Goal: Task Accomplishment & Management: Complete application form

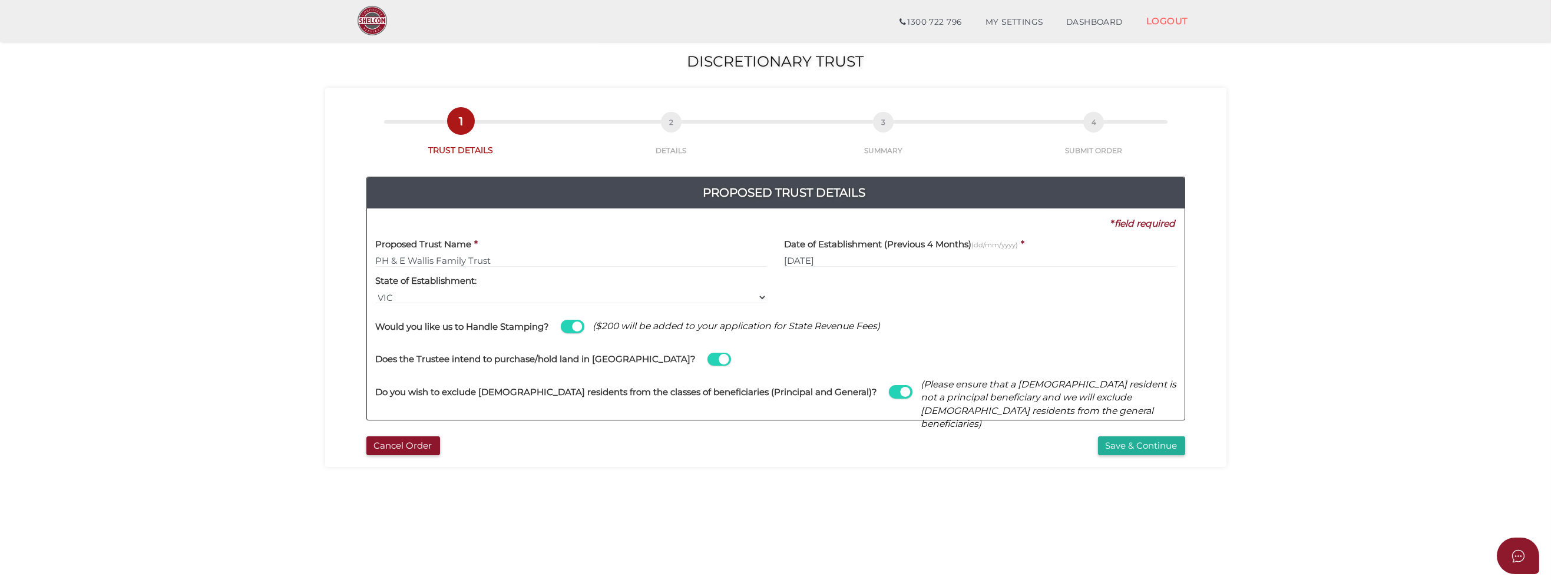
scroll to position [59, 0]
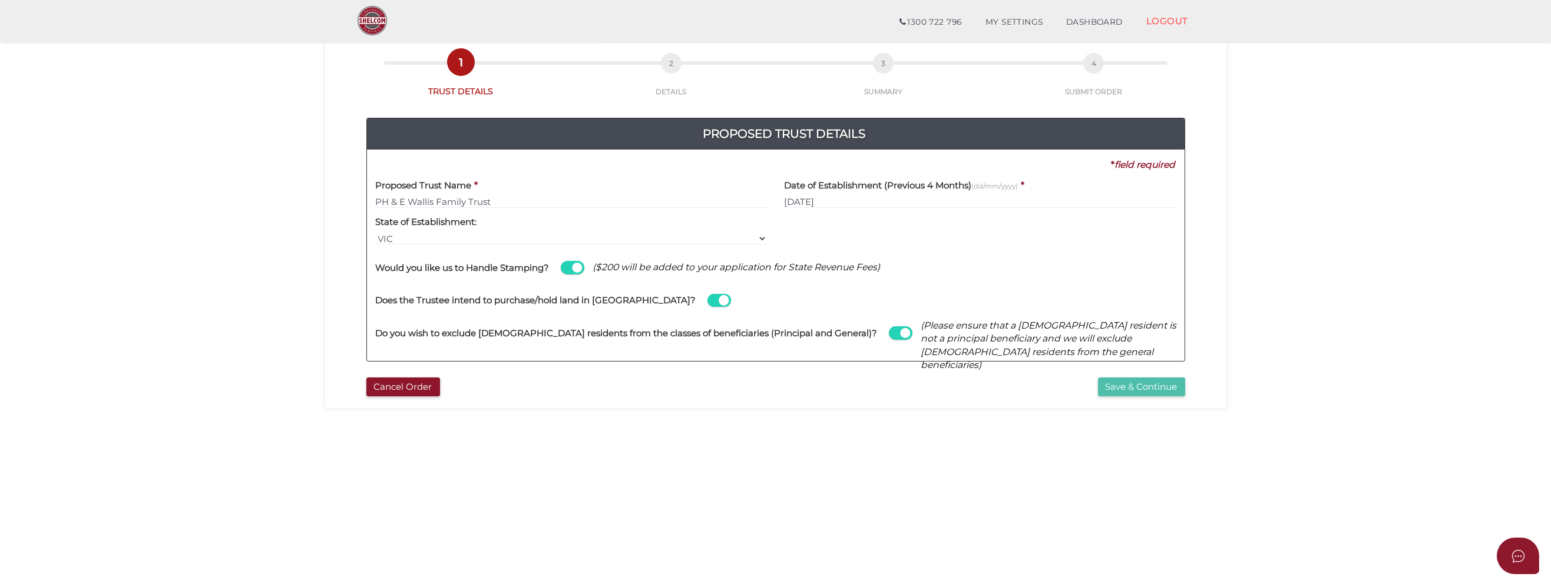
click at [1160, 386] on button "Save & Continue" at bounding box center [1141, 387] width 87 height 19
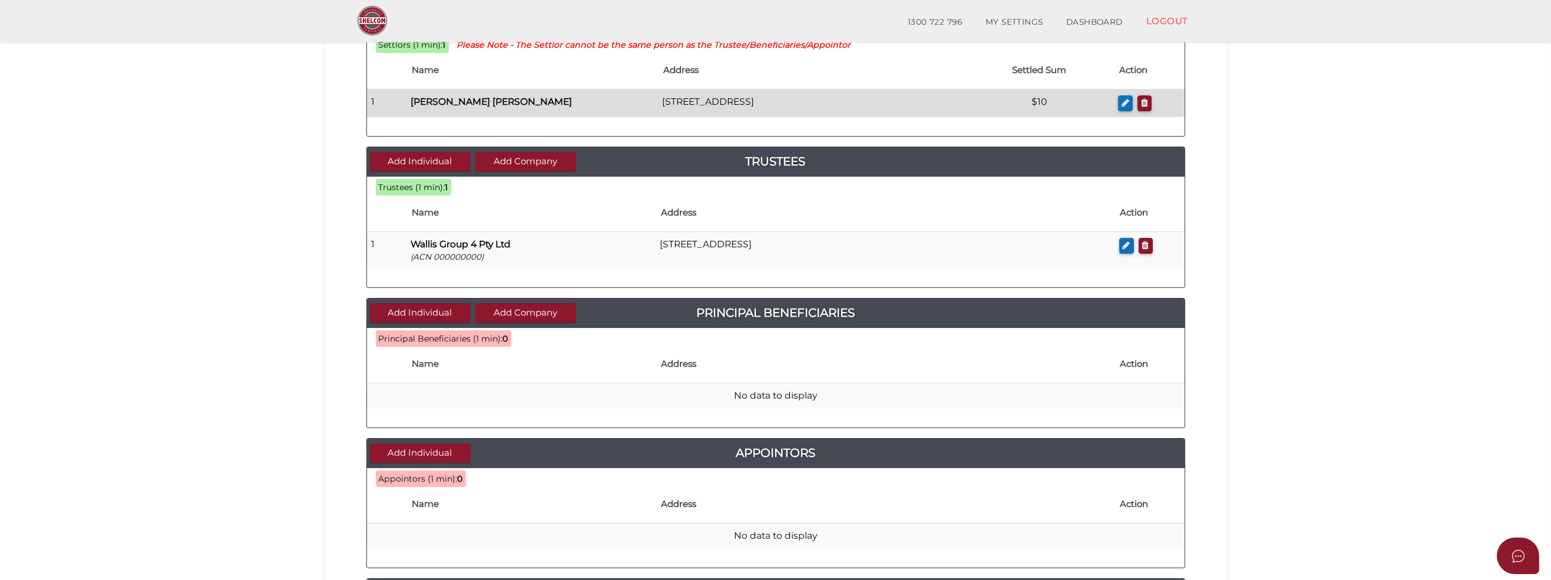
scroll to position [177, 0]
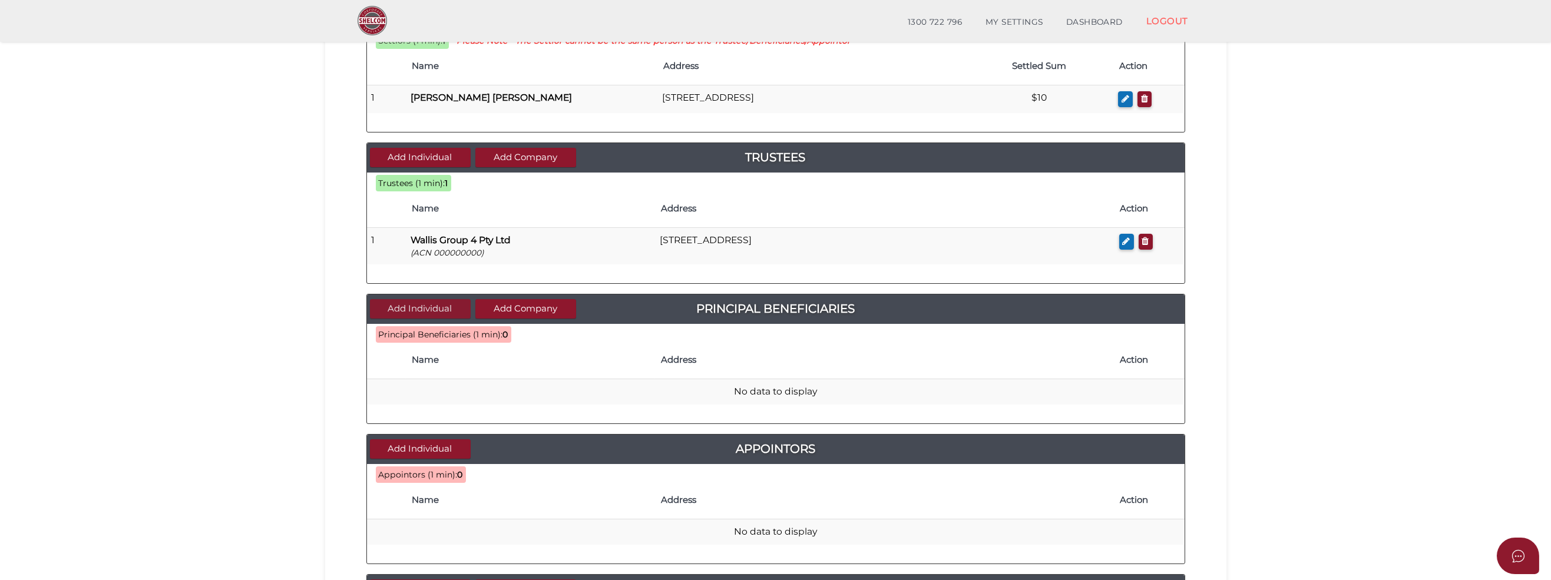
click at [410, 306] on button "Add Individual" at bounding box center [420, 308] width 101 height 19
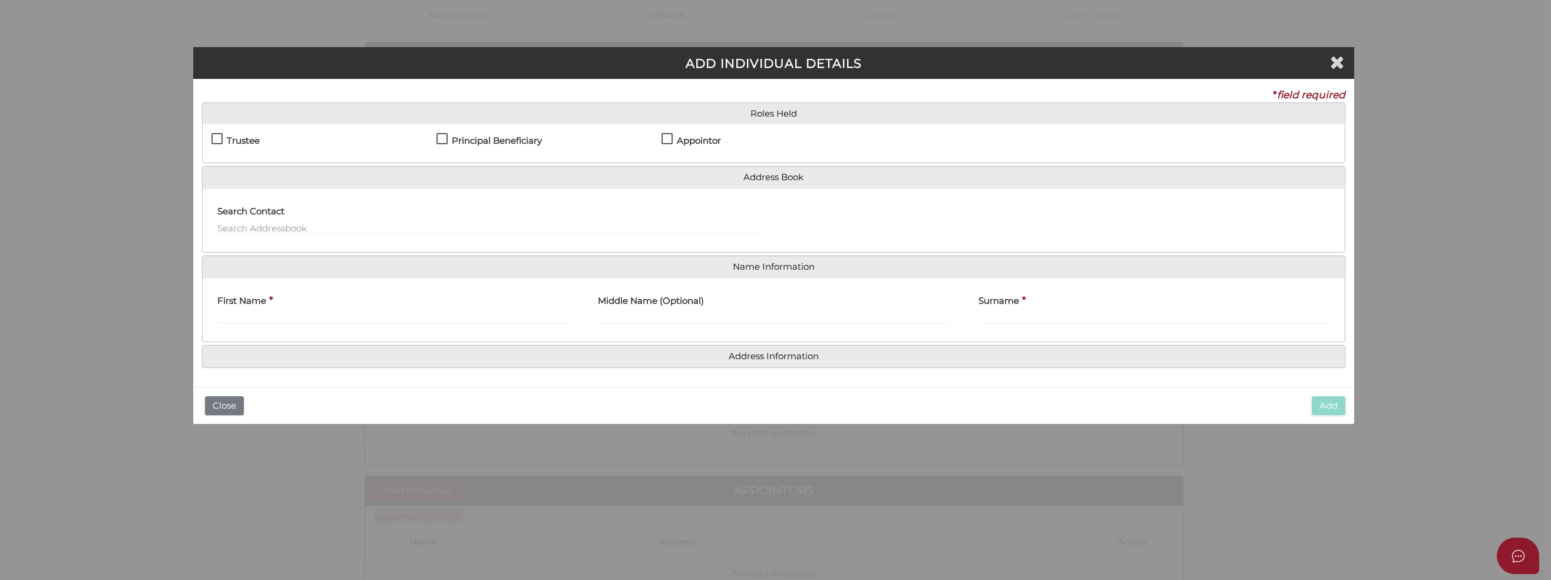
scroll to position [0, 0]
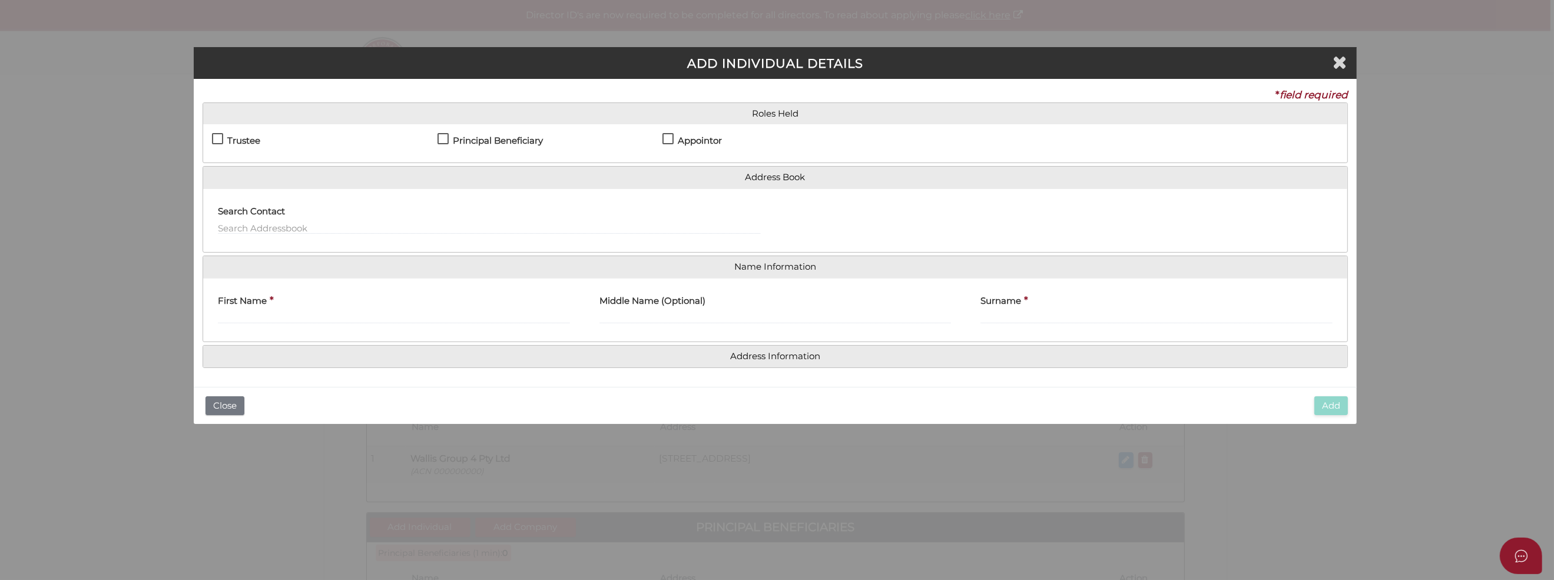
click at [444, 136] on label "Principal Beneficiary" at bounding box center [490, 143] width 105 height 15
checkbox input "true"
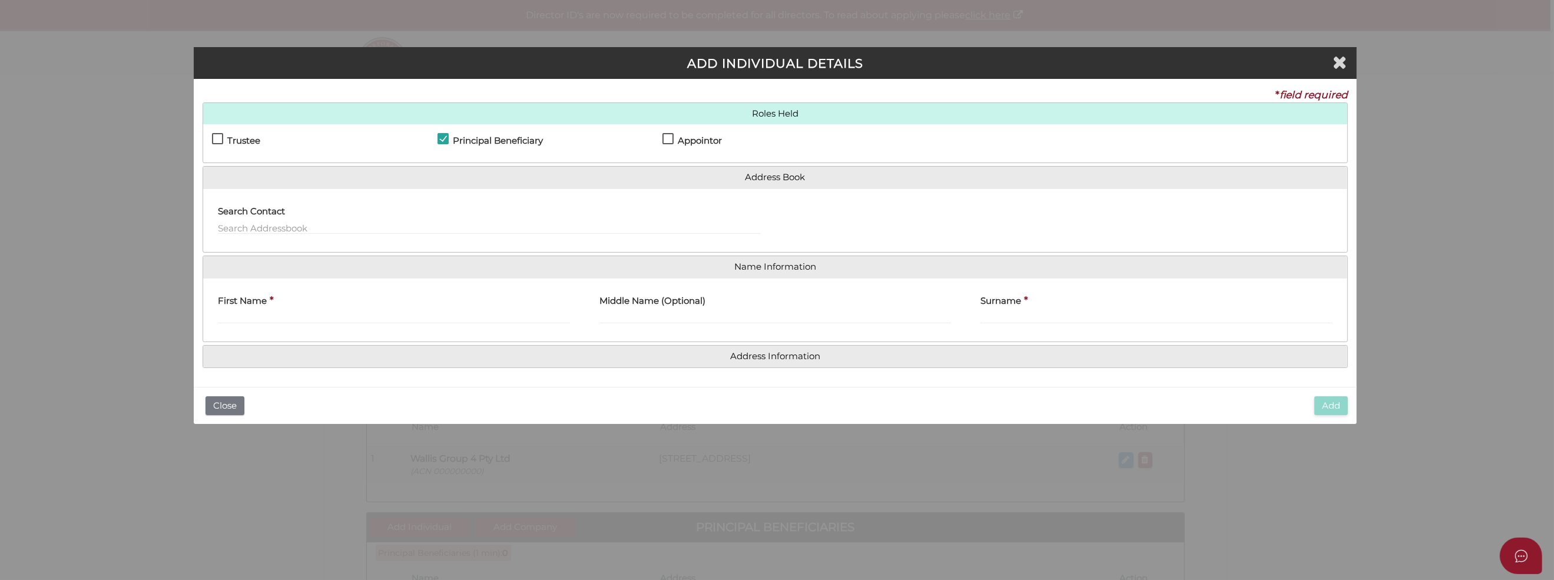
click at [667, 138] on label "Appointor" at bounding box center [692, 143] width 59 height 15
checkbox input "true"
click at [243, 311] on input "First Name" at bounding box center [394, 317] width 352 height 13
type input "Peter"
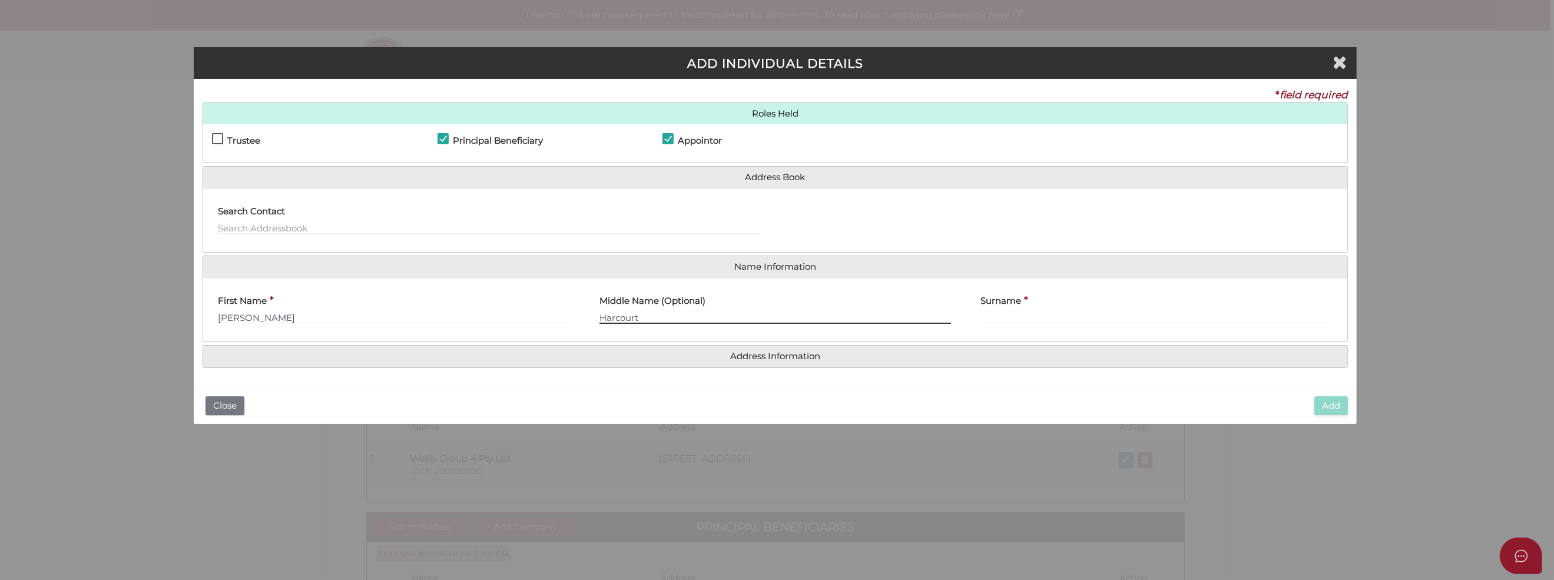
type input "Harcourt"
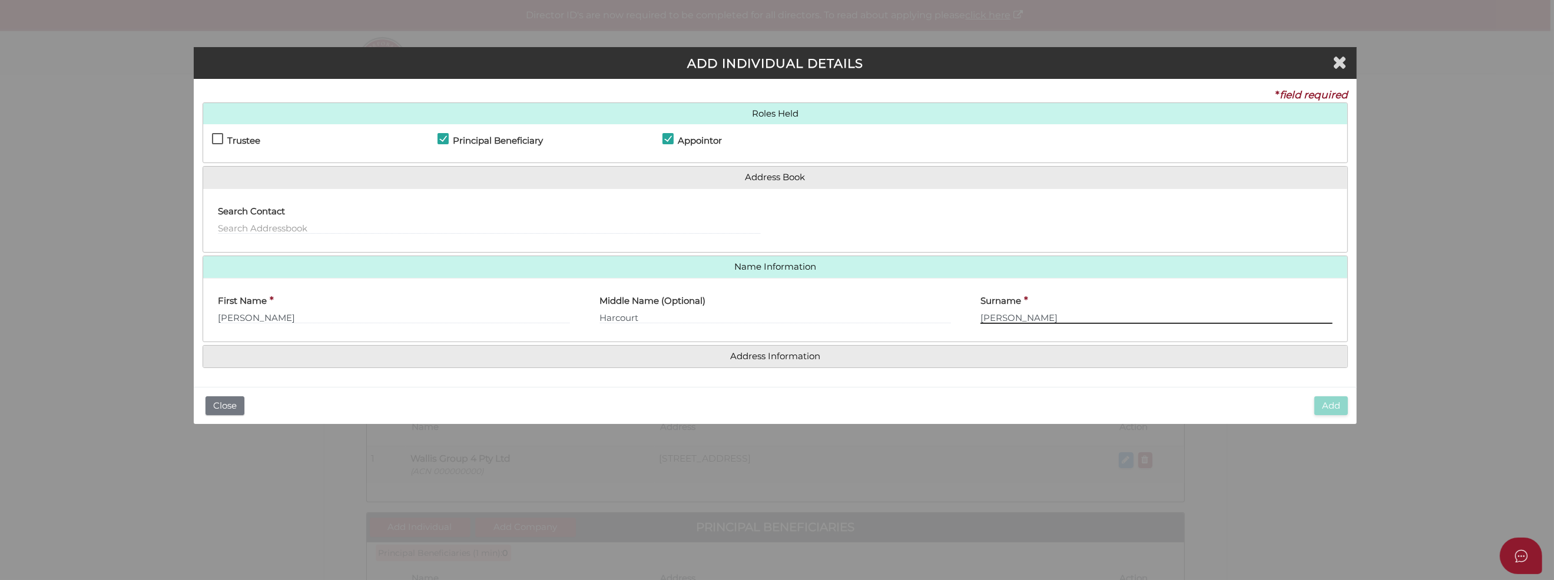
type input "[PERSON_NAME]"
click at [718, 361] on h4 "Address Information" at bounding box center [775, 357] width 1144 height 22
click at [1042, 346] on h4 "Address Information" at bounding box center [775, 357] width 1144 height 22
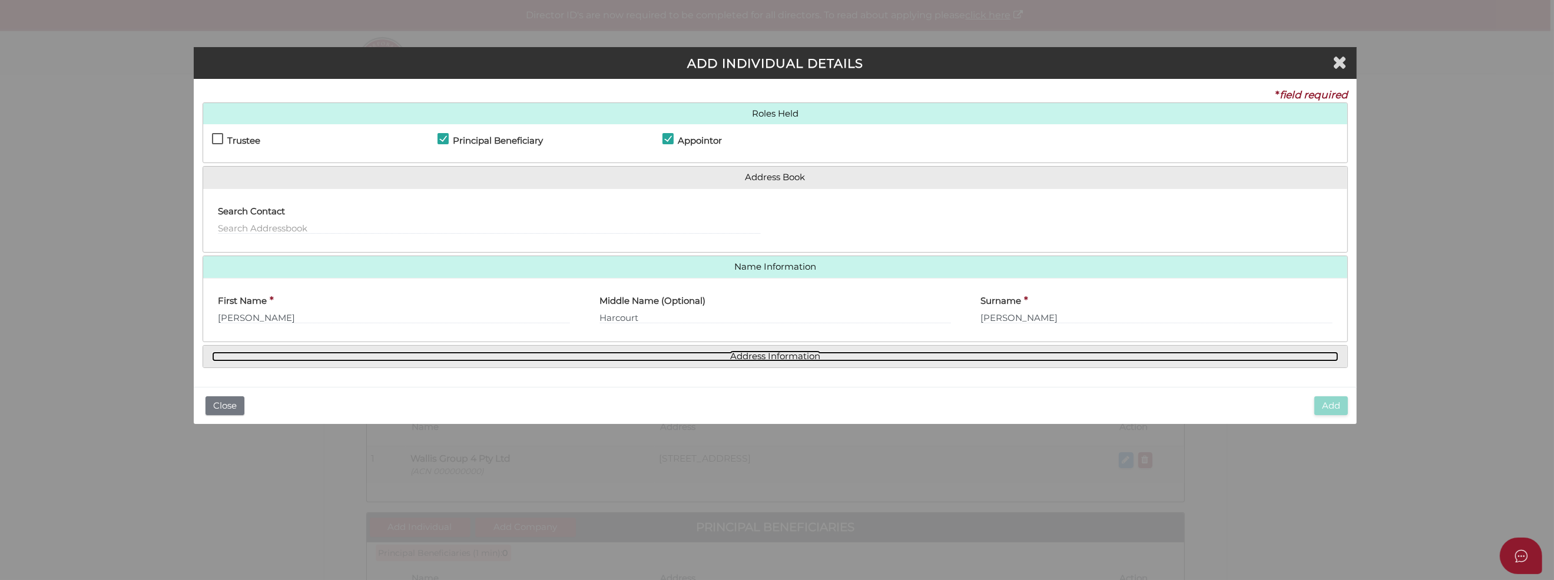
click at [726, 357] on link "Address Information" at bounding box center [775, 357] width 1127 height 10
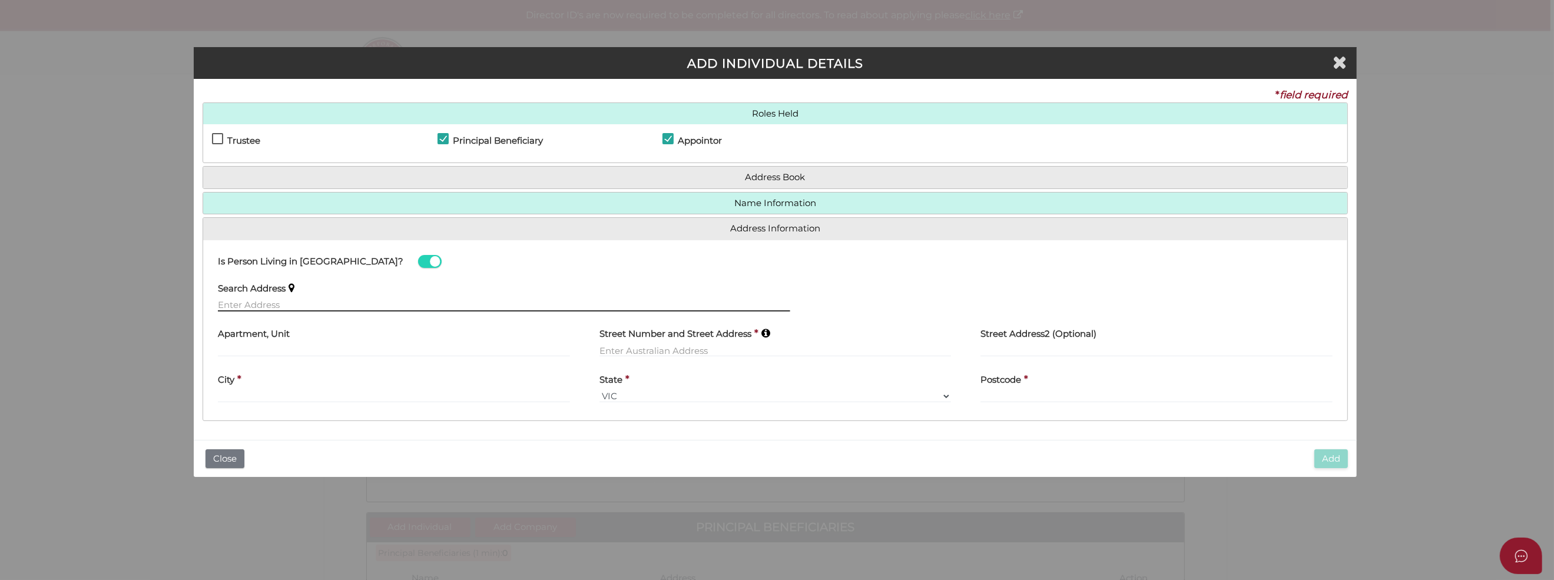
click at [229, 302] on input "text" at bounding box center [504, 305] width 572 height 13
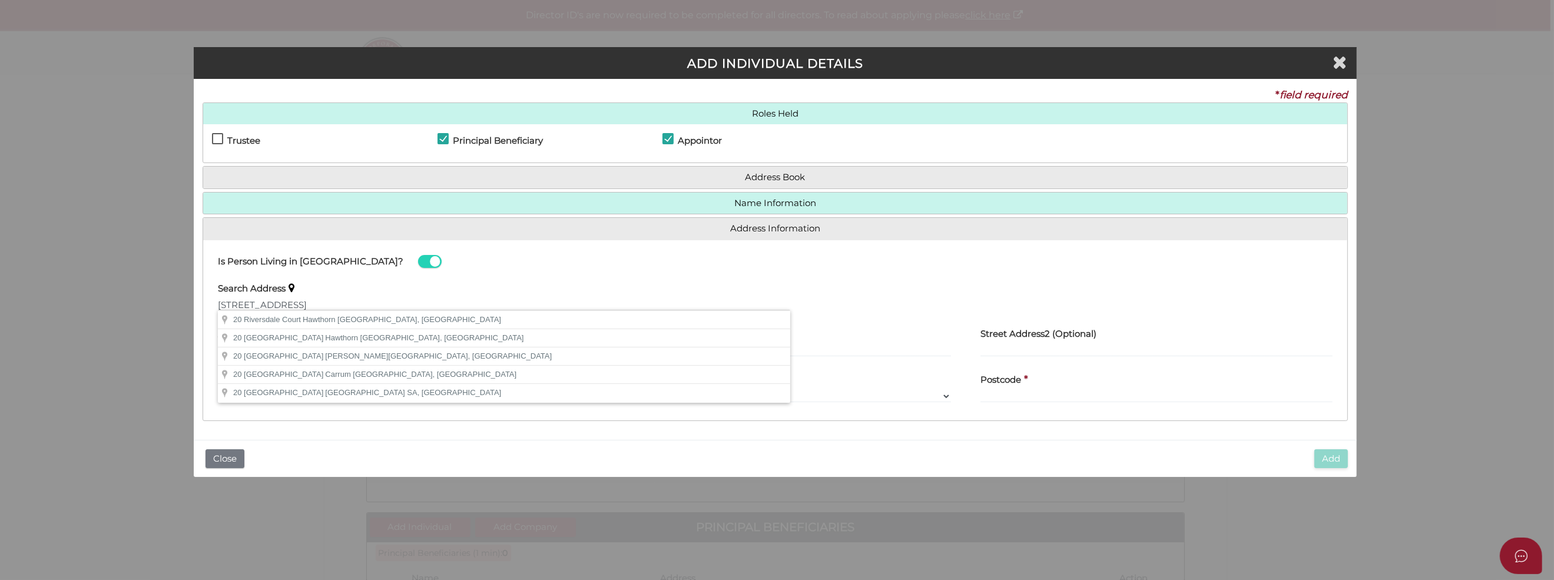
type input "[STREET_ADDRESS]"
type input "Hawthorn"
select select "VIC"
type input "3122"
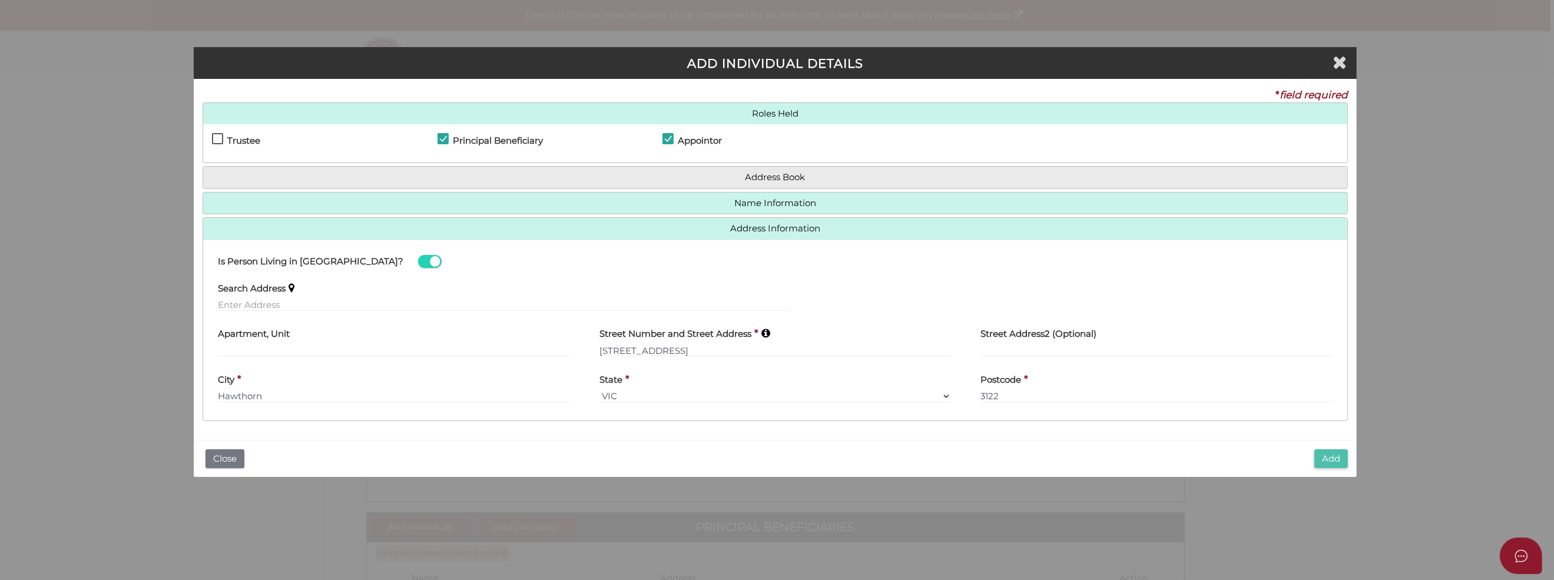
click at [1332, 457] on button "Add" at bounding box center [1332, 458] width 34 height 19
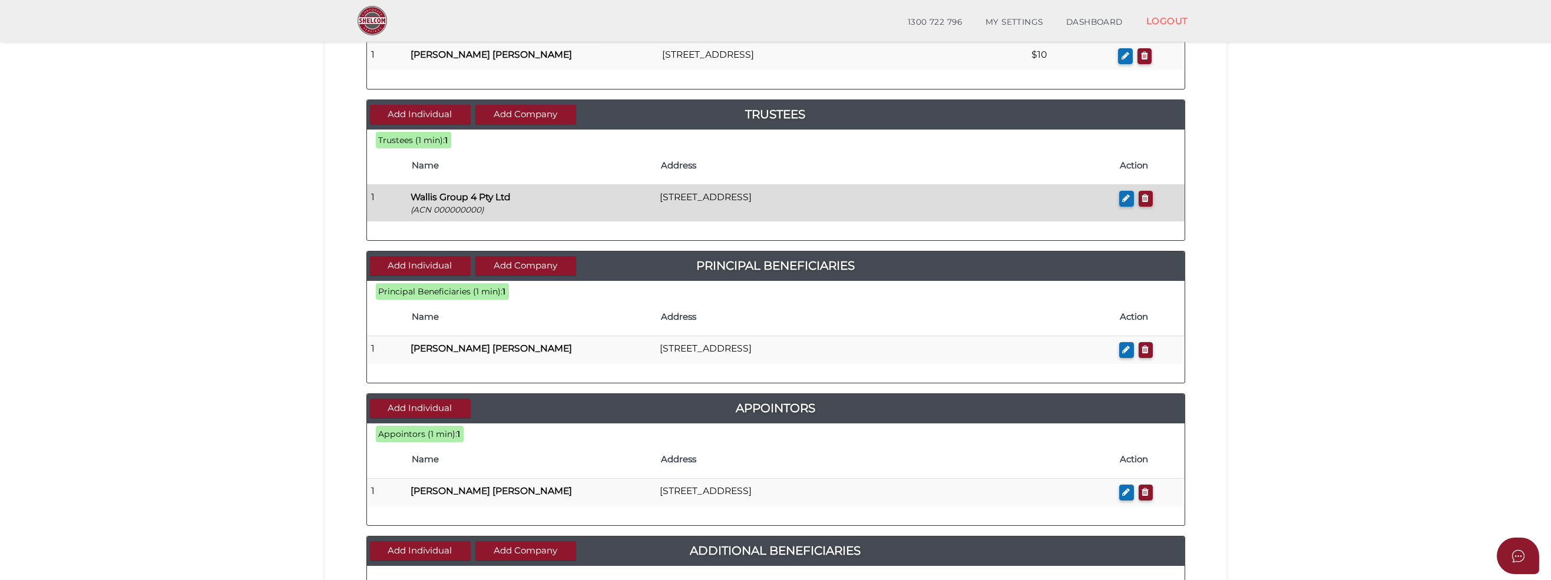
scroll to position [236, 0]
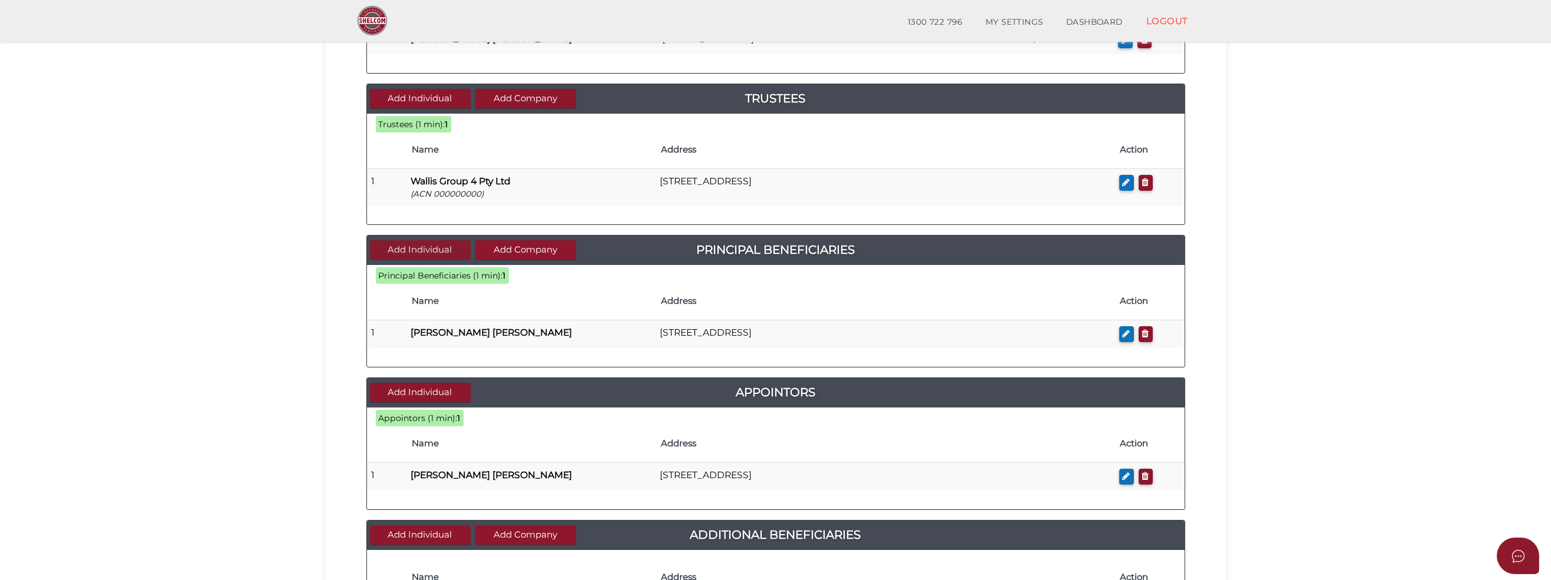
click at [413, 250] on button "Add Individual" at bounding box center [420, 249] width 101 height 19
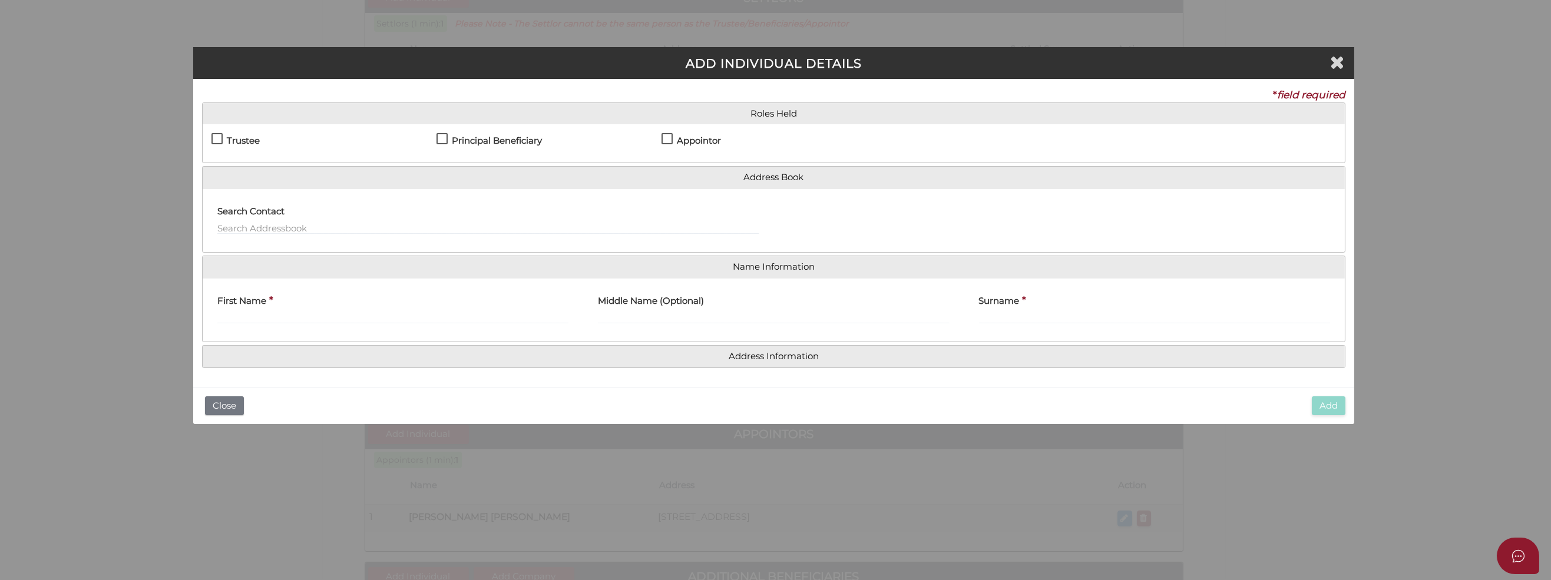
scroll to position [0, 0]
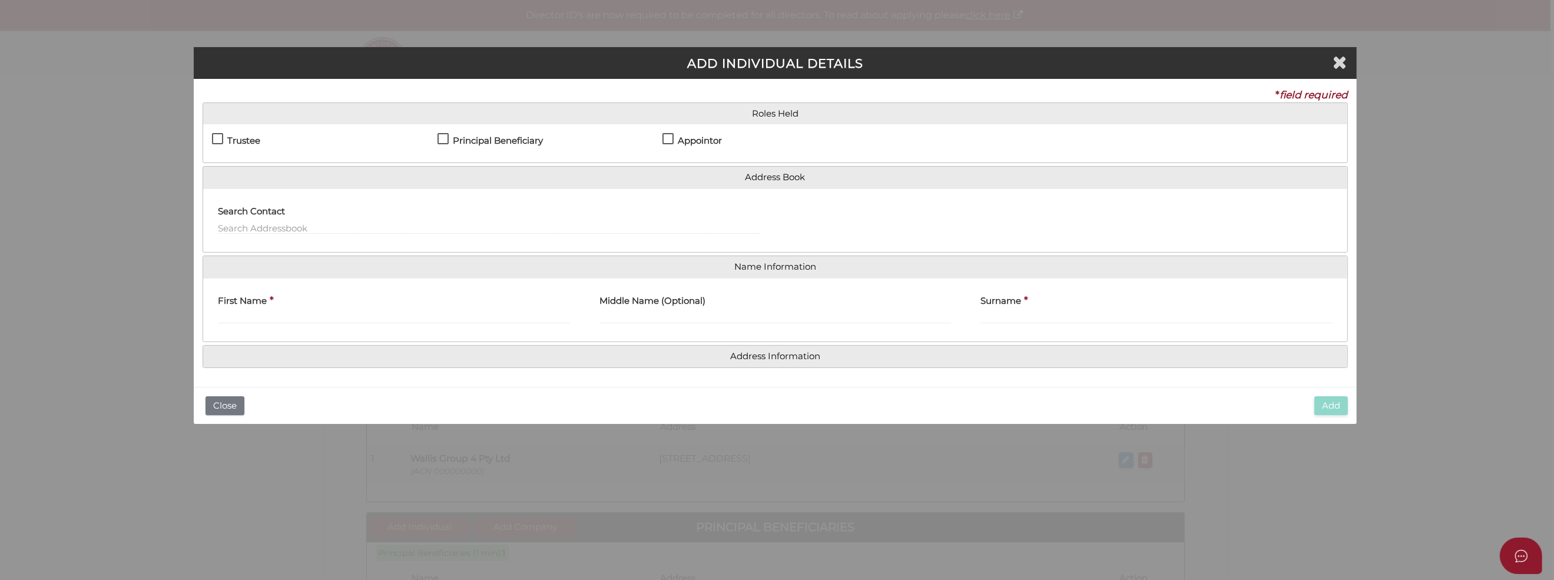
click at [439, 137] on label "Principal Beneficiary" at bounding box center [490, 143] width 105 height 15
checkbox input "true"
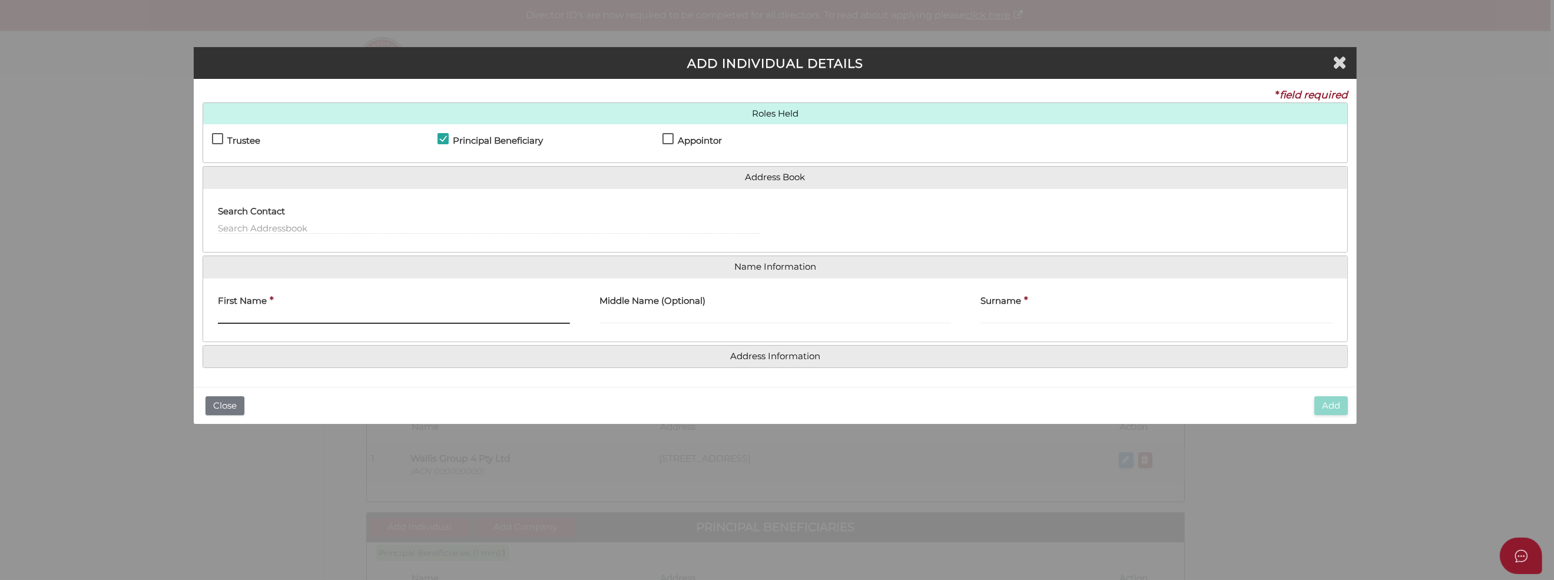
click at [225, 316] on input "First Name" at bounding box center [394, 317] width 352 height 13
type input "Elena"
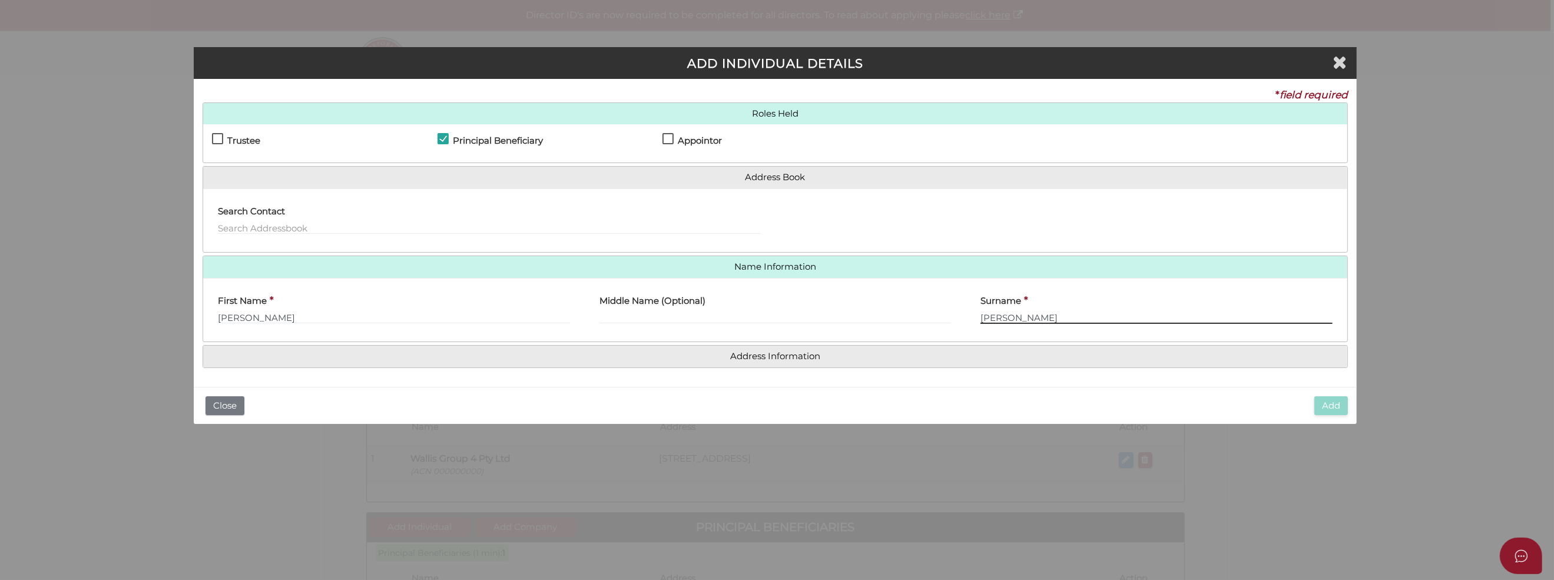
type input "[PERSON_NAME]"
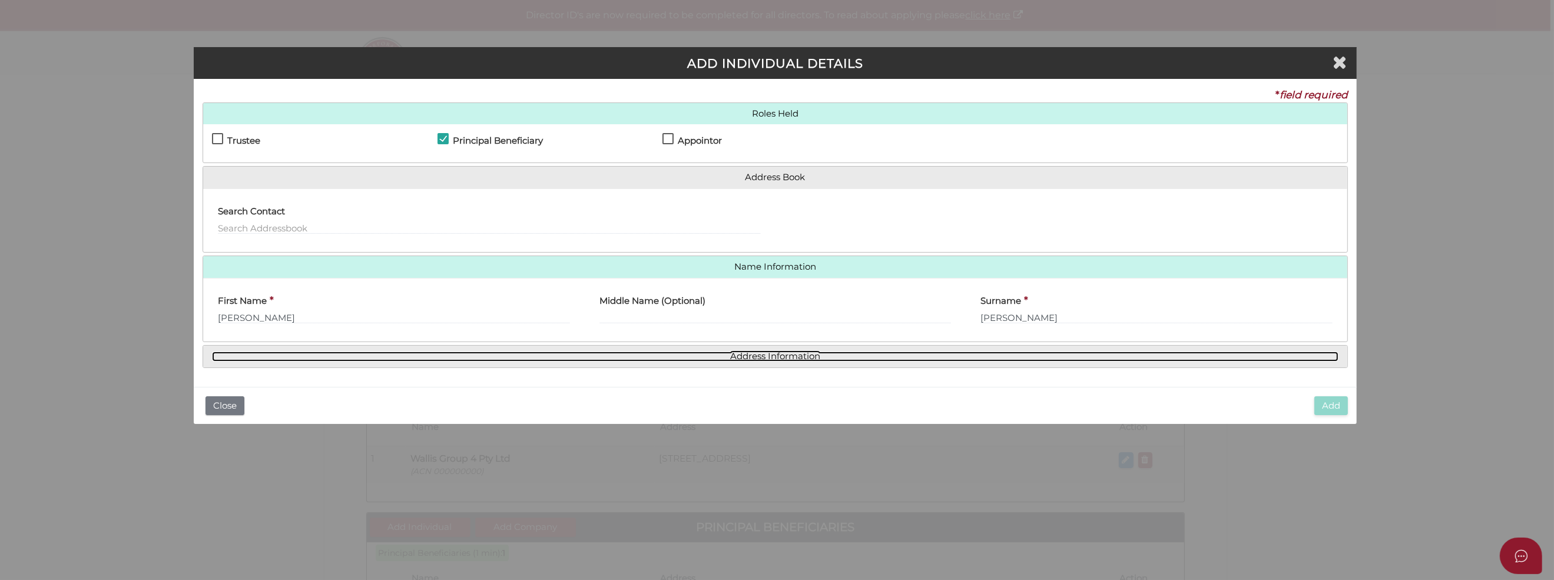
click at [773, 354] on link "Address Information" at bounding box center [775, 357] width 1127 height 10
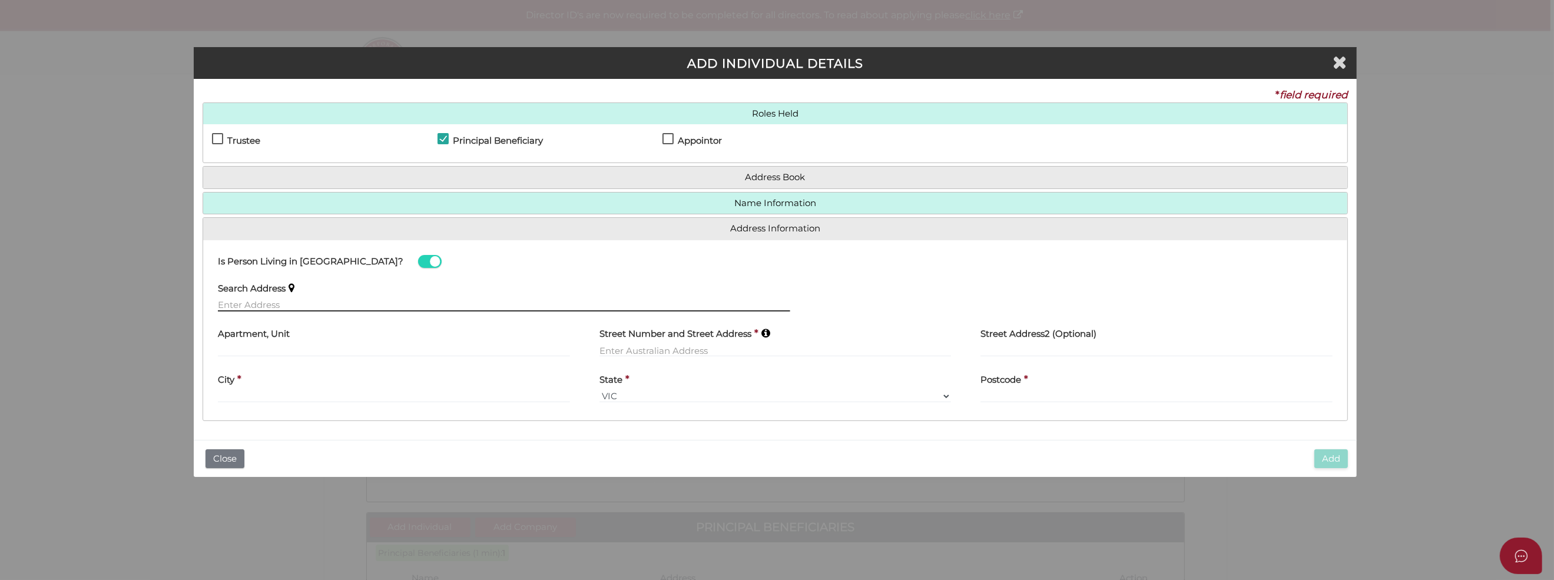
click at [231, 299] on input "text" at bounding box center [504, 305] width 572 height 13
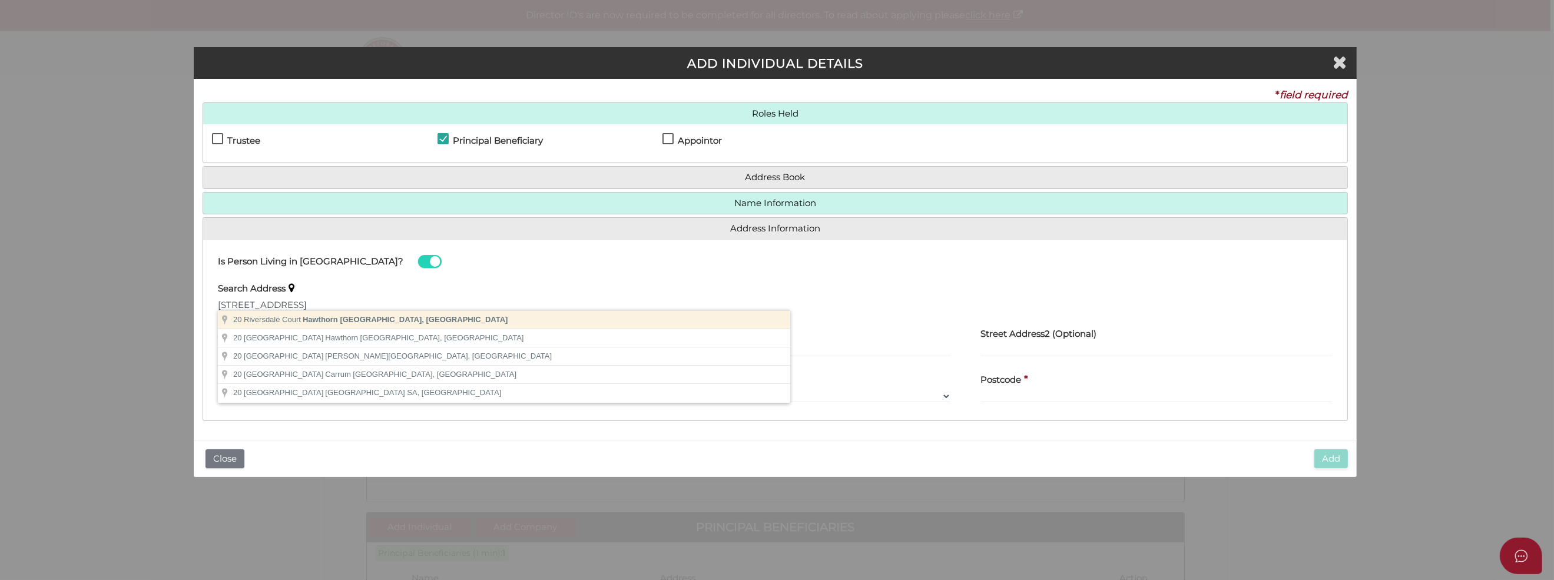
type input "[STREET_ADDRESS]"
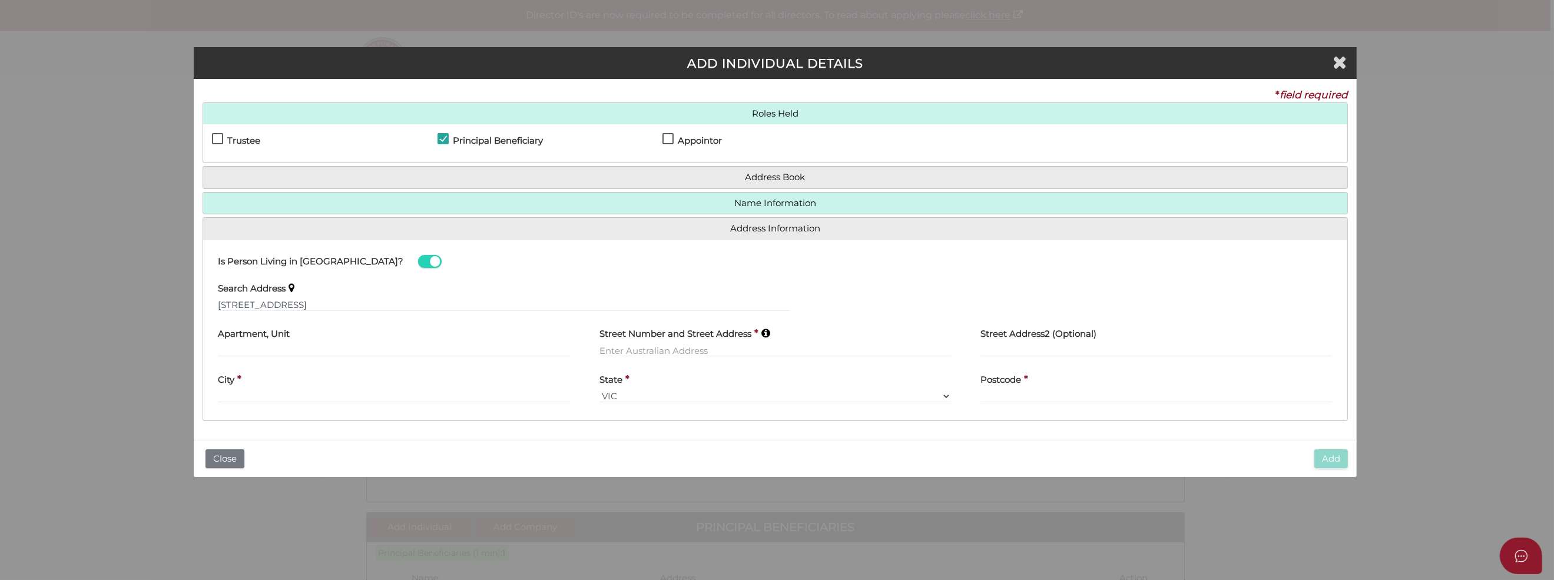
type input "[STREET_ADDRESS]"
type input "Hawthorn"
select select "VIC"
type input "3122"
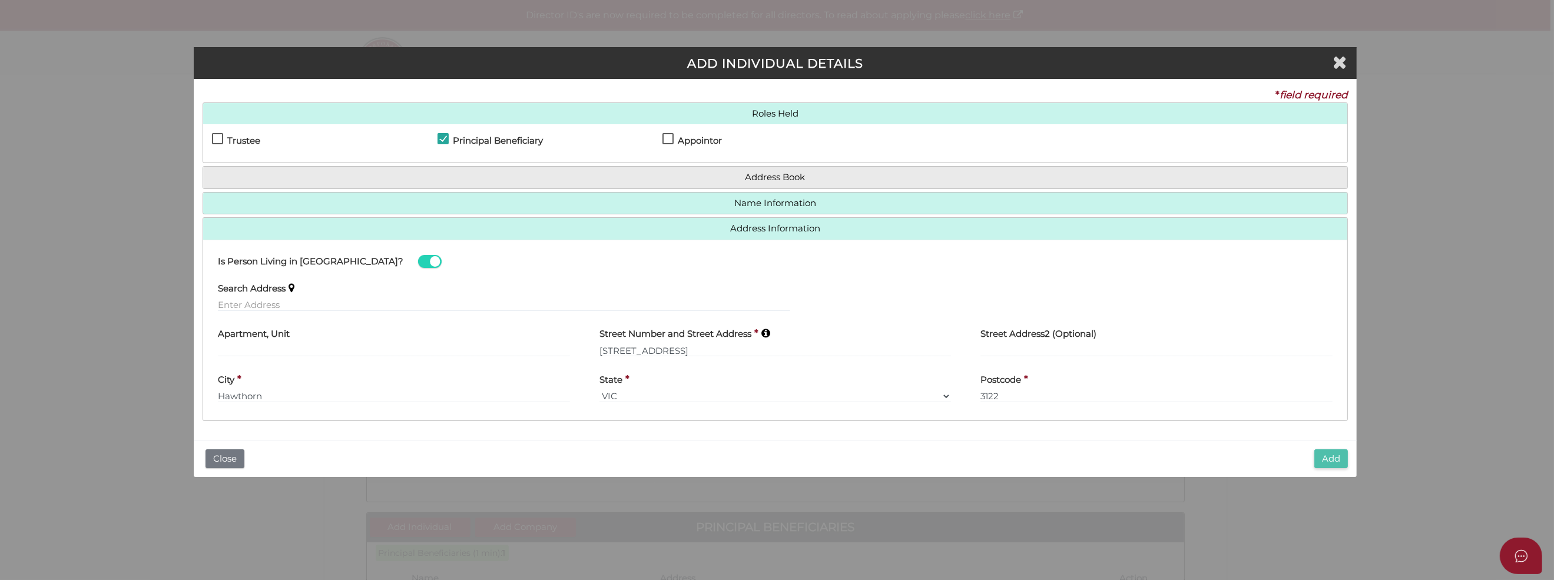
click at [1332, 452] on button "Add" at bounding box center [1332, 458] width 34 height 19
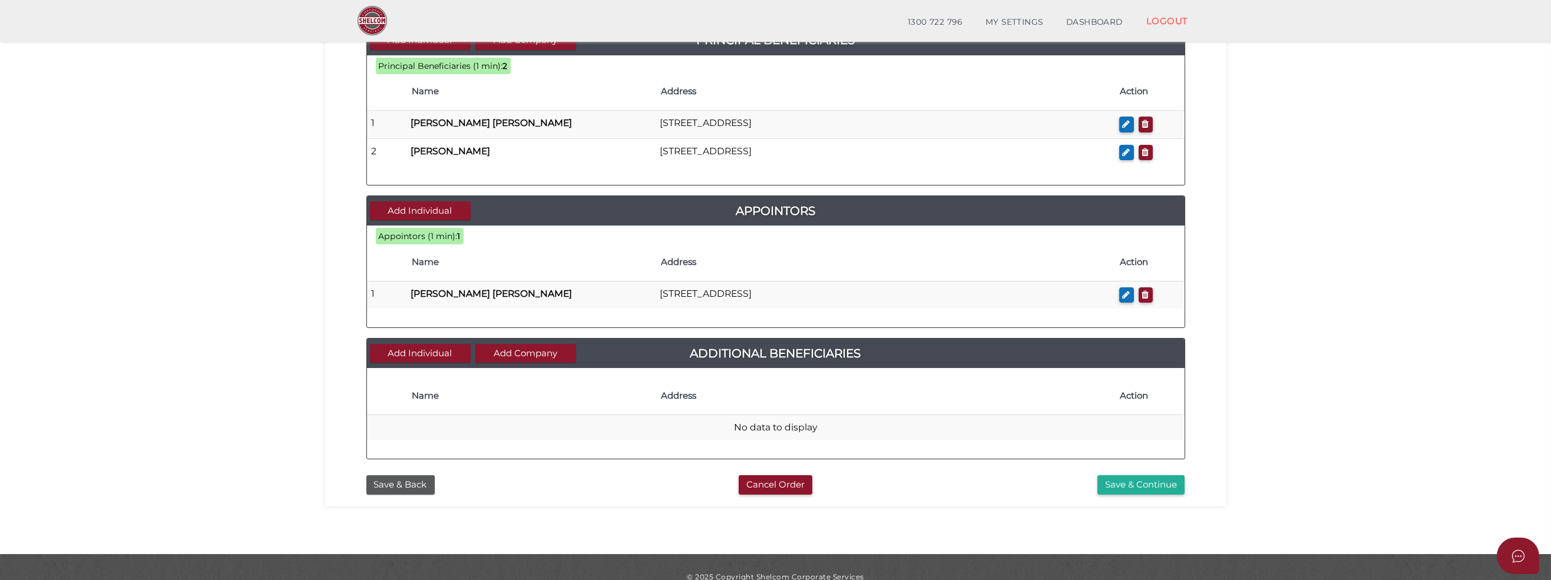
scroll to position [461, 0]
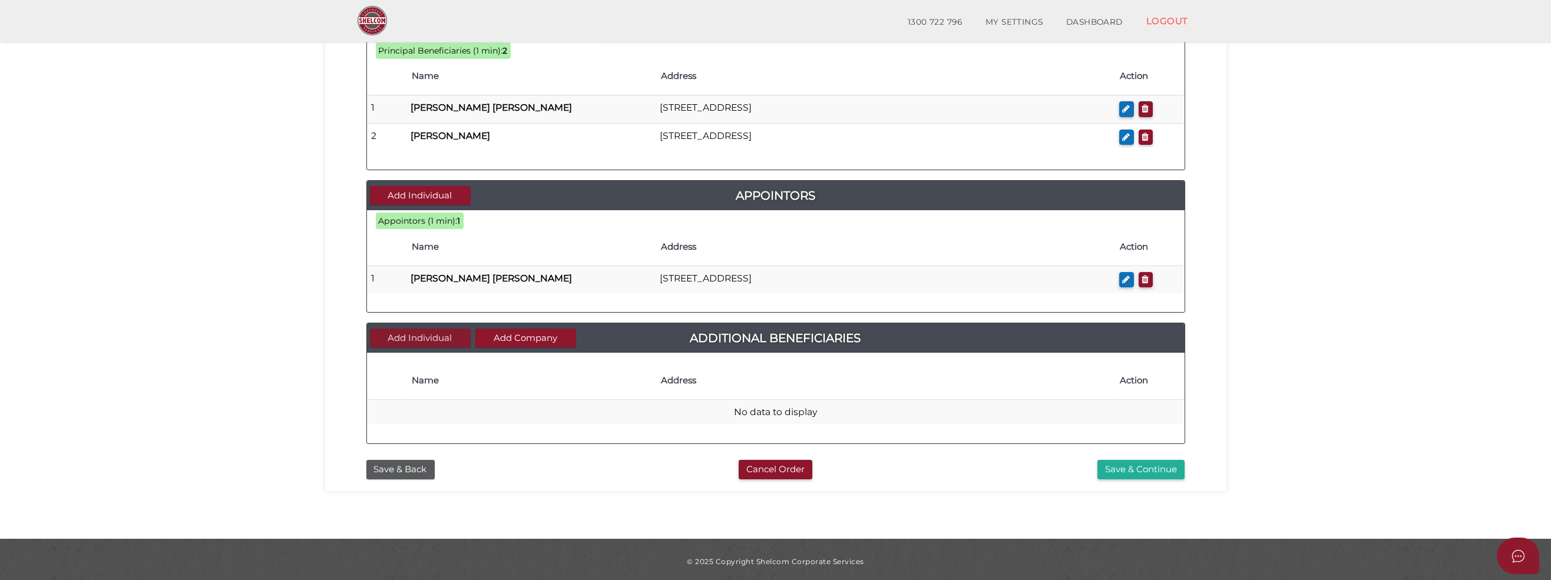
click at [422, 335] on button "Add Individual" at bounding box center [420, 338] width 101 height 19
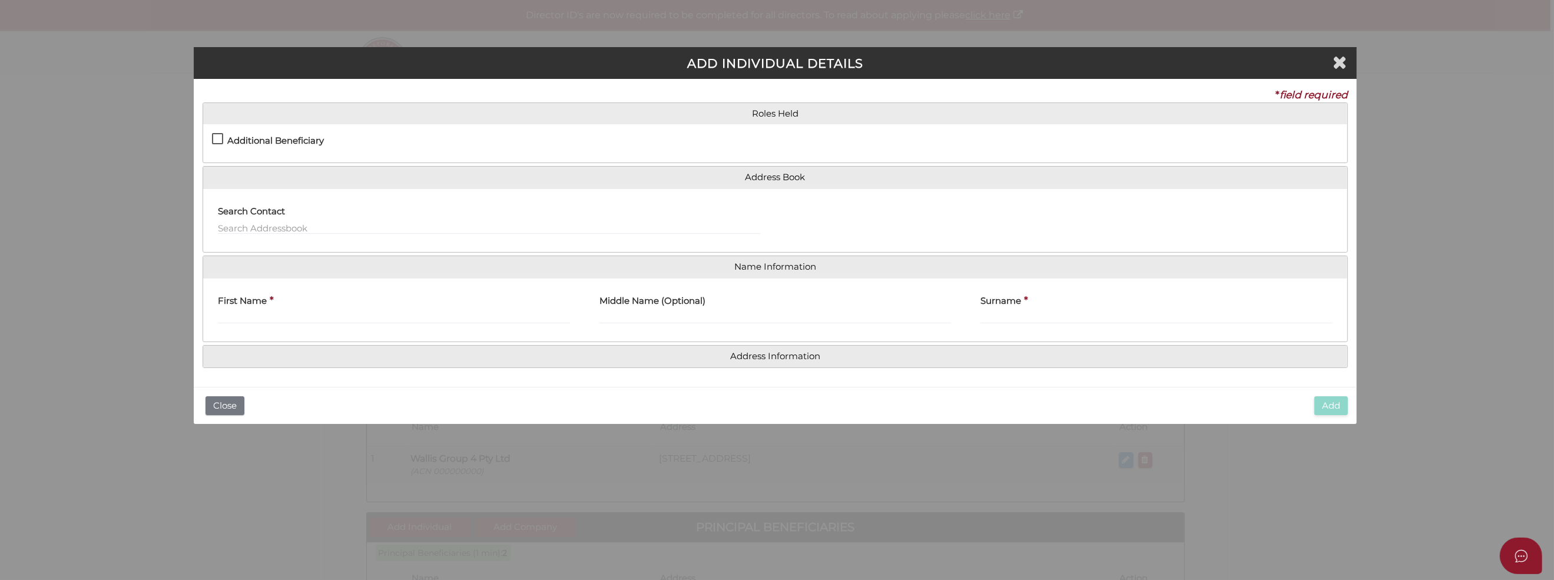
click at [210, 137] on div "Settlor Trustee Principal Beneficiary Appointor Additional Beneficiary" at bounding box center [775, 143] width 1144 height 38
click at [214, 137] on label "Additional Beneficiary" at bounding box center [268, 143] width 112 height 15
checkbox input "true"
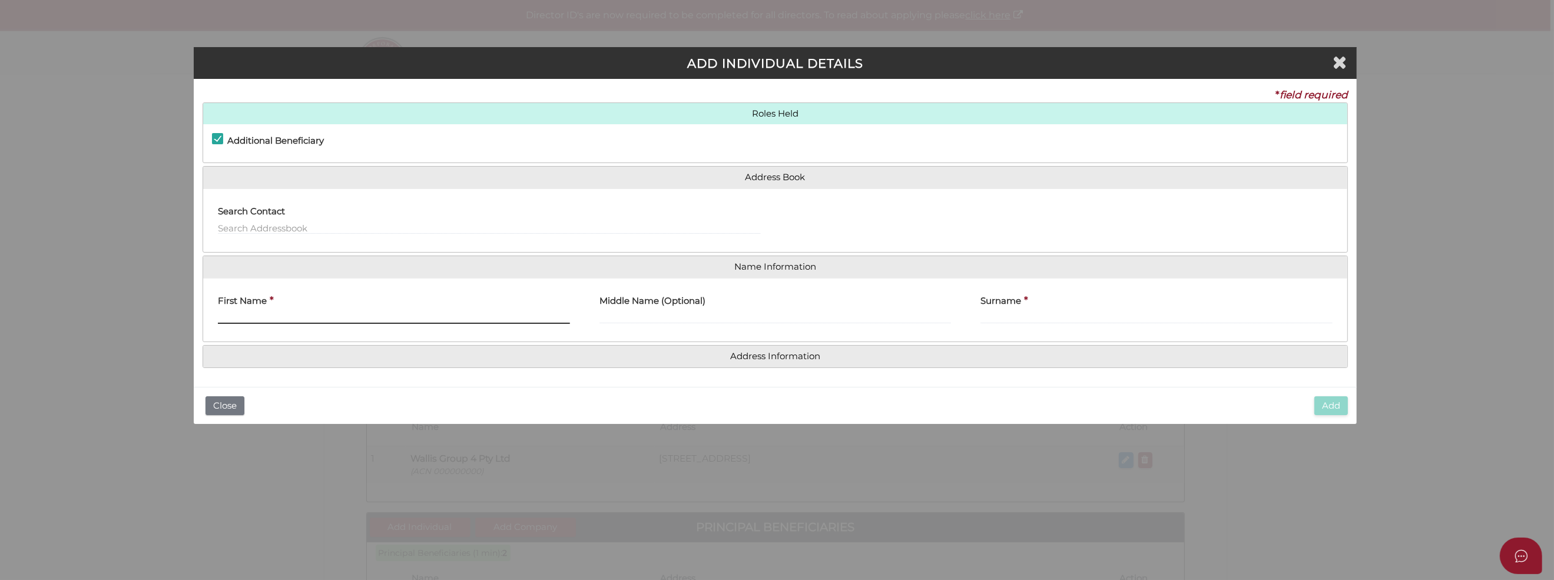
click at [233, 313] on input "First Name" at bounding box center [394, 317] width 352 height 13
type input "Benjamin"
type input "Harcourt"
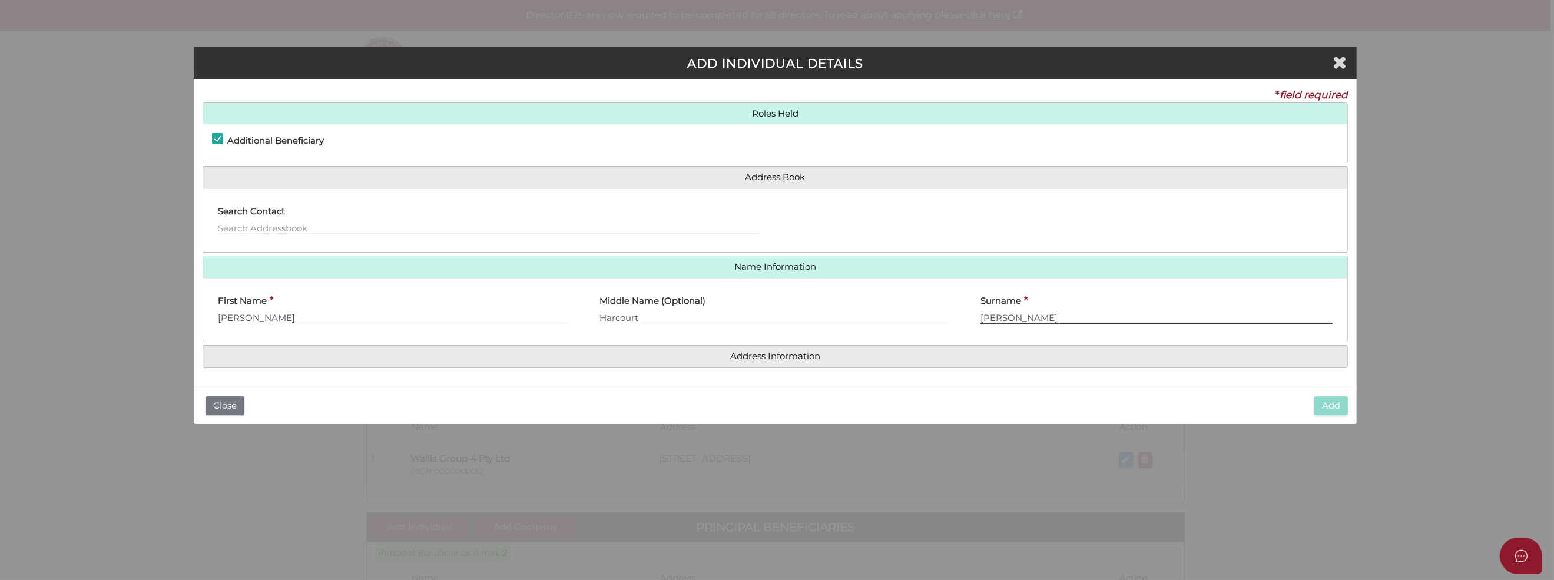
type input "Wallis"
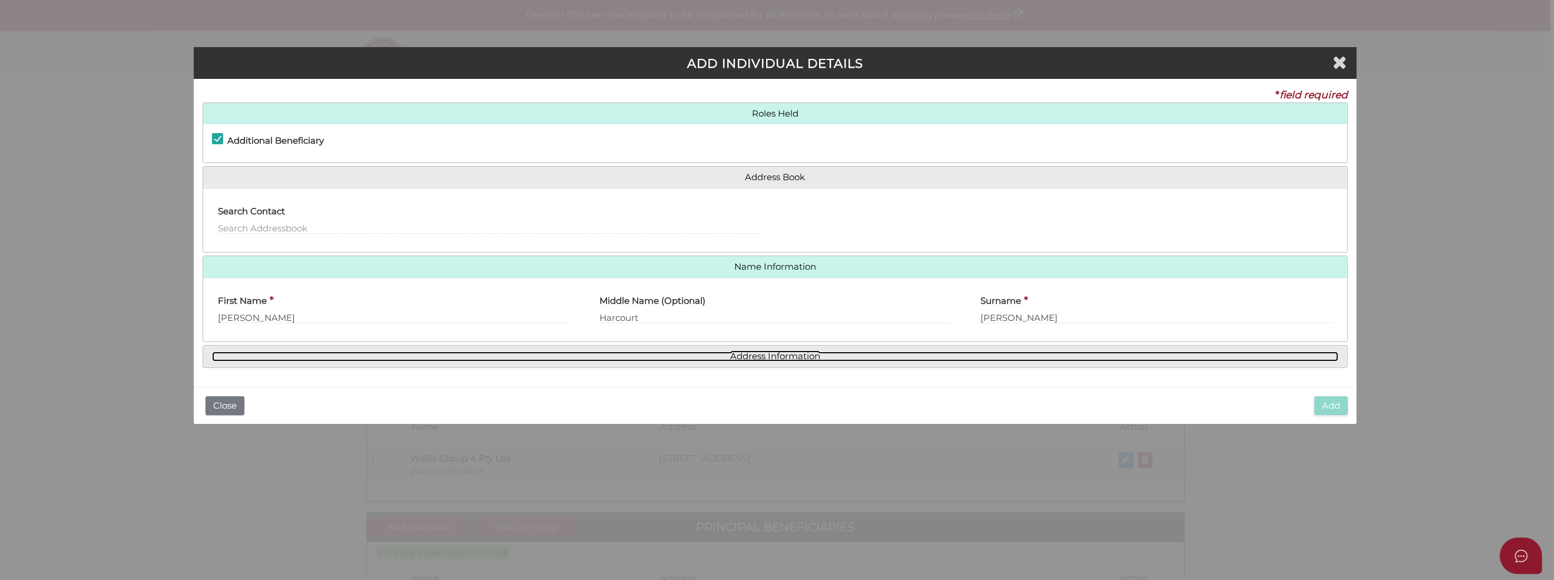
click at [270, 353] on link "Address Information" at bounding box center [775, 357] width 1127 height 10
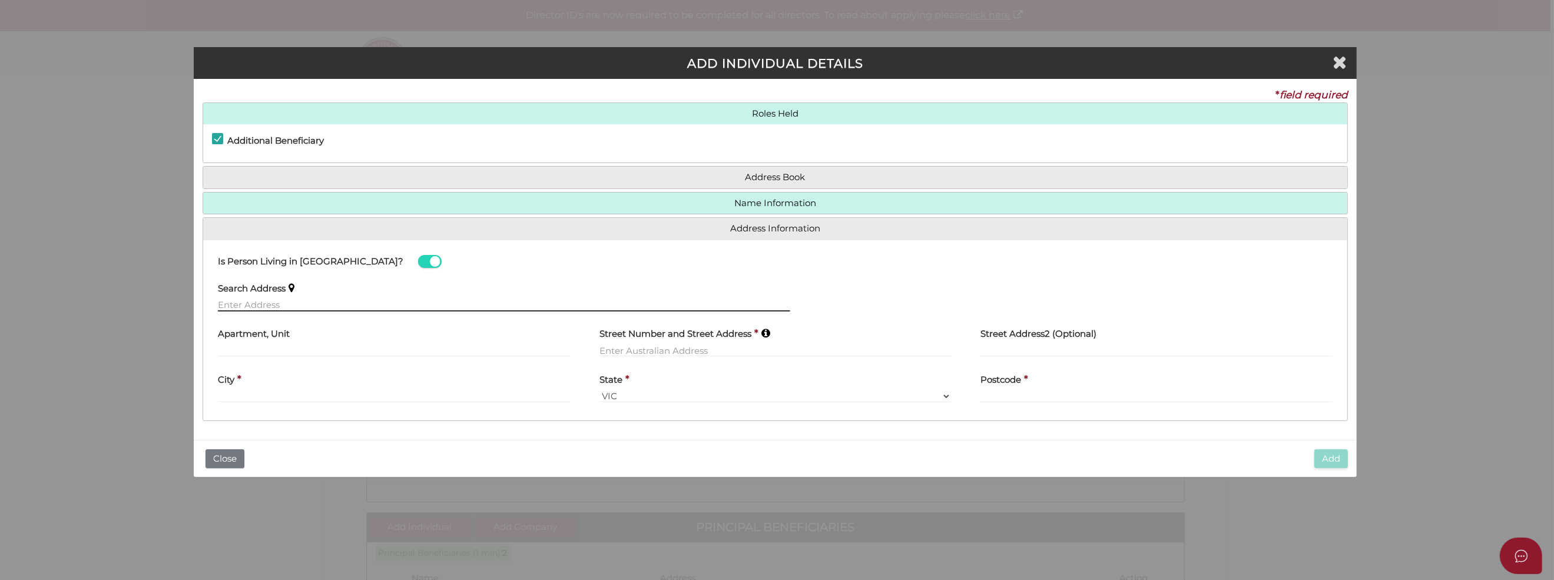
click at [237, 304] on input "text" at bounding box center [504, 305] width 572 height 13
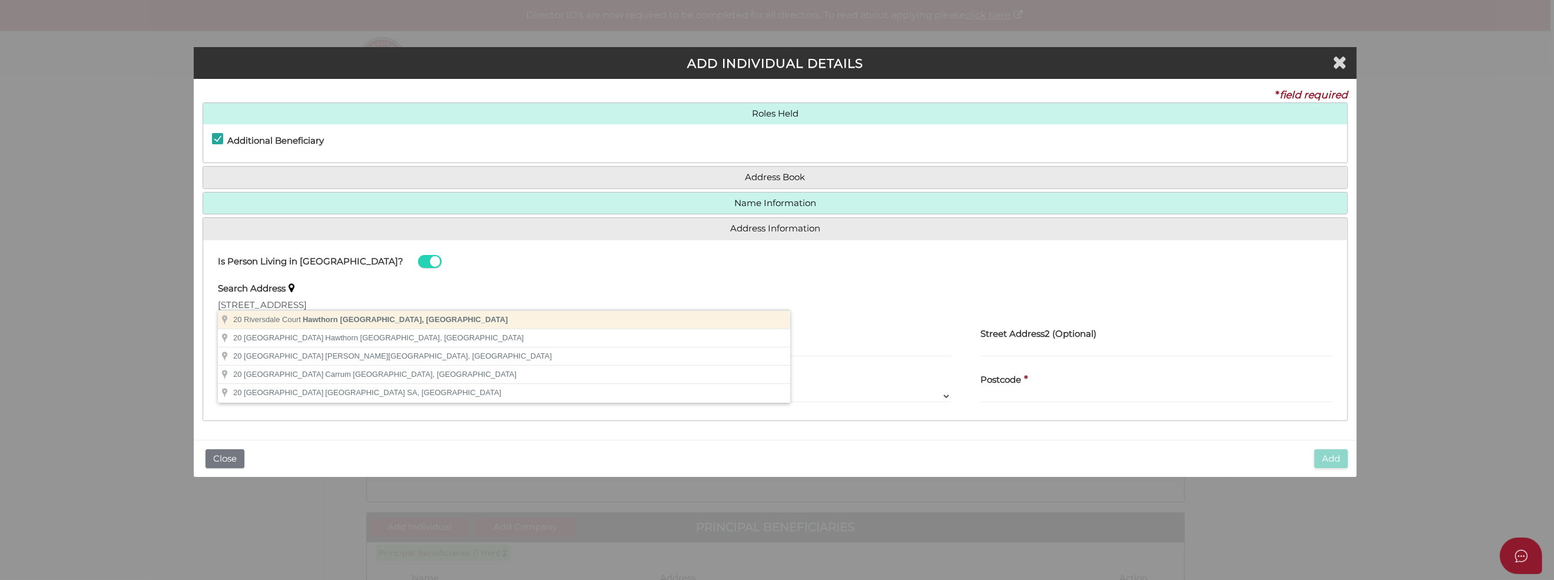
type input "20 Riversdale Court, Hawthorn VIC, Australia"
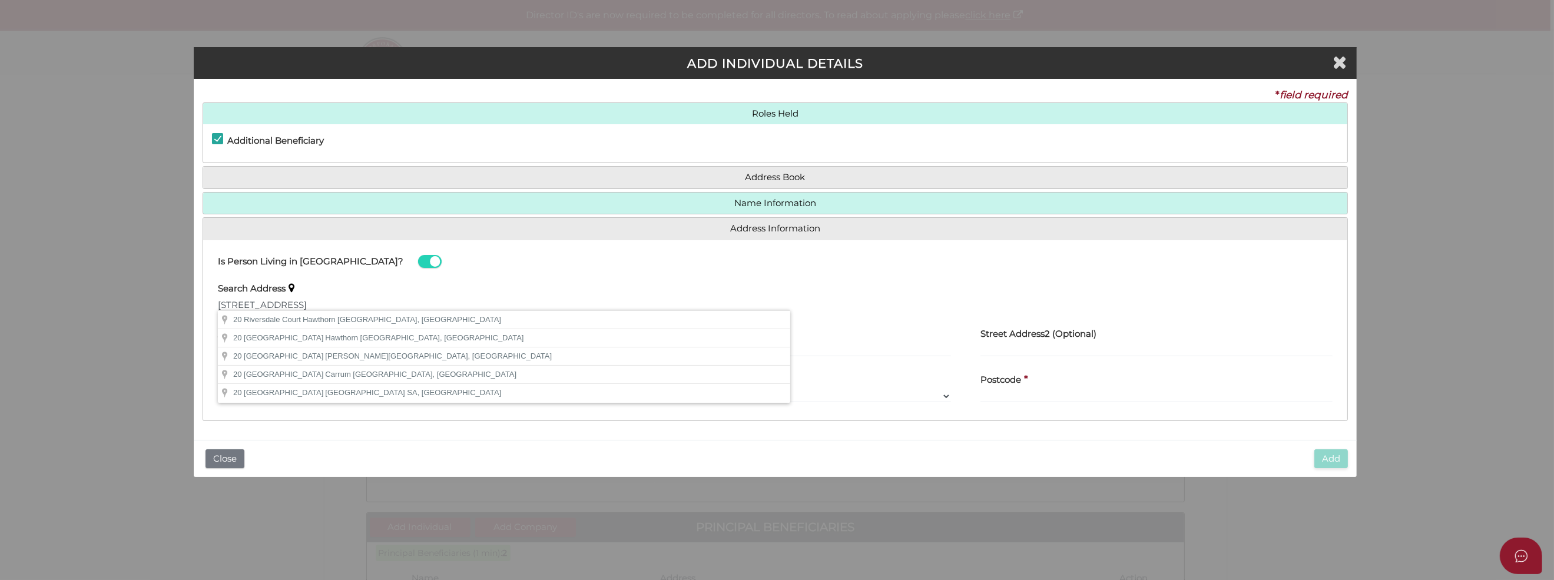
type input "20 Riversdale Court"
type input "Hawthorn"
select select "VIC"
type input "3122"
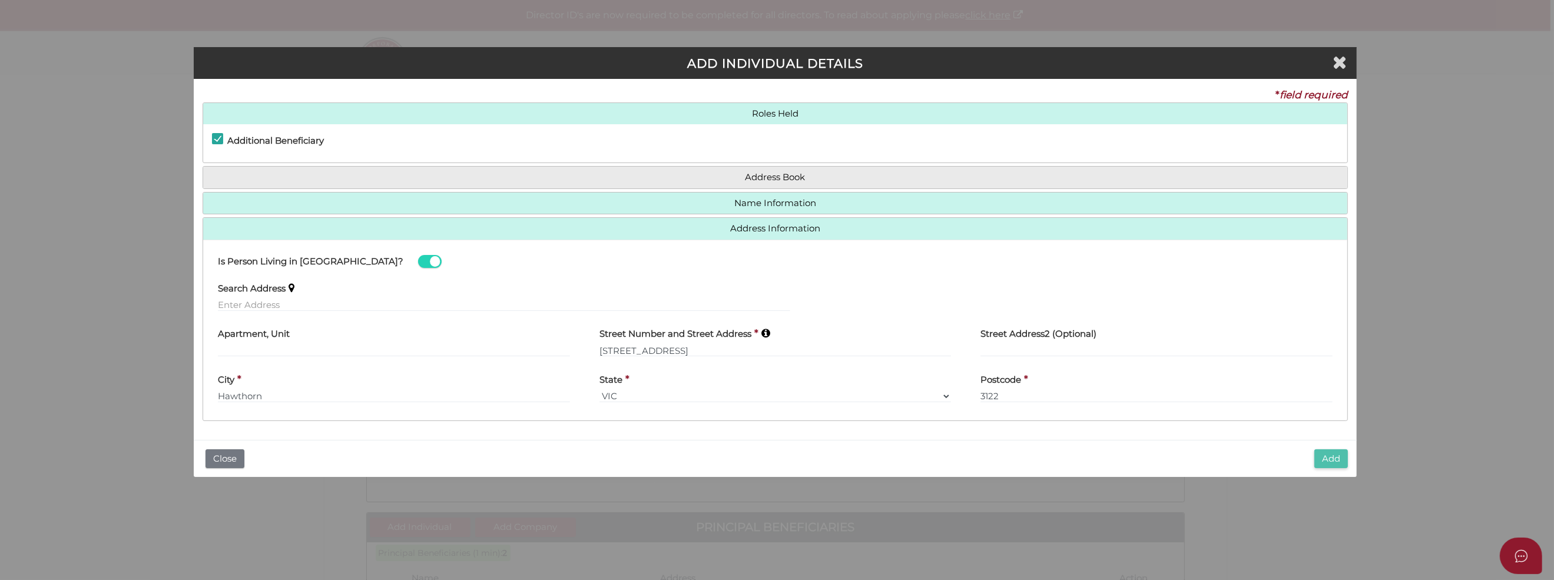
click at [1327, 455] on button "Add" at bounding box center [1332, 458] width 34 height 19
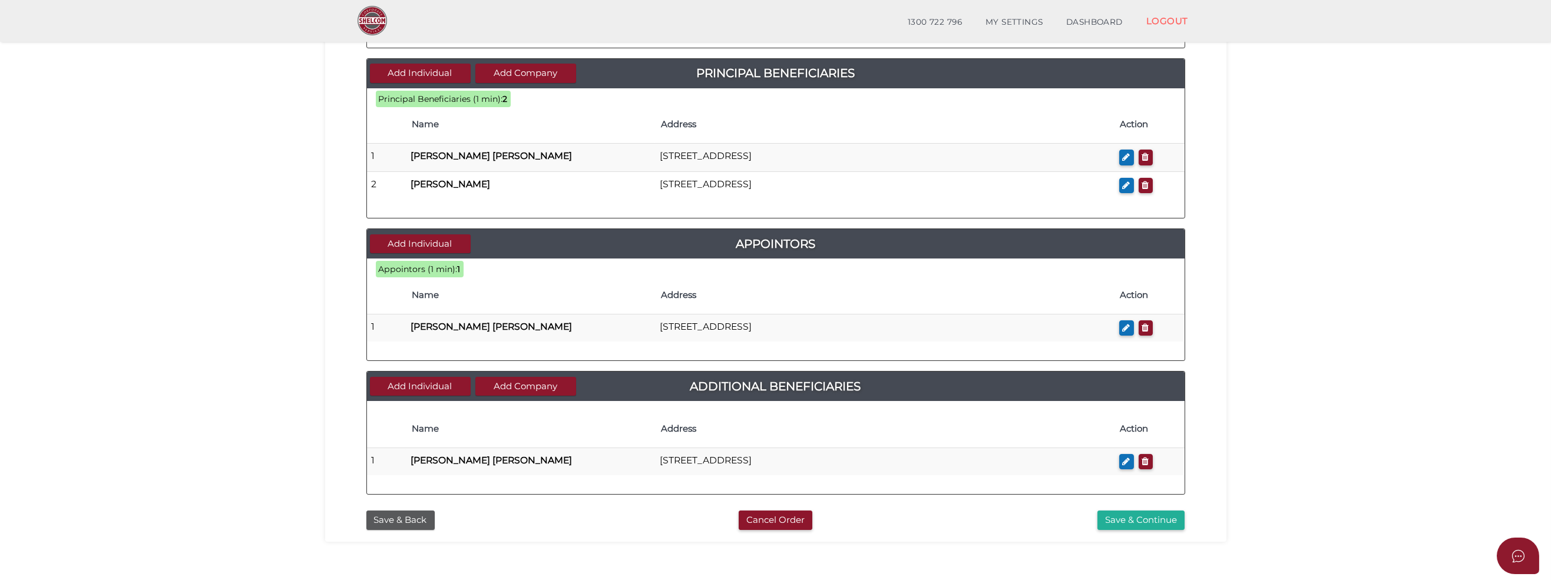
scroll to position [463, 0]
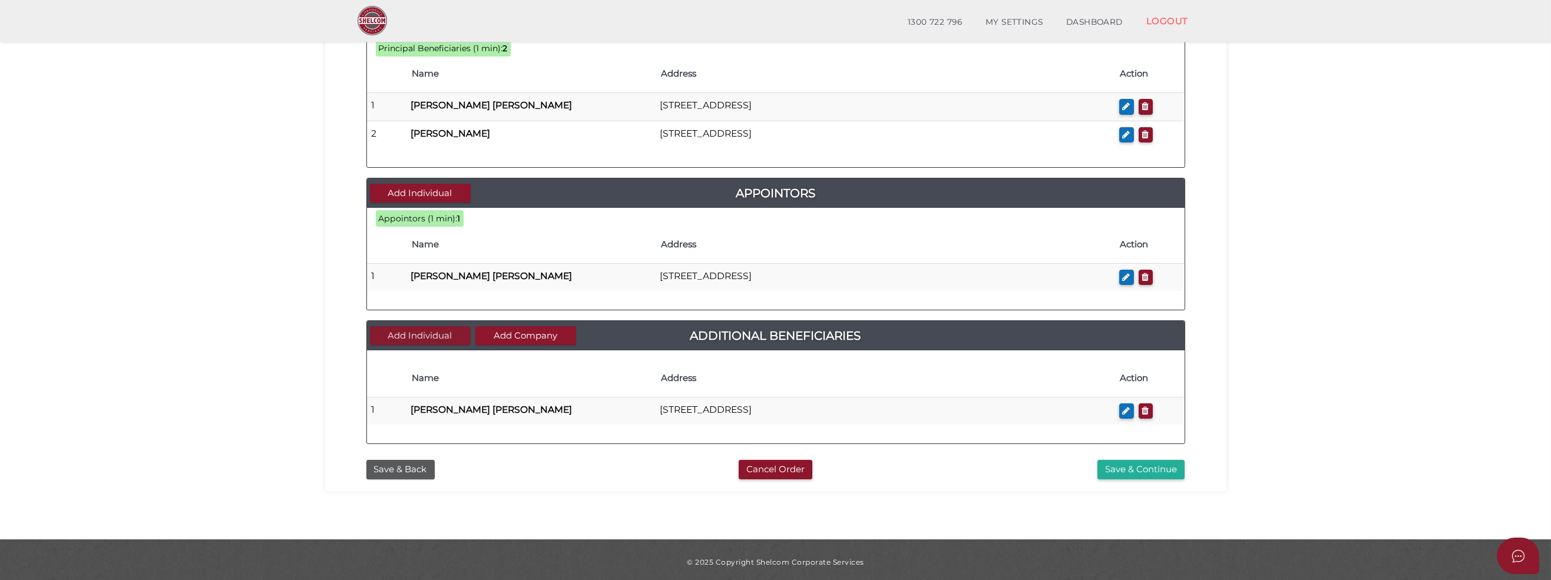
click at [382, 329] on button "Add Individual" at bounding box center [420, 335] width 101 height 19
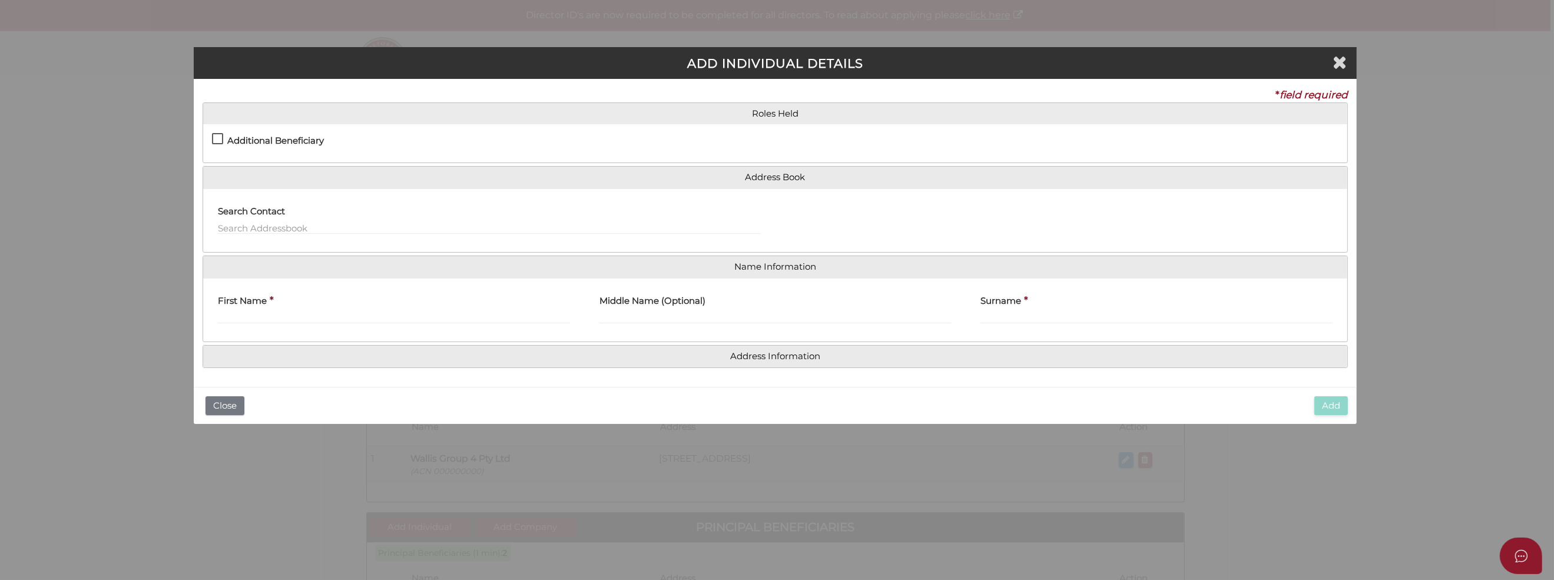
click at [213, 137] on label "Additional Beneficiary" at bounding box center [268, 143] width 112 height 15
checkbox input "true"
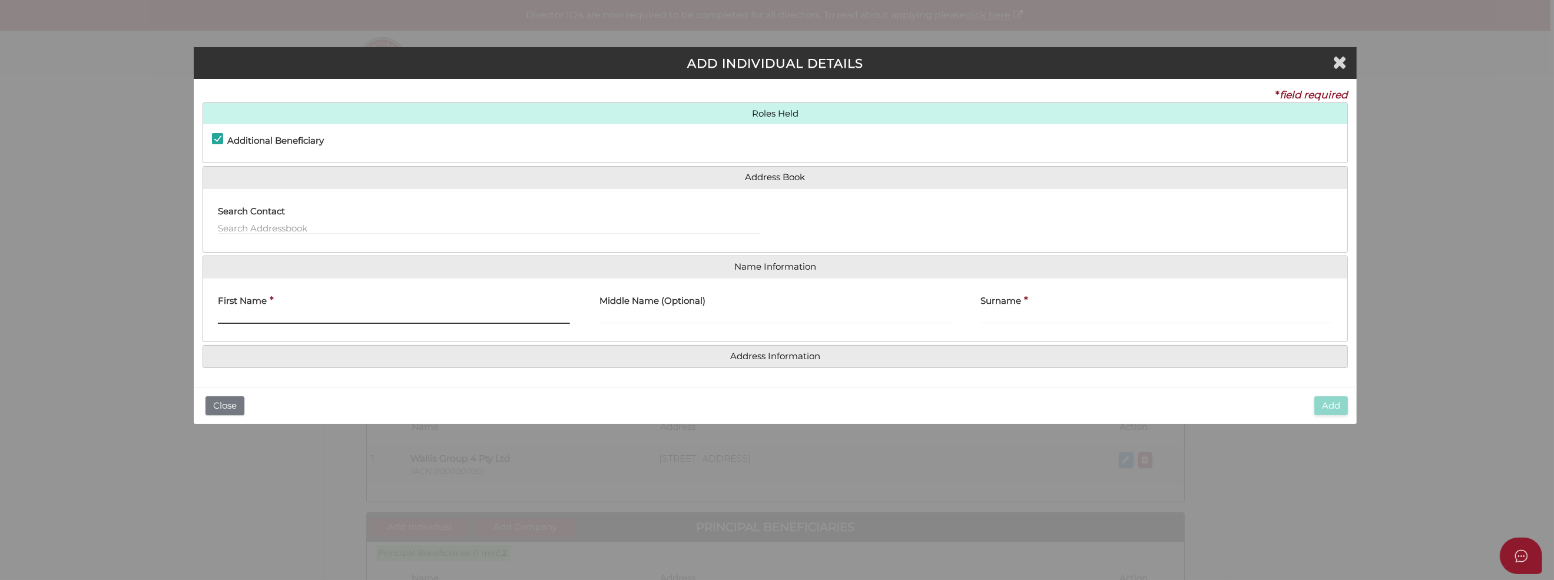
click at [227, 315] on input "First Name" at bounding box center [394, 317] width 352 height 13
click at [260, 313] on input "Samuwl" at bounding box center [394, 317] width 352 height 13
type input "Samuel"
type input "Michael"
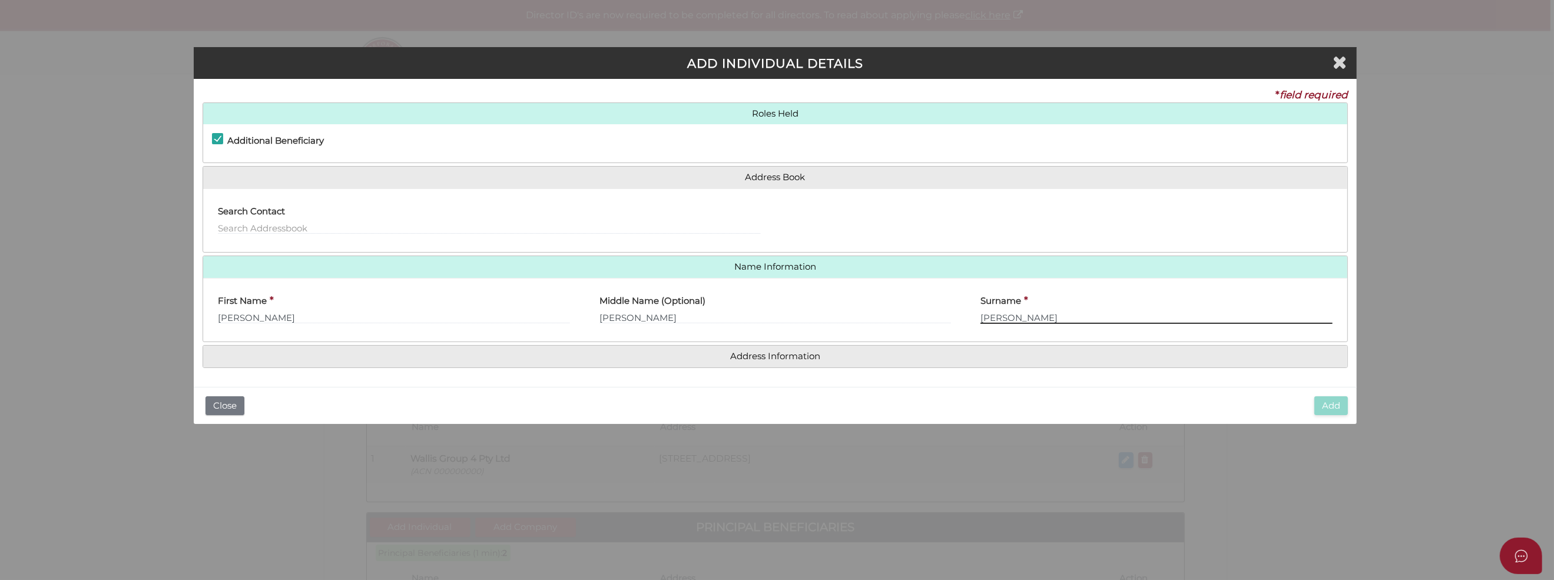
type input "Wallis"
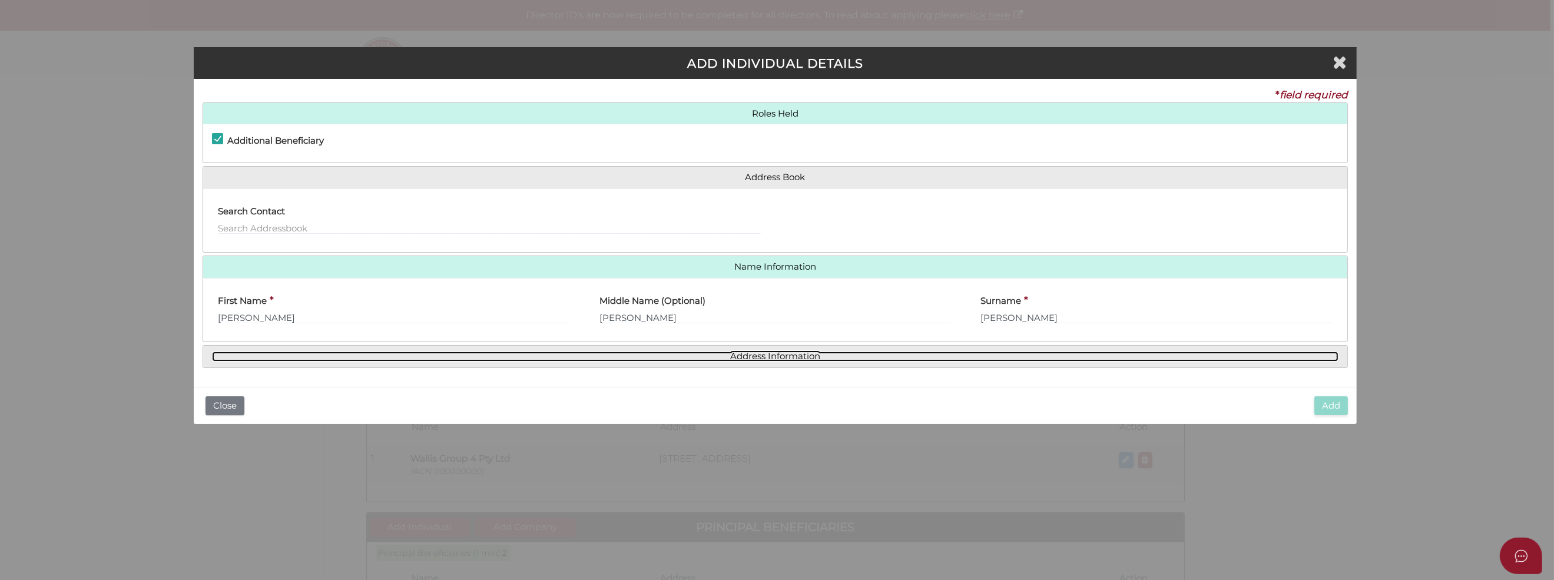
click at [793, 359] on link "Address Information" at bounding box center [775, 357] width 1127 height 10
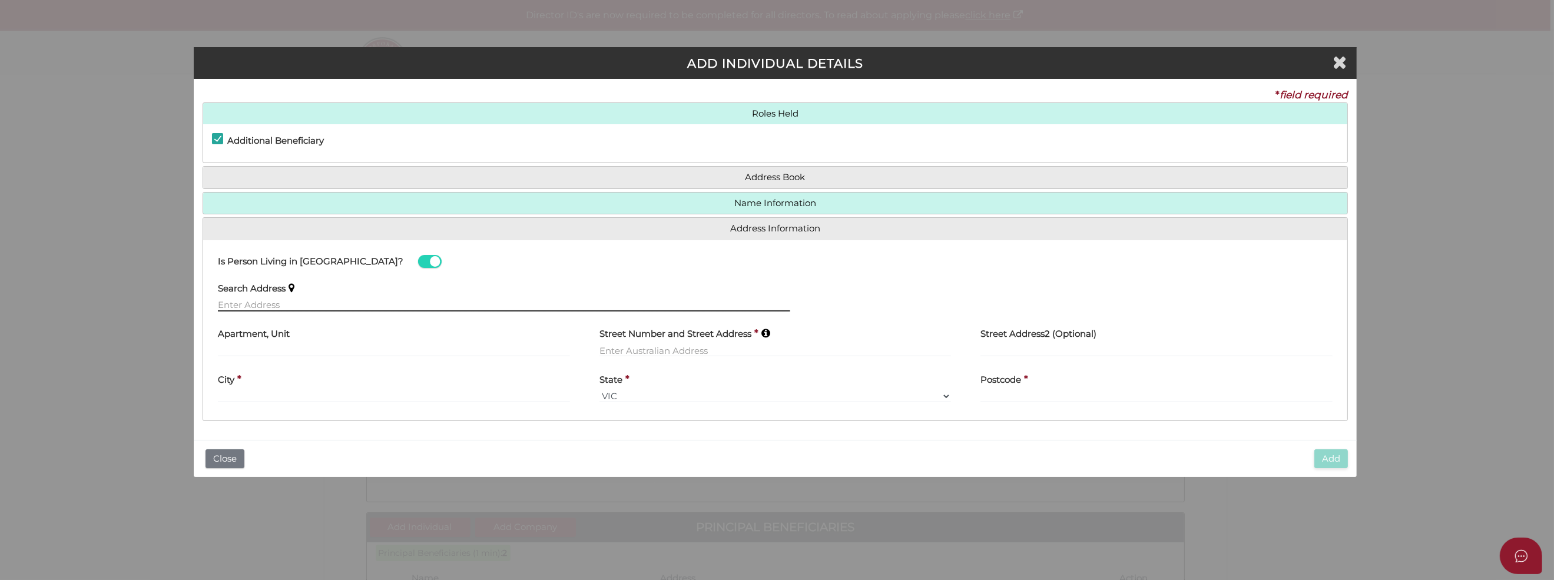
click at [227, 300] on input "text" at bounding box center [504, 305] width 572 height 13
type input "20 Riversdale Court, Hawthorn VIC, Australia"
type input "20 Riversdale Court"
type input "Hawthorn"
select select "VIC"
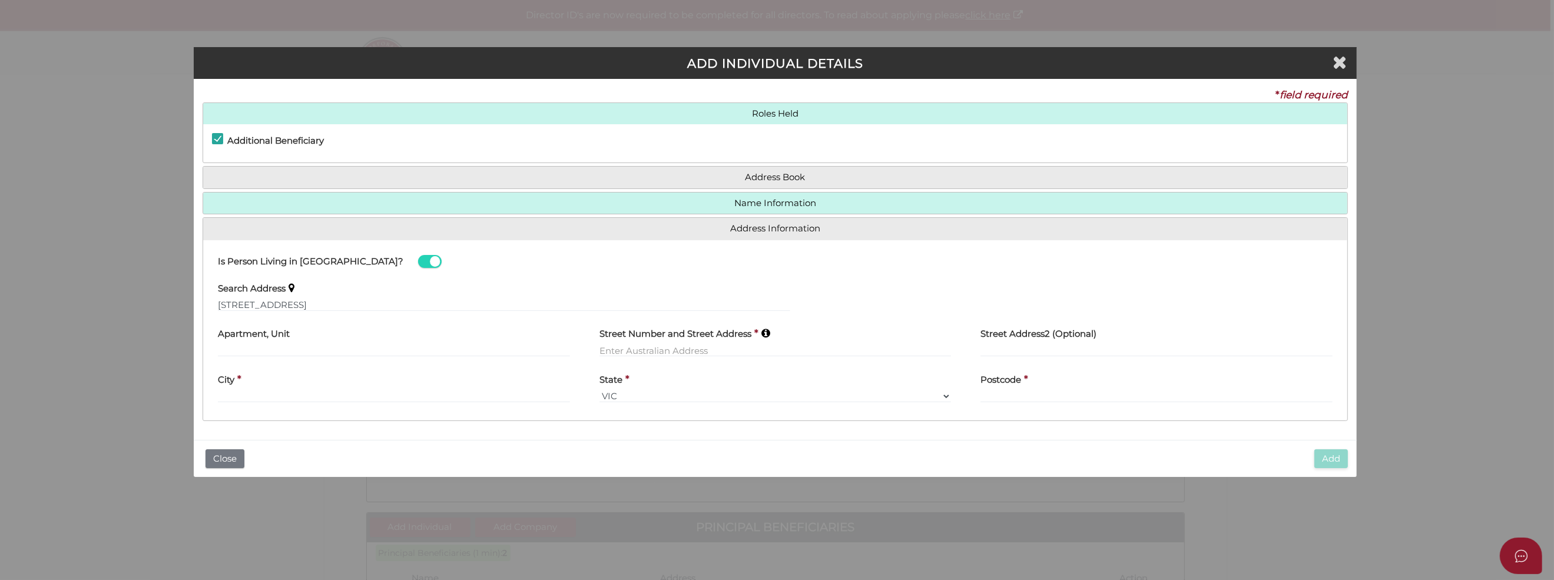
type input "3122"
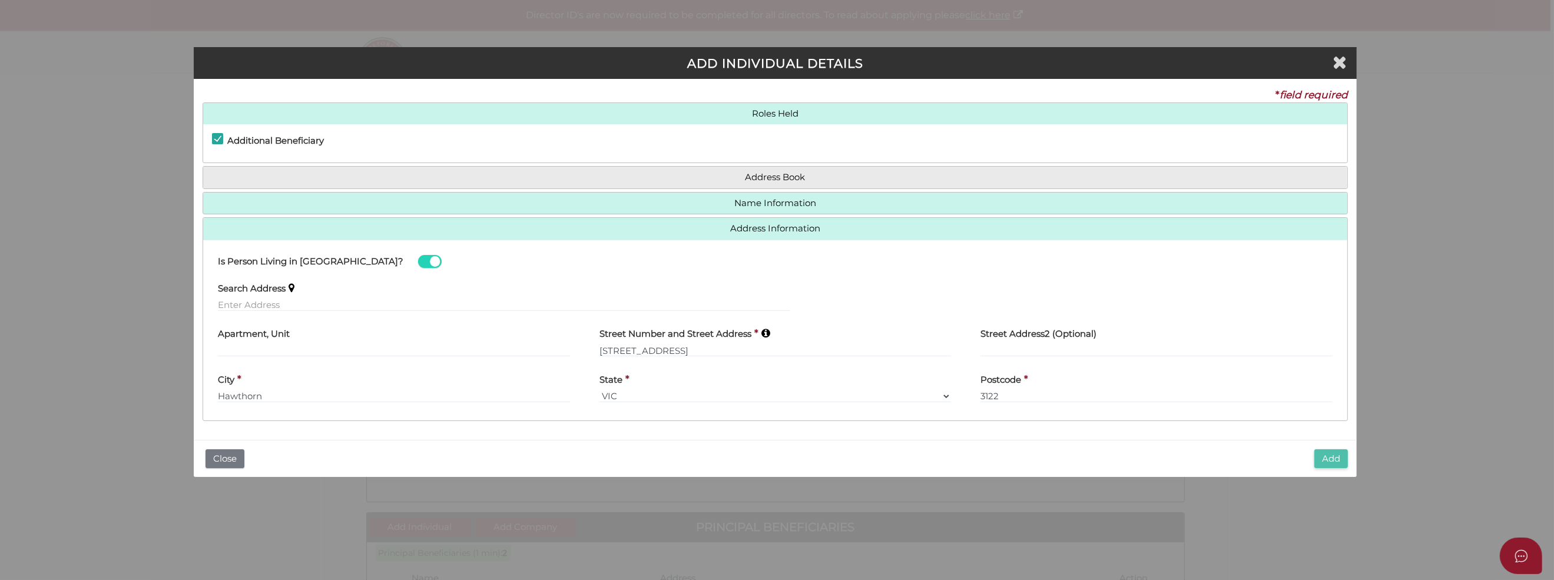
click at [1329, 453] on button "Add" at bounding box center [1332, 458] width 34 height 19
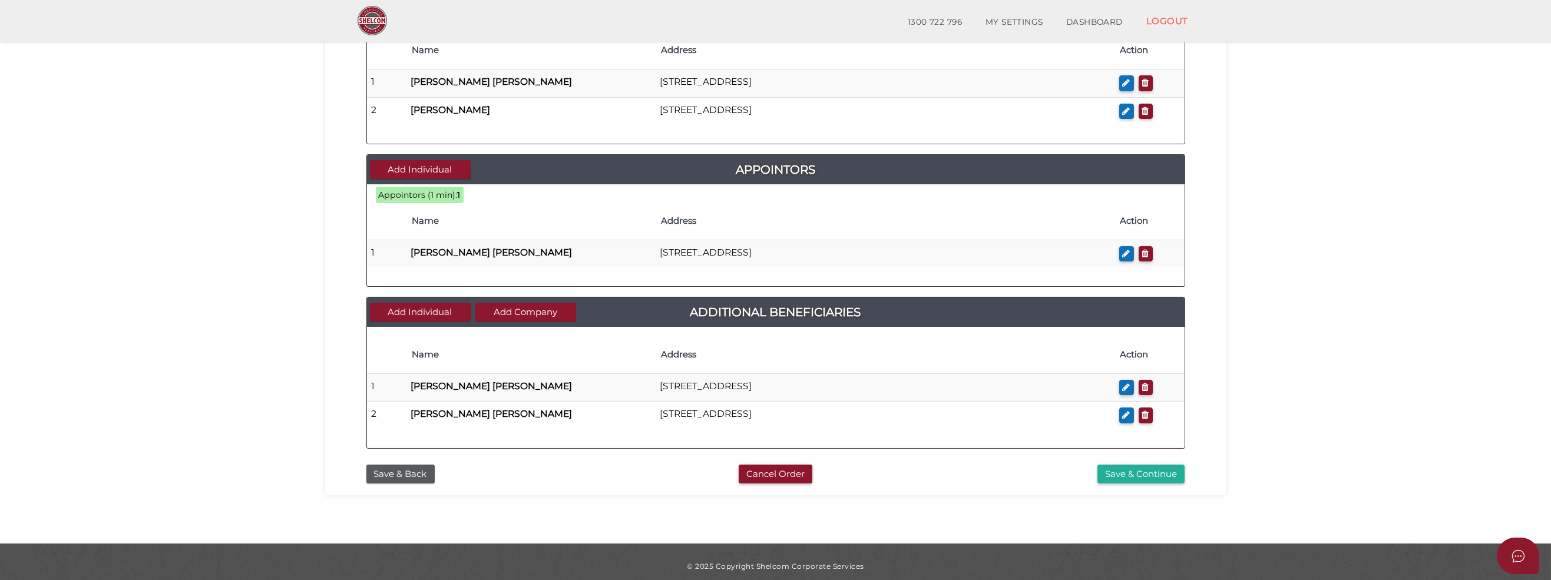
scroll to position [491, 0]
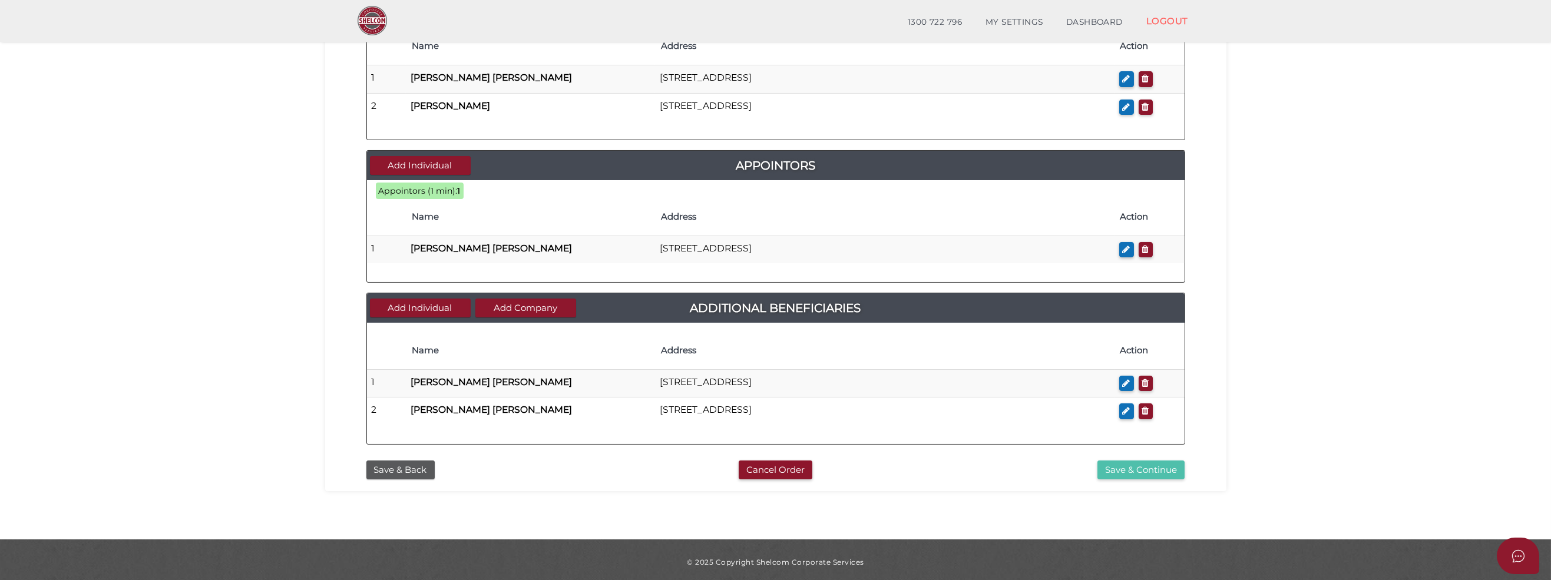
click at [1126, 466] on button "Save & Continue" at bounding box center [1140, 470] width 87 height 19
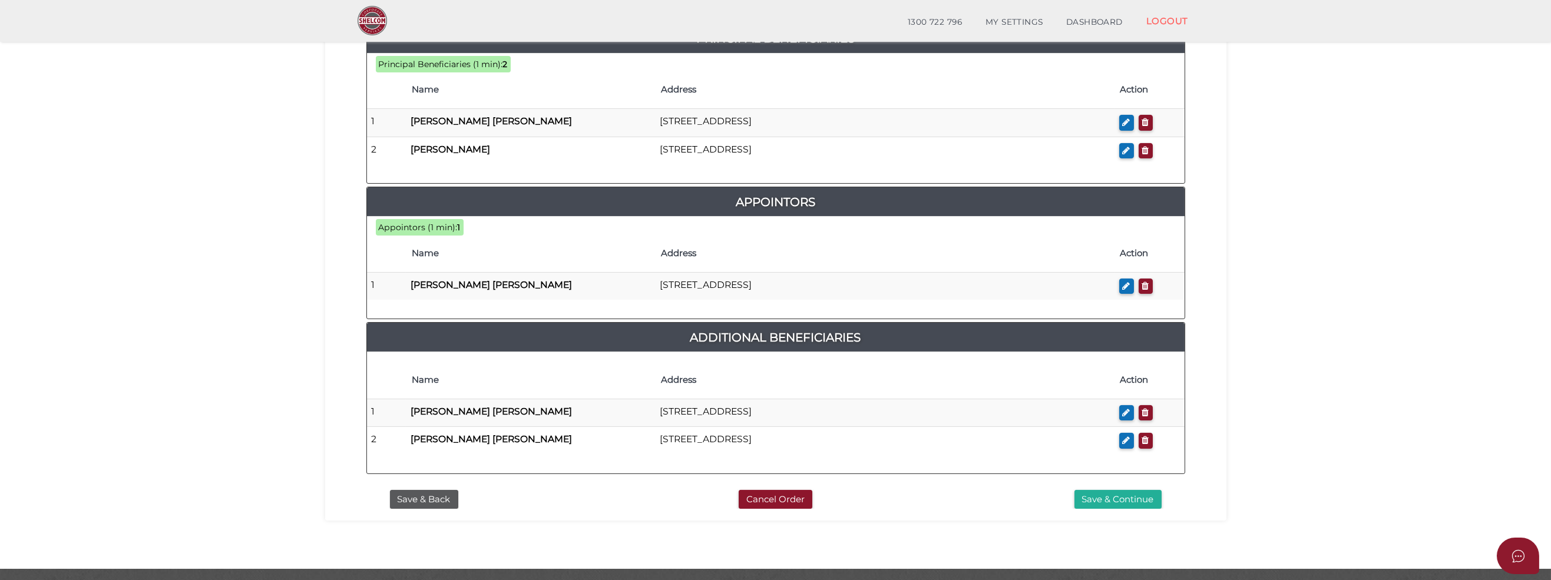
scroll to position [607, 0]
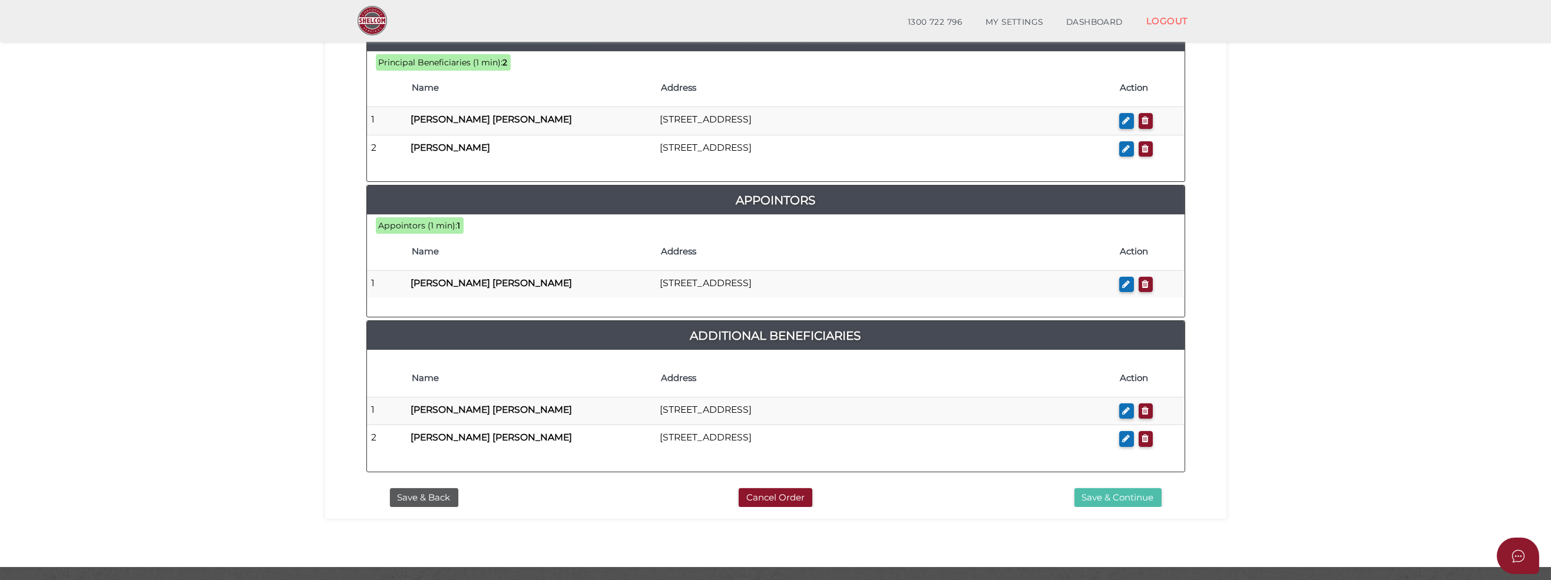
click at [1097, 488] on button "Save & Continue" at bounding box center [1117, 497] width 87 height 19
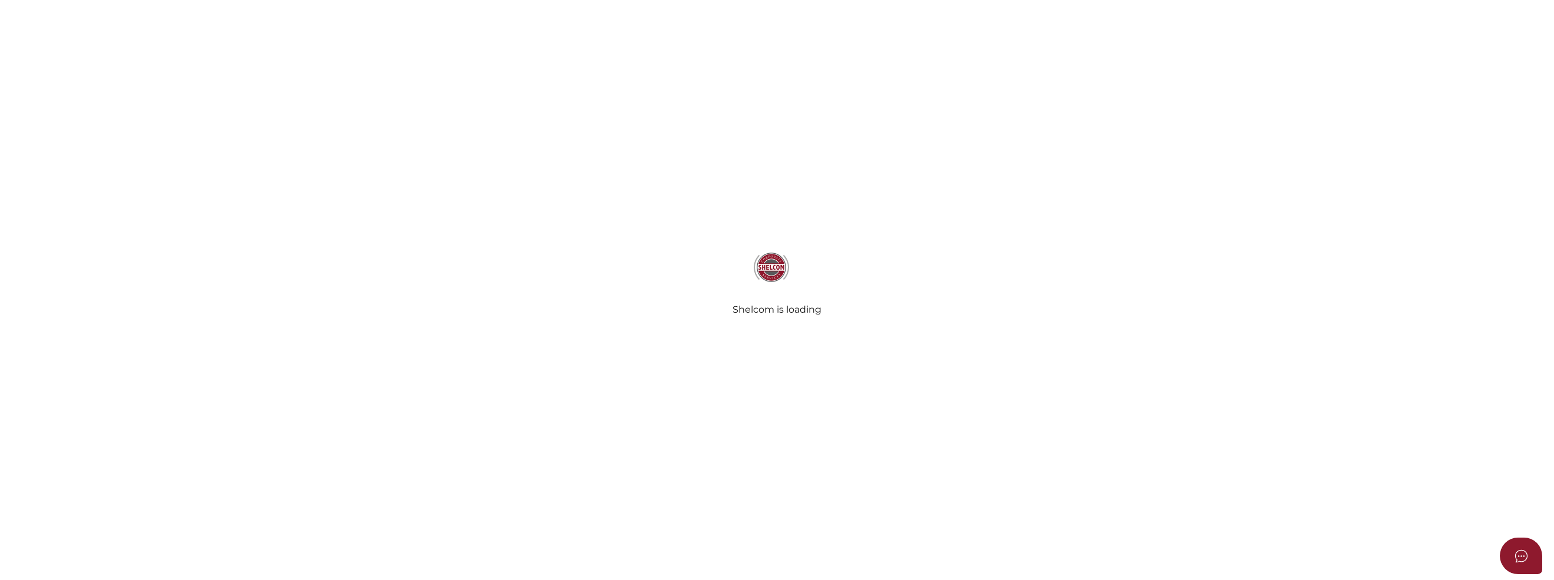
select select "Comb Binding"
radio input "true"
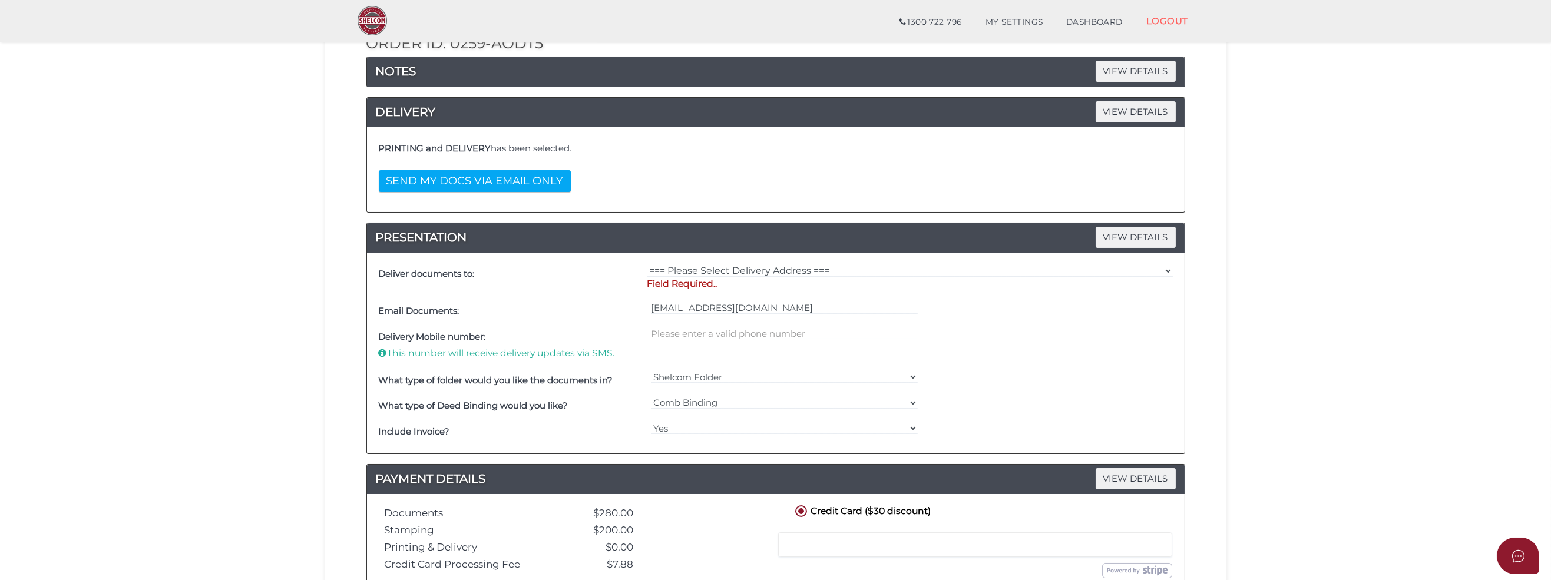
scroll to position [177, 0]
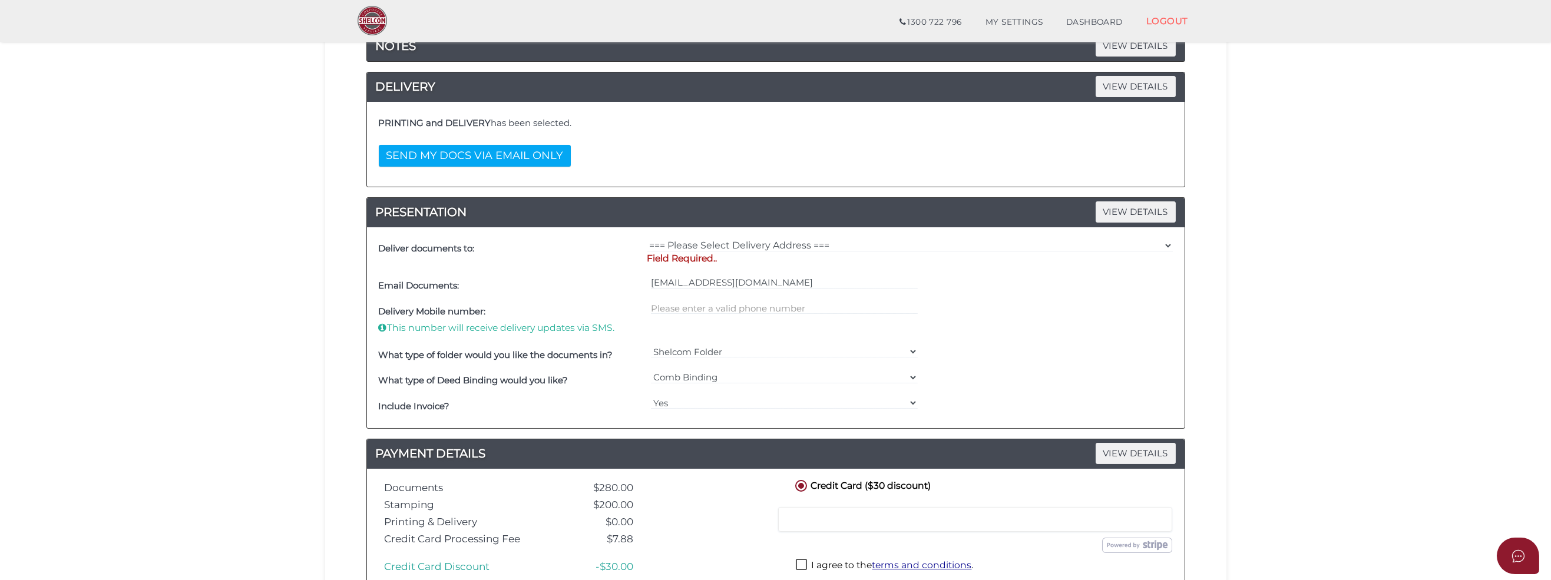
click at [694, 253] on p "Field Required.." at bounding box center [909, 258] width 525 height 13
click at [678, 243] on select "=== Please Select Delivery Address === (User Address - Kirsty Black) [STREET_AD…" at bounding box center [909, 245] width 525 height 13
select select "0"
click at [647, 239] on select "=== Please Select Delivery Address === (User Address - Kirsty Black) [STREET_AD…" at bounding box center [909, 245] width 525 height 13
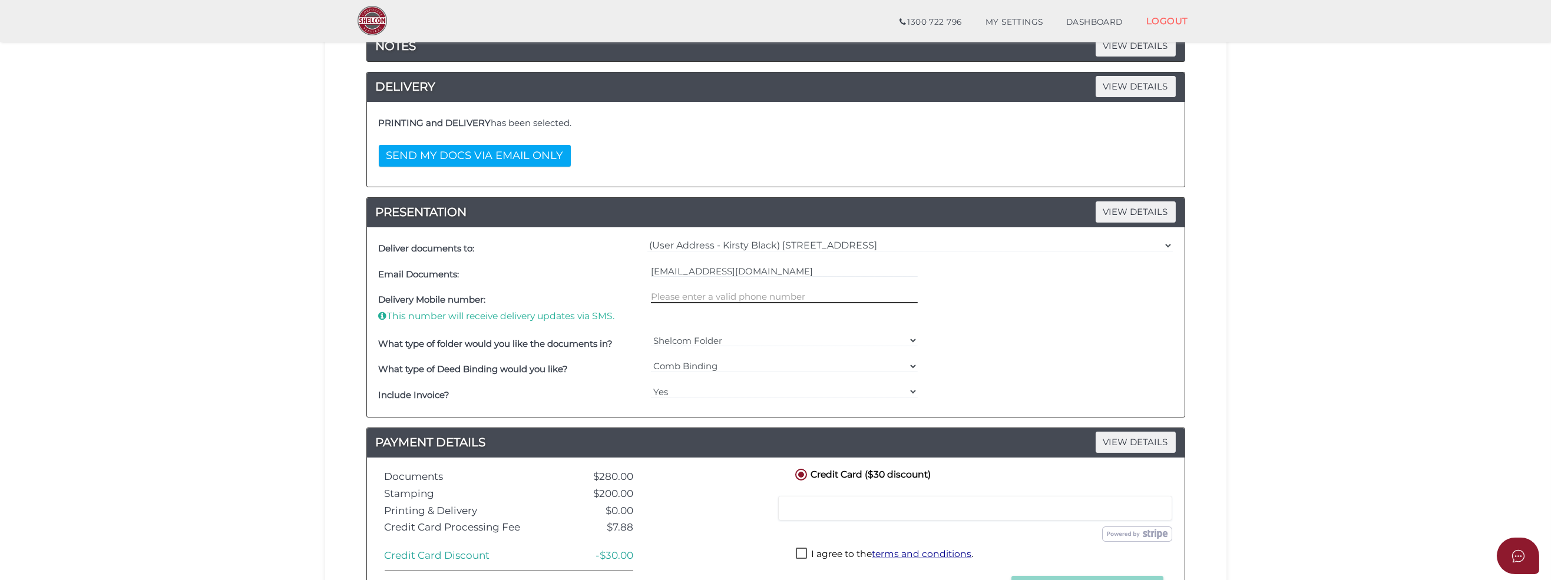
click at [681, 296] on input "text" at bounding box center [784, 296] width 267 height 13
type input "0448765004"
click at [676, 337] on select "Shelcom Folder === Please Select === Shelcom Folder Client Supplied Folder No F…" at bounding box center [784, 340] width 267 height 13
select select "No Folder"
click at [651, 334] on select "Shelcom Folder === Please Select === Shelcom Folder Client Supplied Folder No F…" at bounding box center [784, 340] width 267 height 13
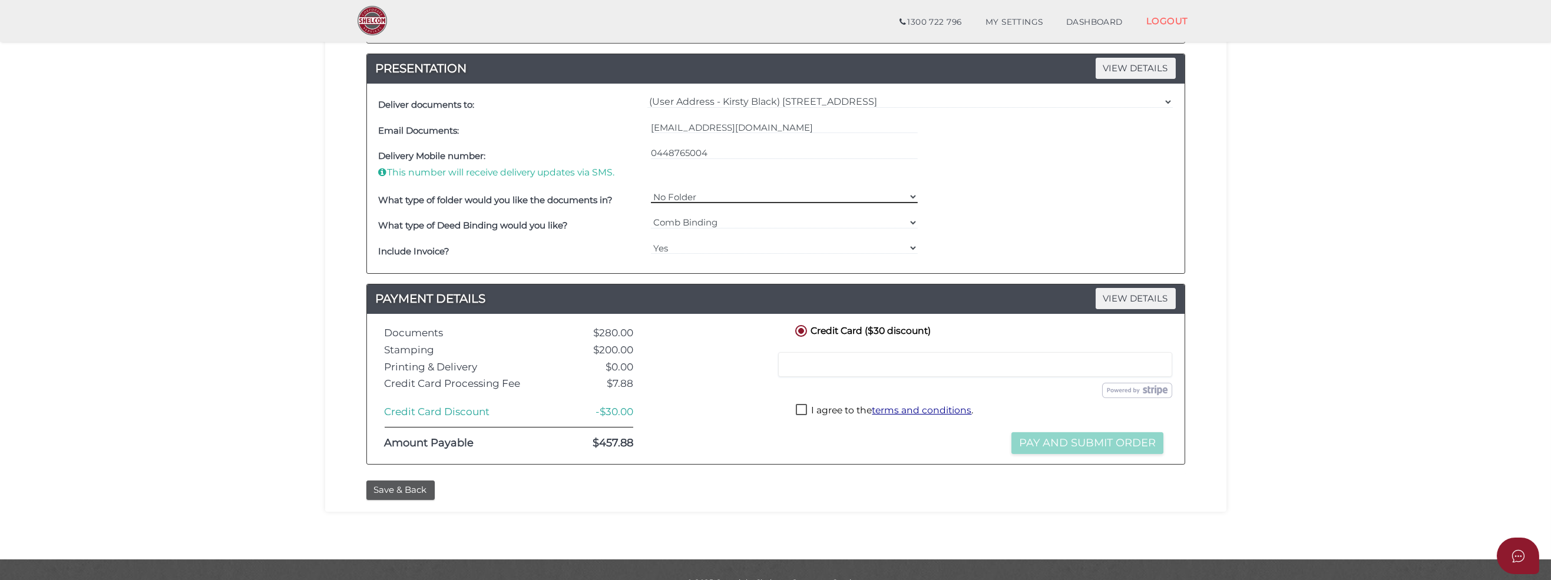
scroll to position [343, 0]
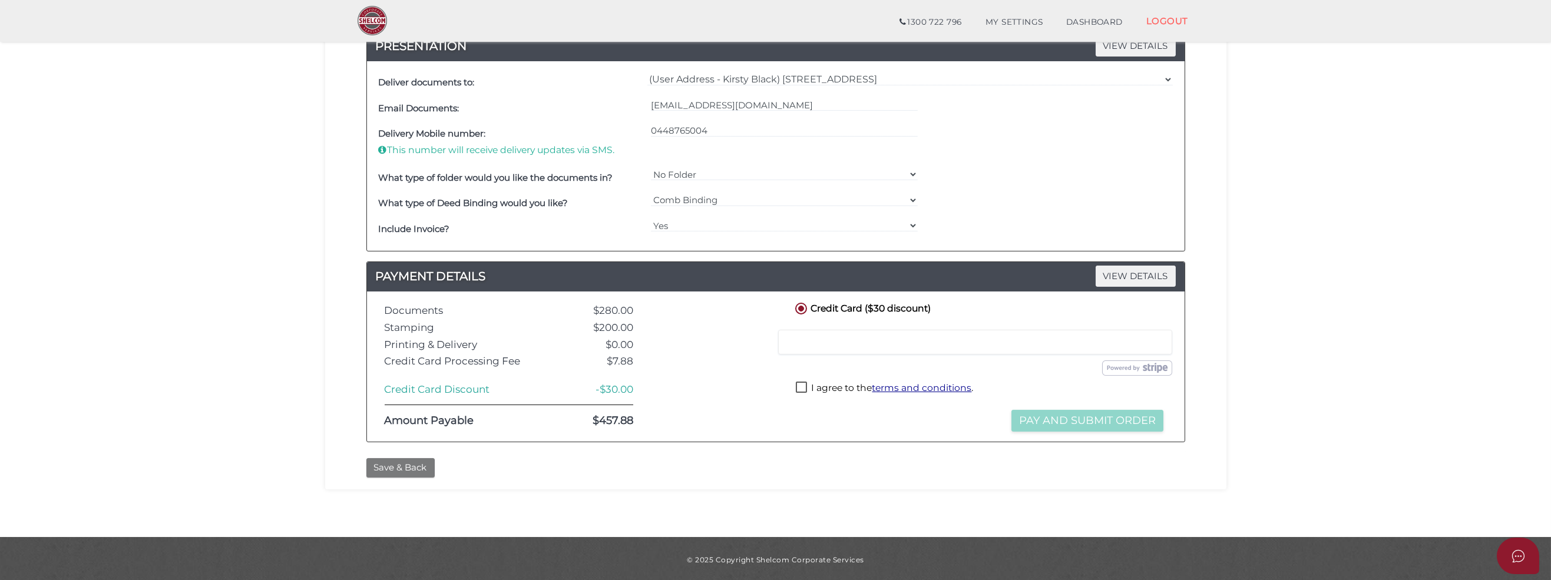
click at [396, 467] on button "Save & Back" at bounding box center [400, 467] width 68 height 19
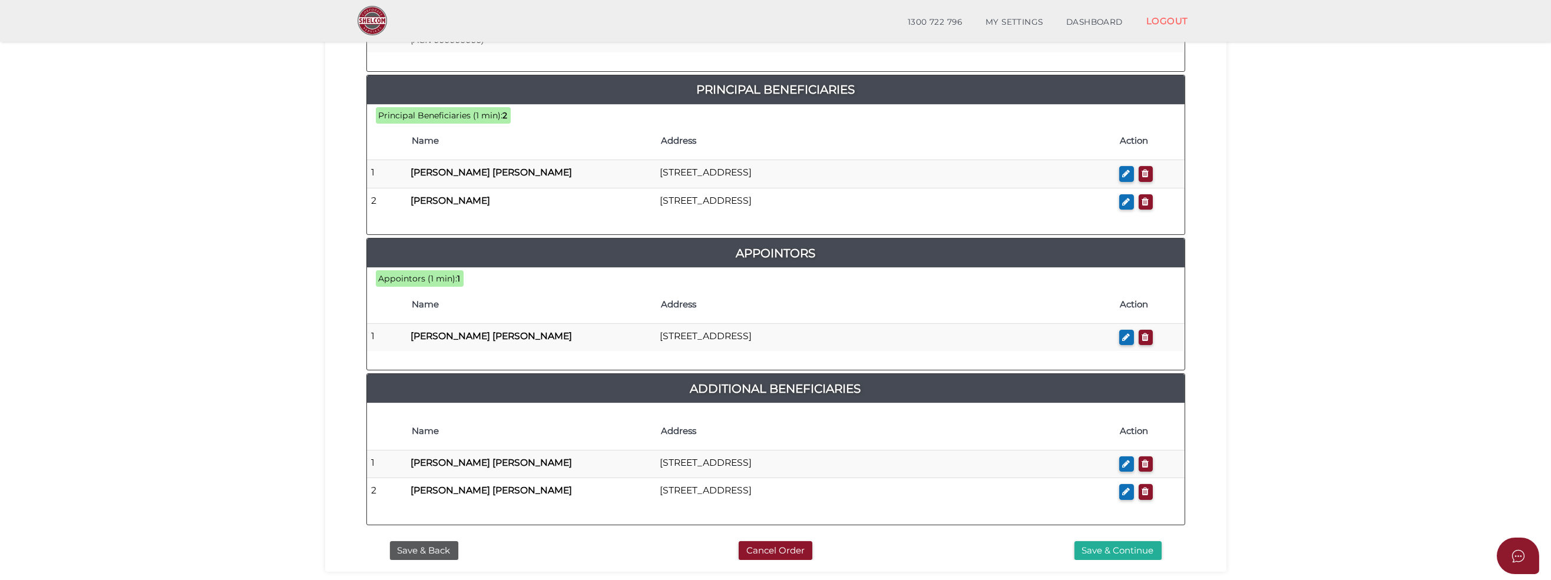
scroll to position [607, 0]
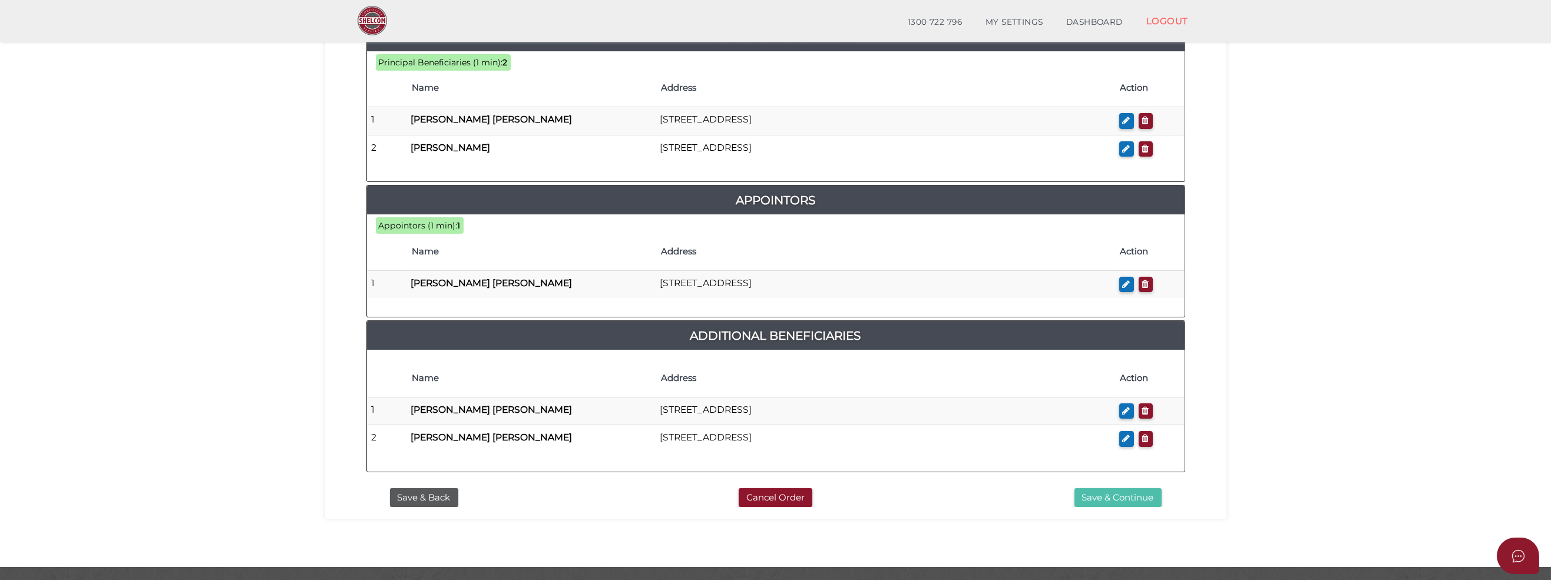
click at [1088, 488] on button "Save & Continue" at bounding box center [1117, 497] width 87 height 19
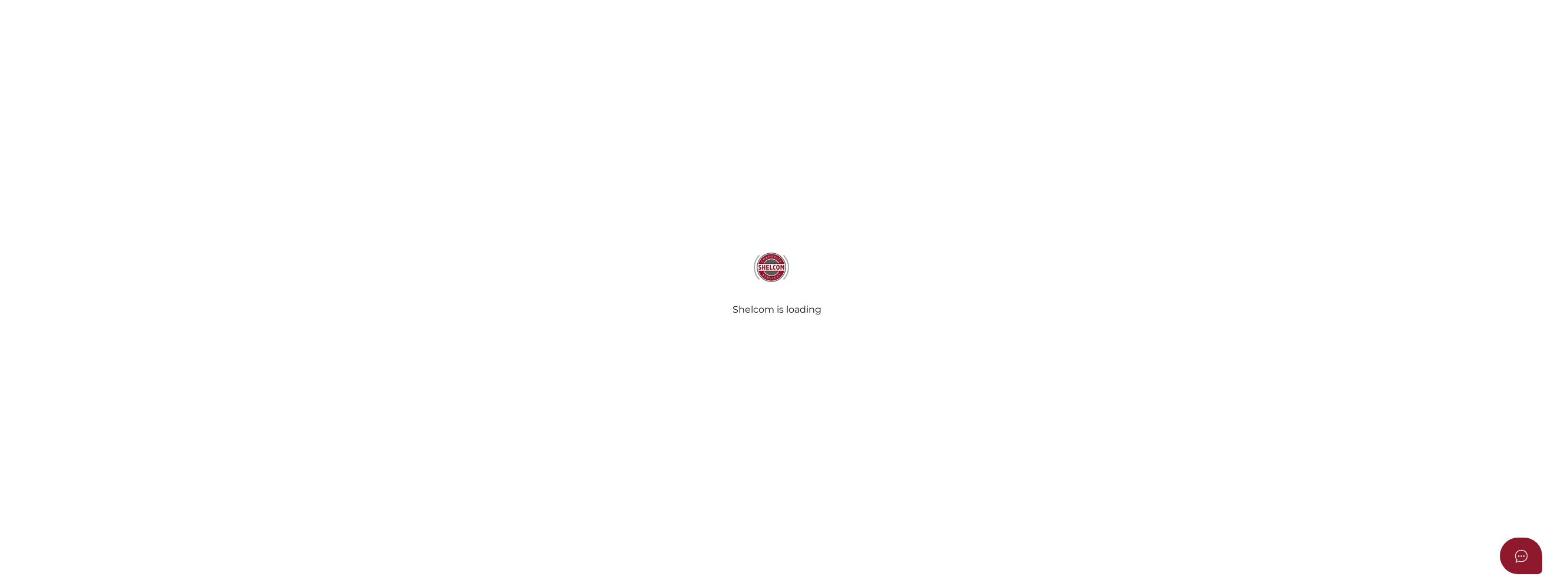
select select "Comb Binding"
radio input "true"
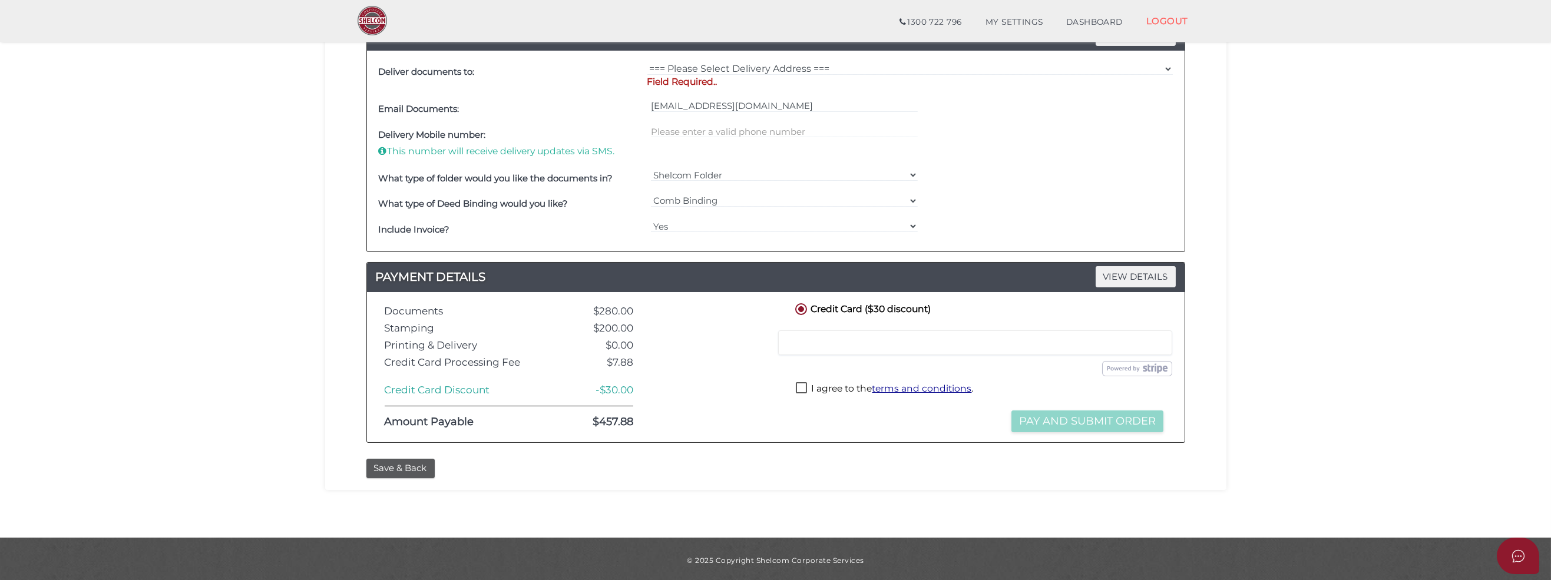
scroll to position [354, 0]
click at [398, 464] on button "Save & Back" at bounding box center [400, 467] width 68 height 19
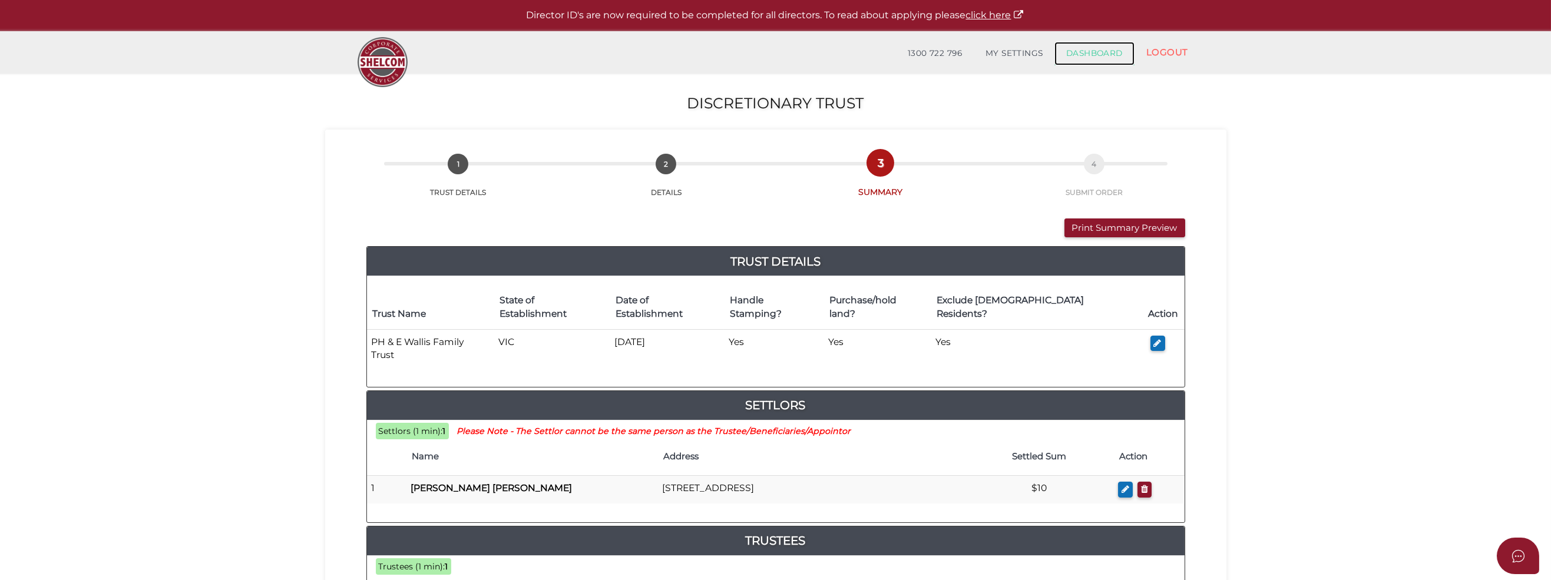
click at [1110, 48] on link "DASHBOARD" at bounding box center [1094, 54] width 80 height 24
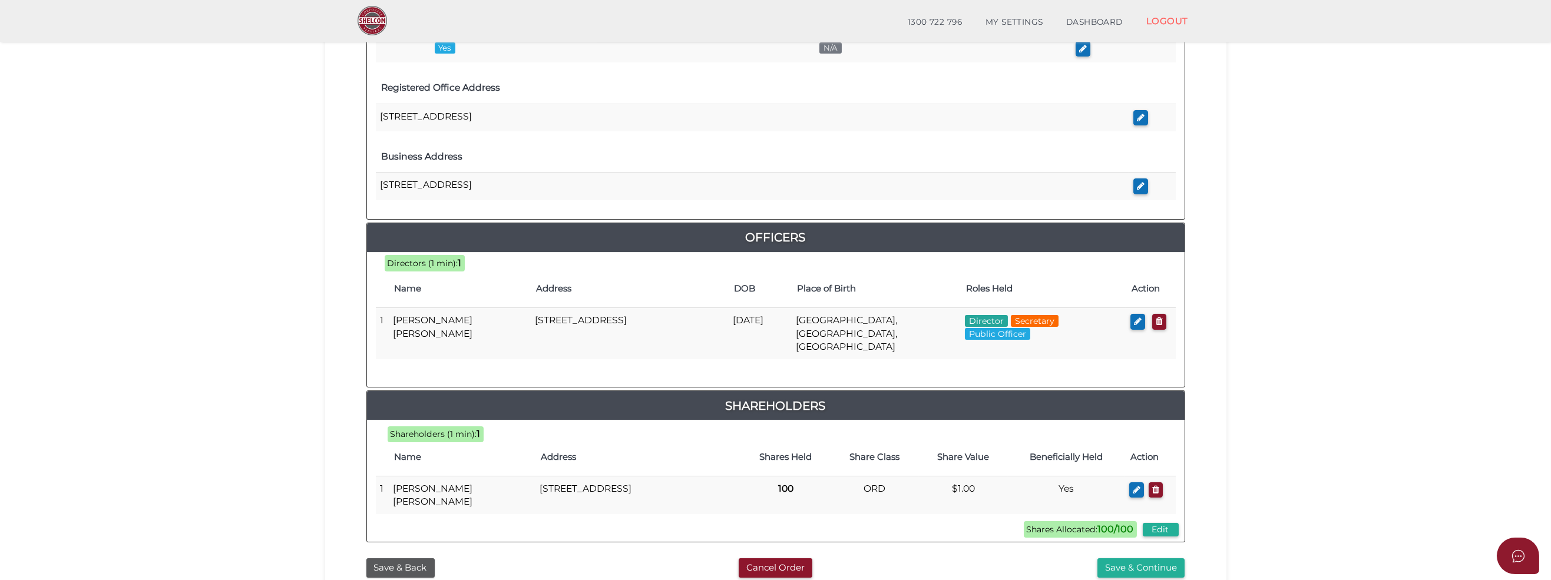
scroll to position [458, 0]
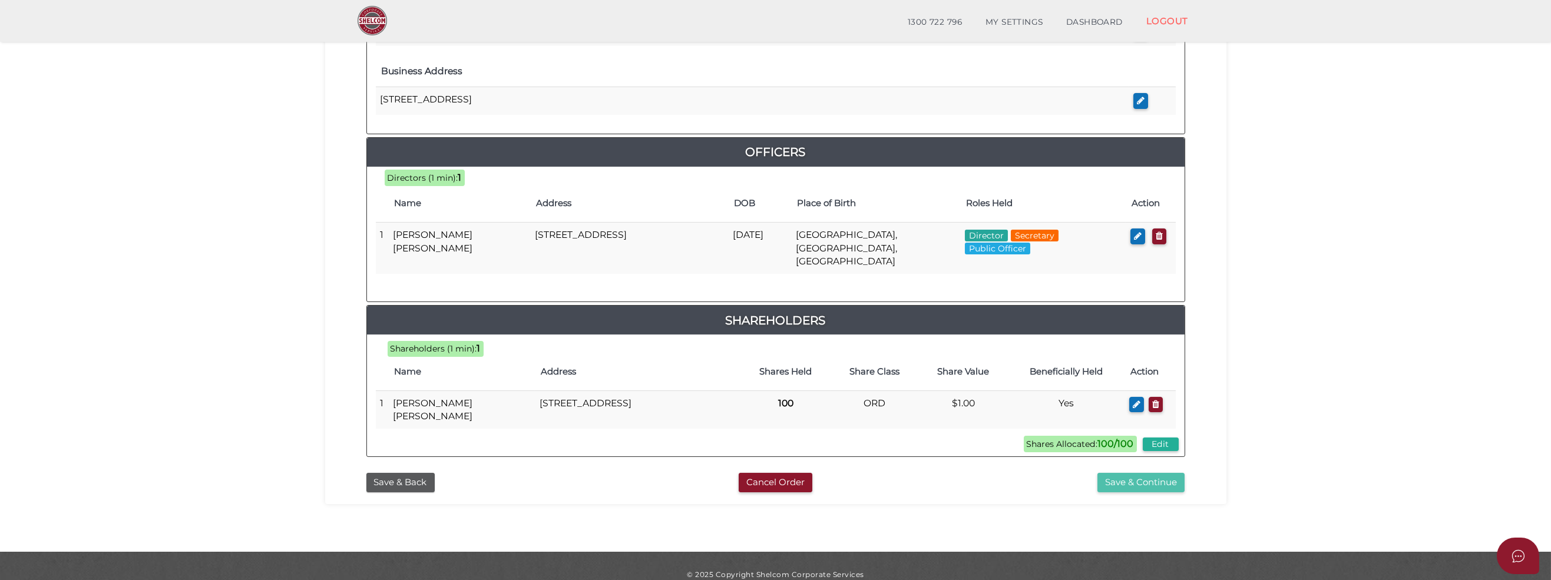
click at [1160, 473] on button "Save & Continue" at bounding box center [1140, 482] width 87 height 19
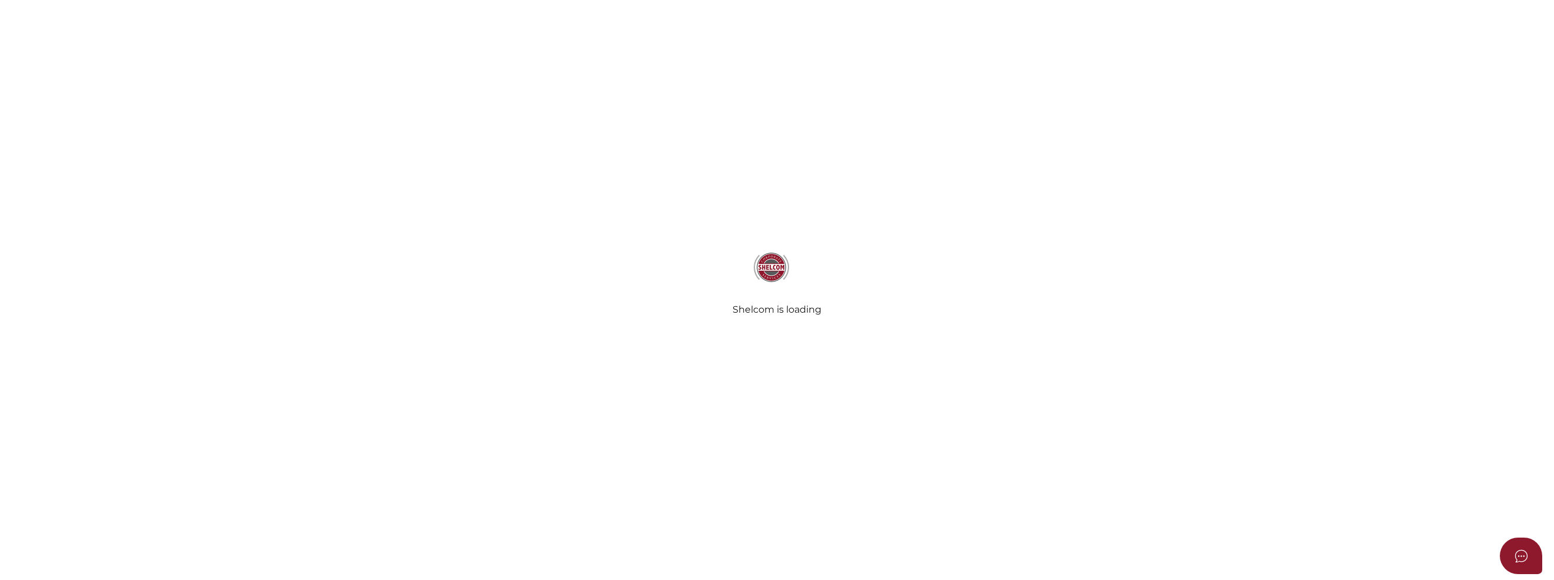
select select "Comb Binding"
select select "No"
radio input "true"
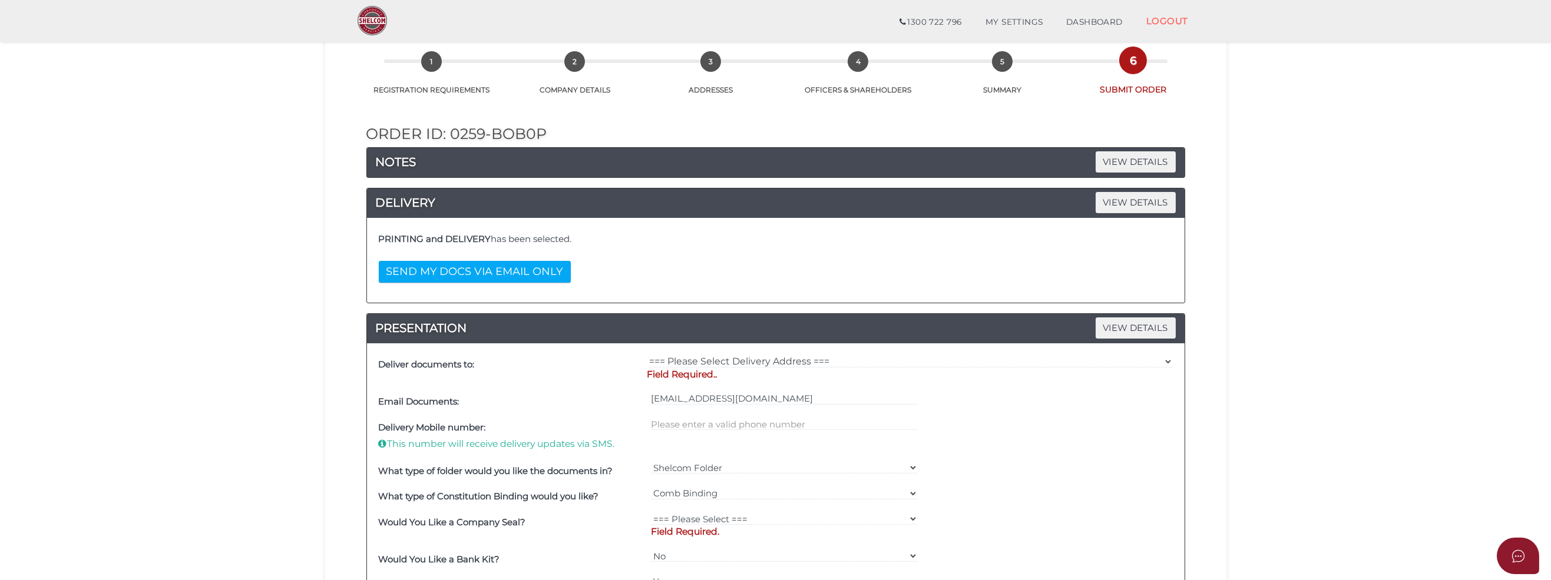
scroll to position [177, 0]
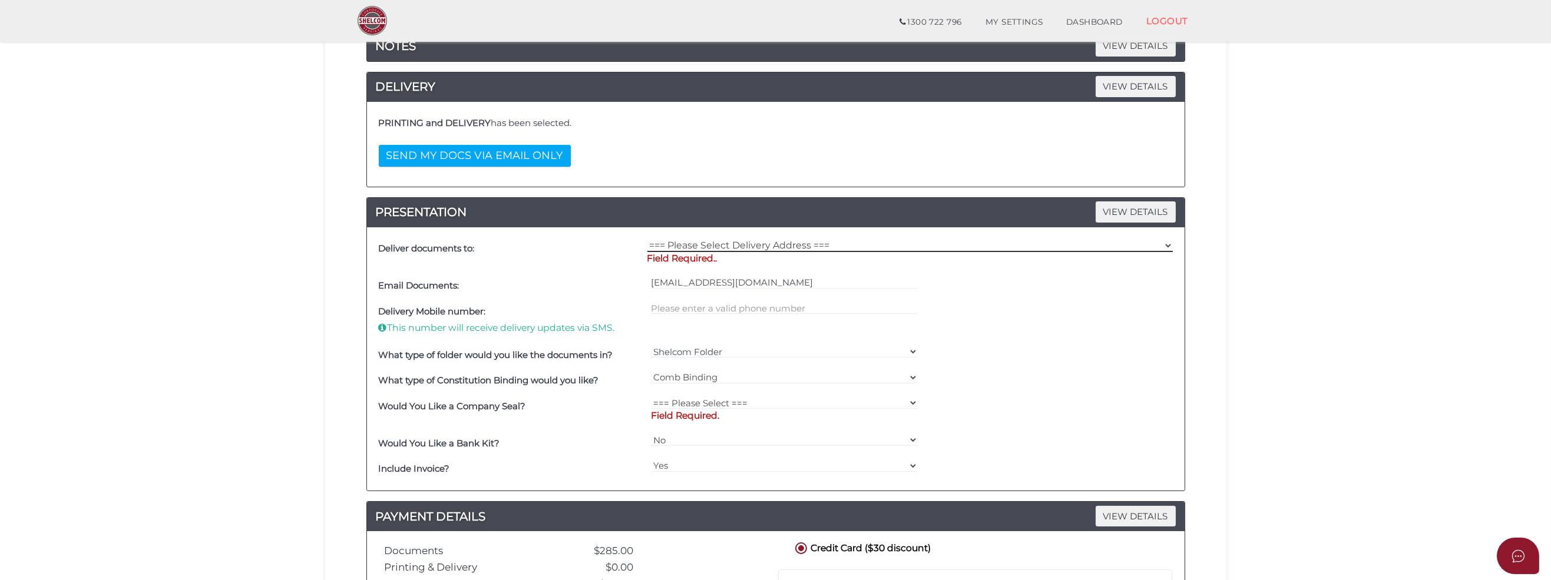
click at [683, 247] on select "=== Please Select Delivery Address === (User Address - Kirsty Black) [STREET_AD…" at bounding box center [909, 245] width 525 height 13
select select "0"
click at [647, 239] on select "=== Please Select Delivery Address === (User Address - Kirsty Black) [STREET_AD…" at bounding box center [909, 245] width 525 height 13
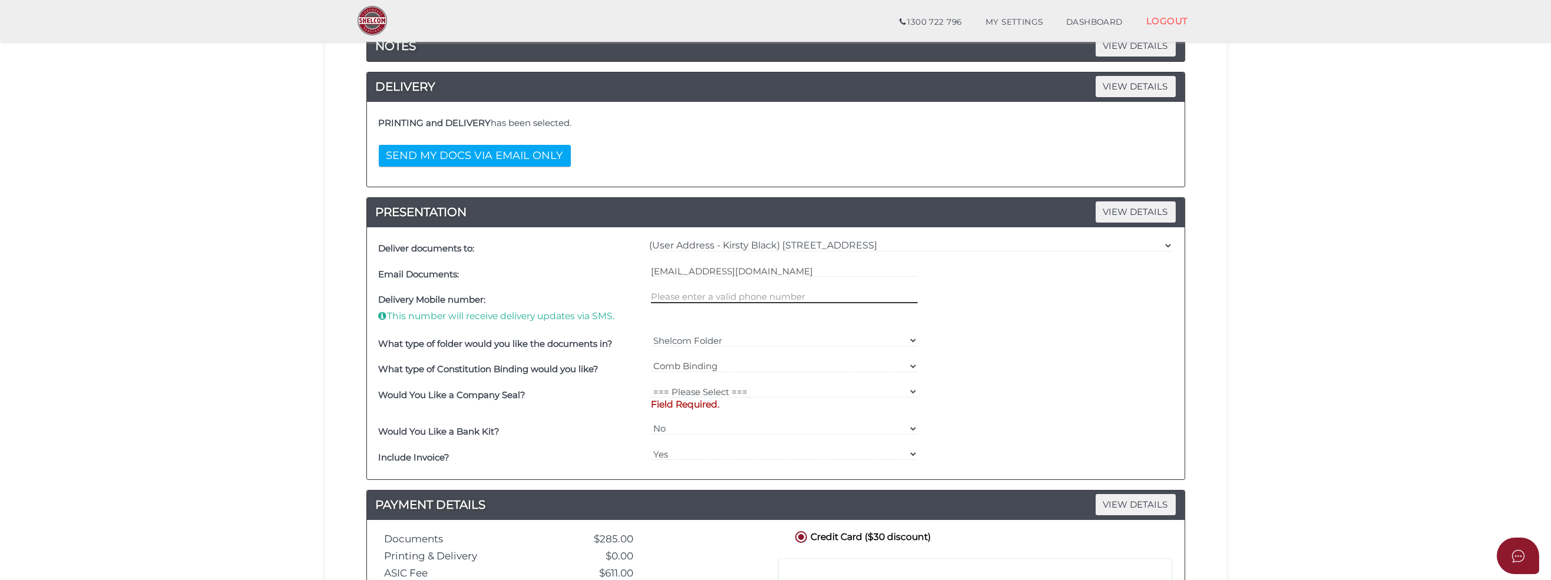
click at [684, 295] on input "text" at bounding box center [784, 296] width 267 height 13
type input "0448765004"
click at [991, 322] on div "Delivery Mobile number: This number will receive delivery updates via SMS. 0448…" at bounding box center [776, 309] width 800 height 44
click at [666, 339] on select "Shelcom Folder === Please Select === Shelcom Folder Client Supplied Folder No F…" at bounding box center [784, 340] width 267 height 13
select select "No Folder"
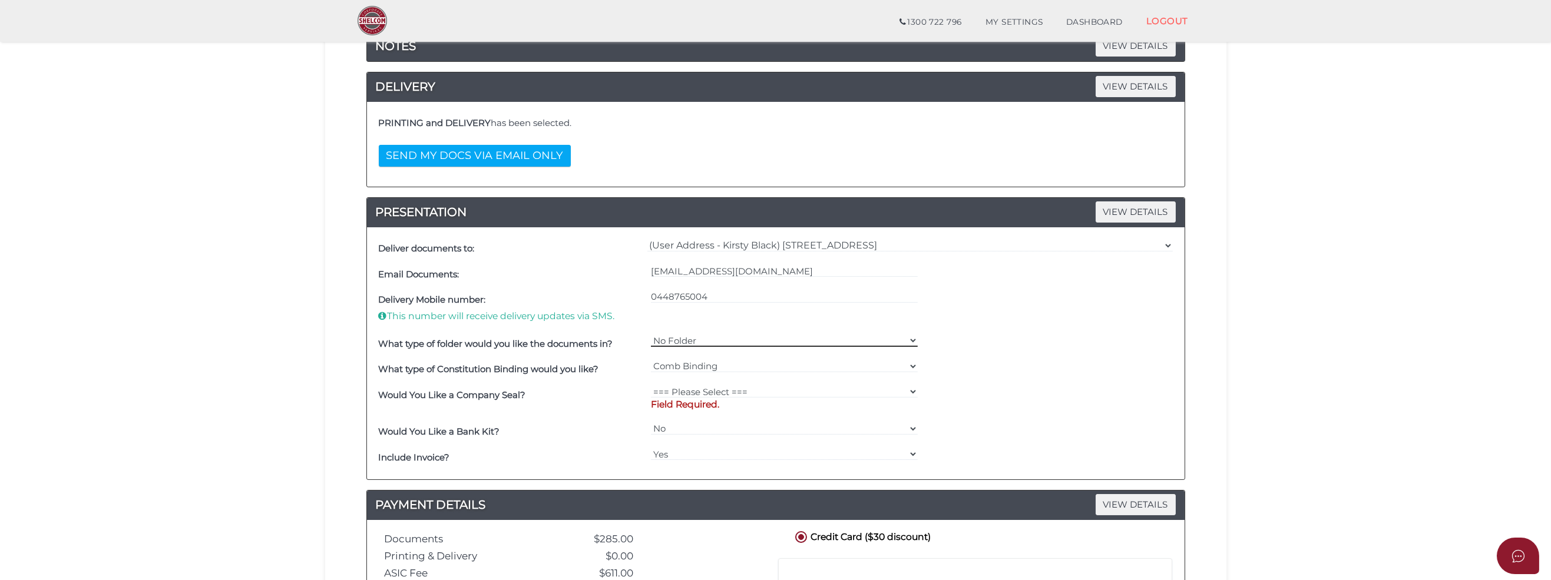
click at [651, 334] on select "Shelcom Folder === Please Select === Shelcom Folder Client Supplied Folder No F…" at bounding box center [784, 340] width 267 height 13
click at [716, 391] on select "=== Please Select === Fold Seal $50 No Seal" at bounding box center [784, 391] width 267 height 13
select select "0"
click at [651, 385] on select "=== Please Select === Fold Seal $50 No Seal" at bounding box center [784, 391] width 267 height 13
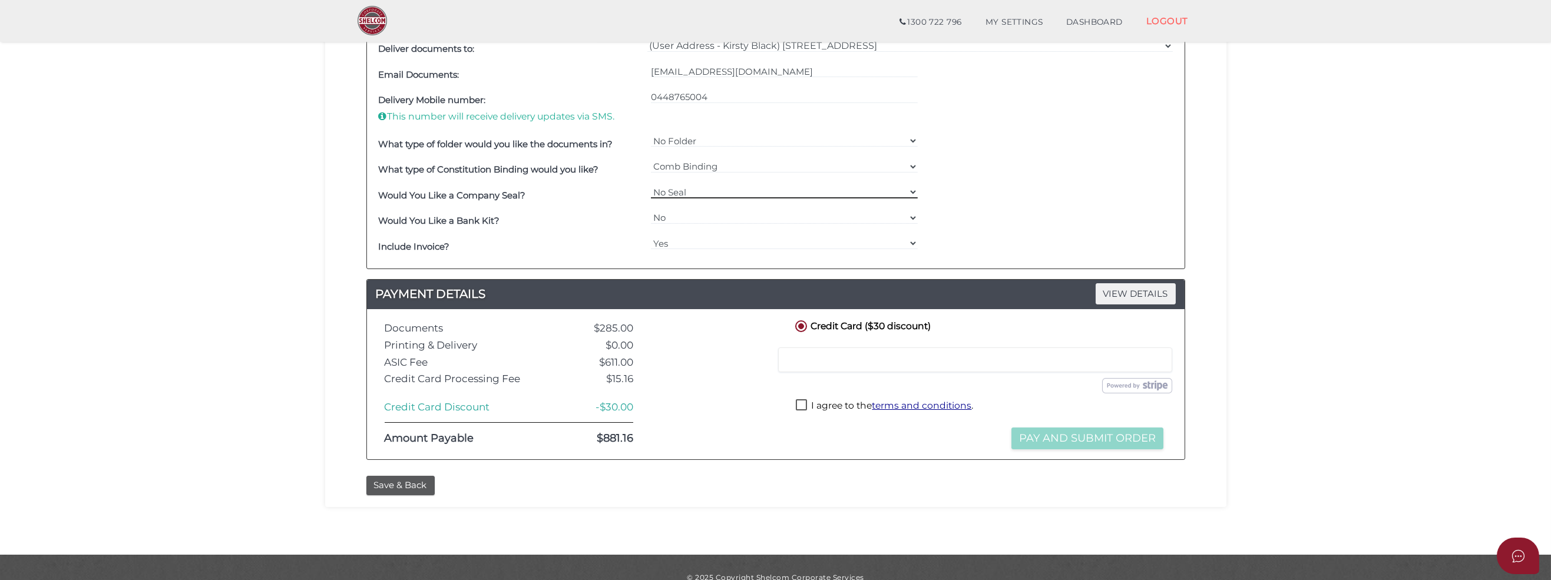
scroll to position [394, 0]
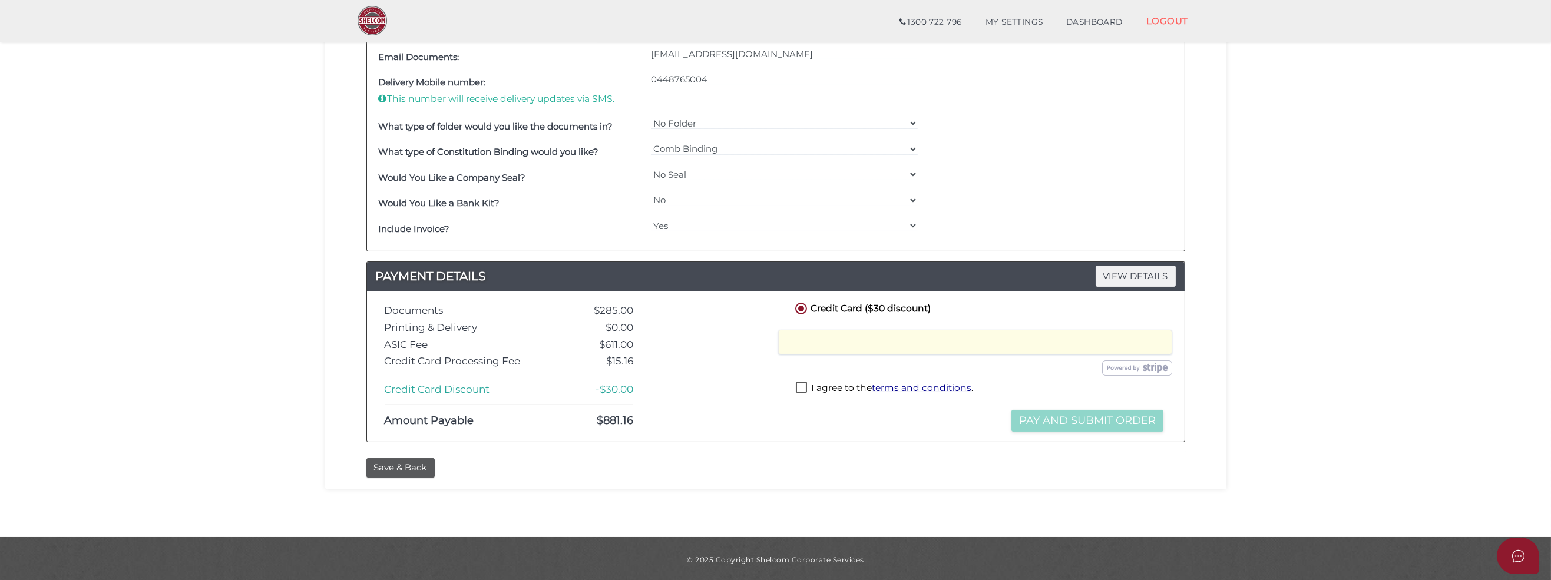
click at [800, 385] on label "I agree to the terms and conditions ." at bounding box center [884, 389] width 177 height 15
checkbox input "true"
click at [1105, 415] on button "Pay and Submit Order" at bounding box center [1087, 421] width 152 height 22
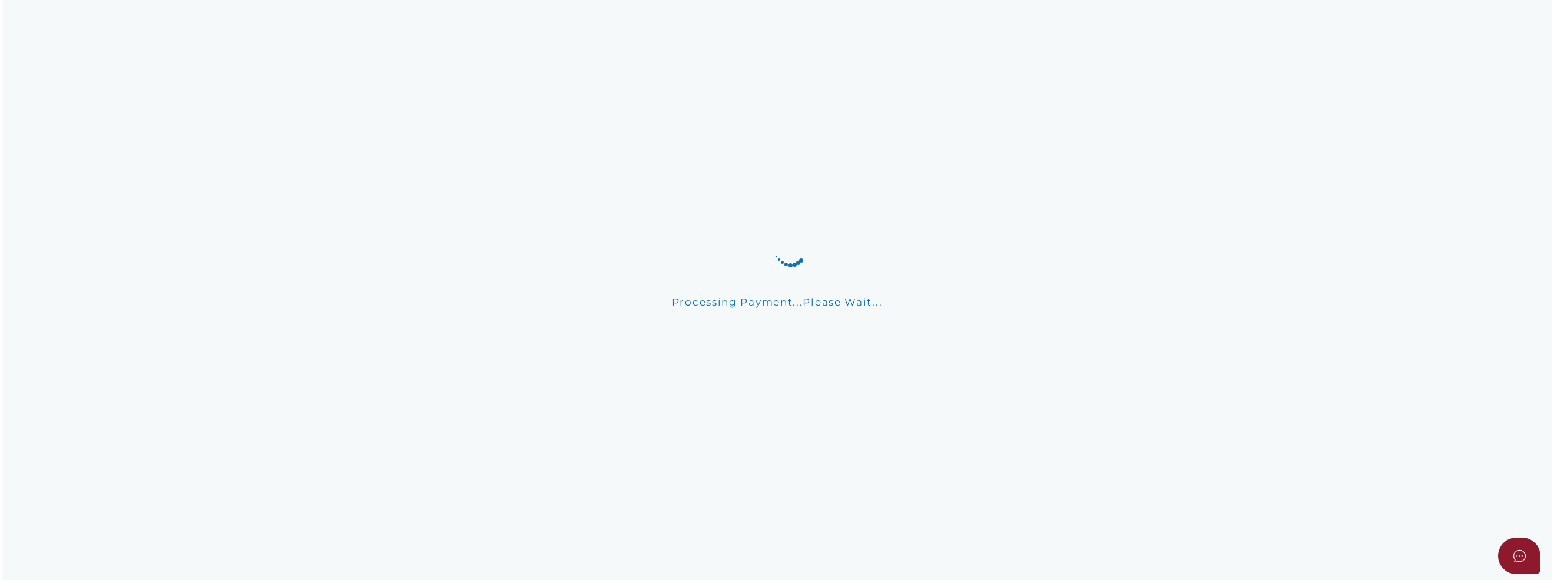
scroll to position [0, 0]
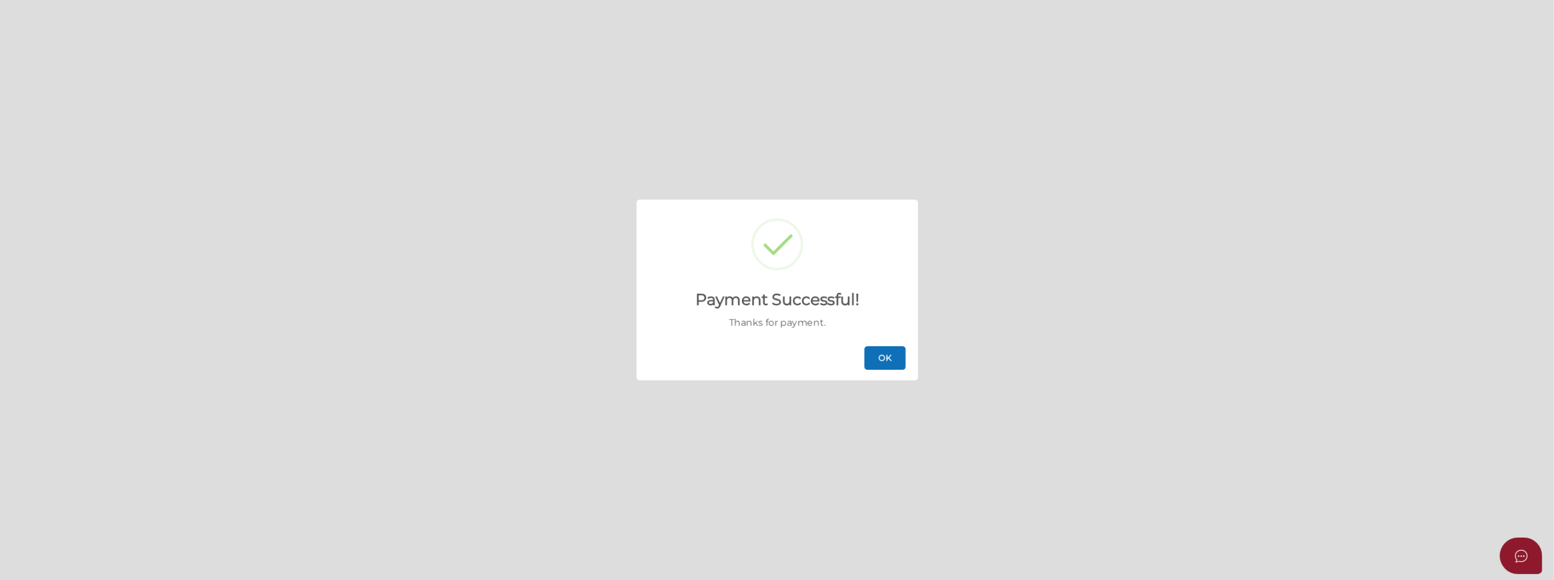
click at [883, 355] on button "OK" at bounding box center [885, 358] width 41 height 24
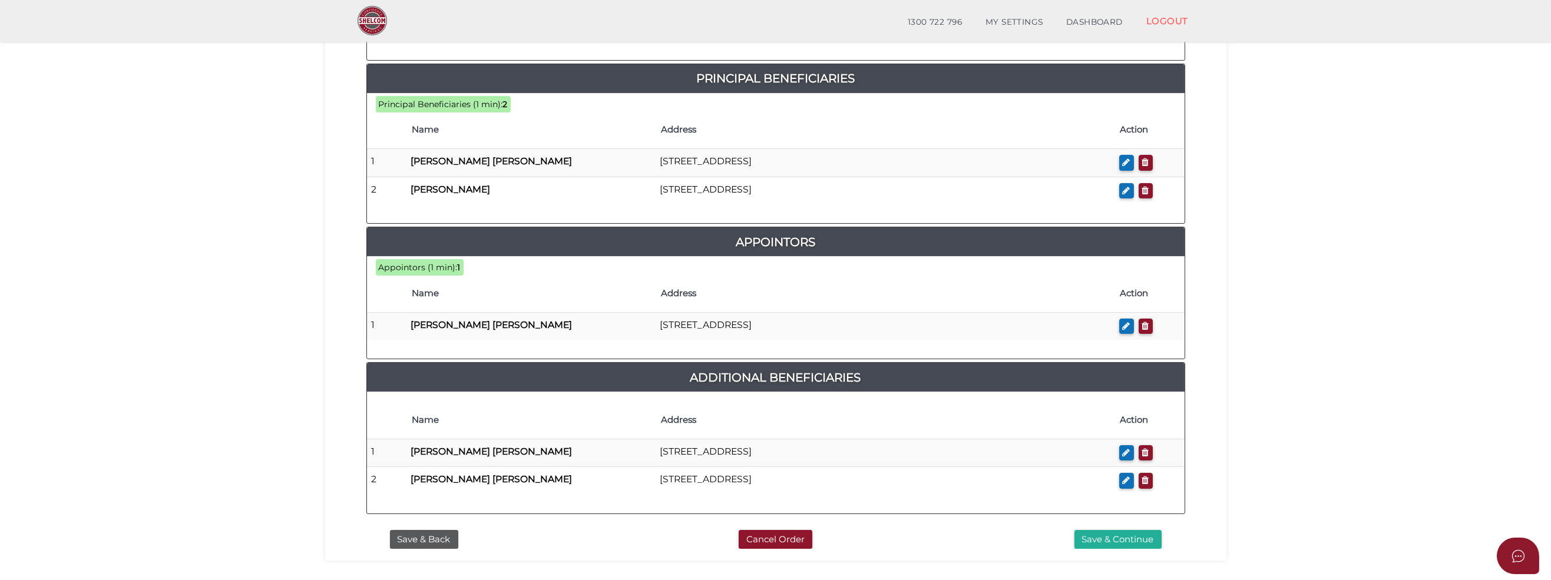
scroll to position [607, 0]
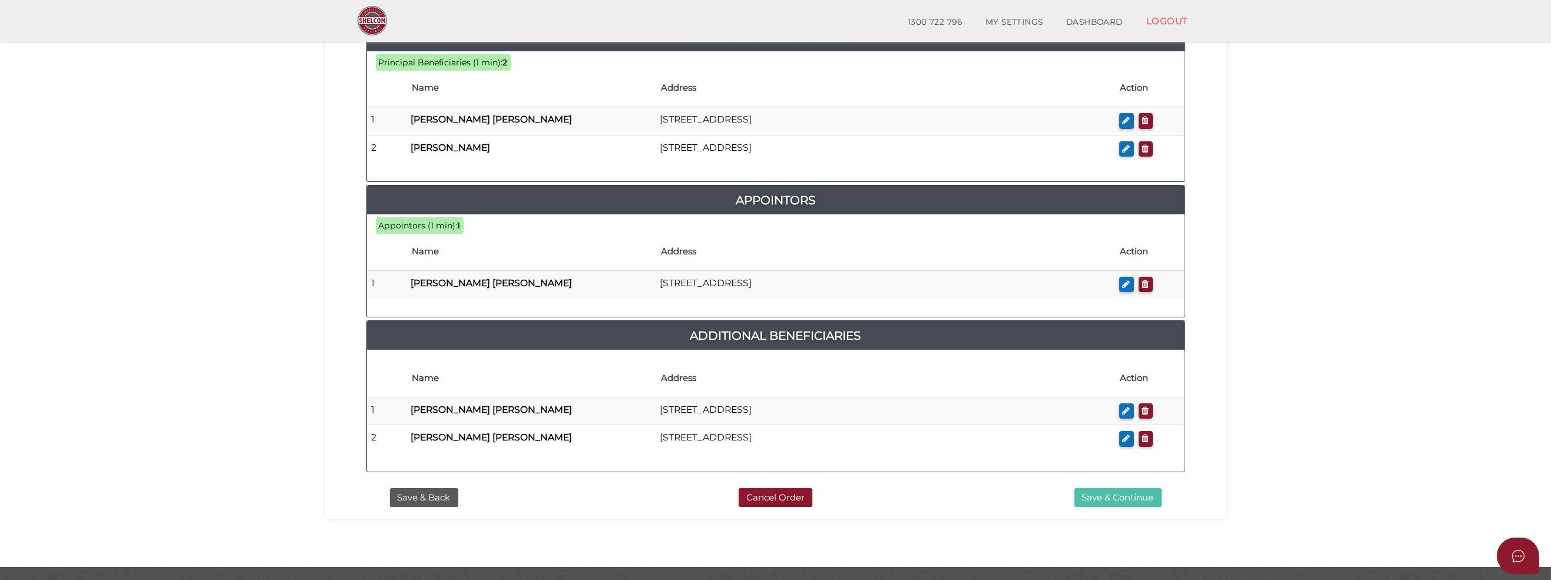
click at [1097, 488] on button "Save & Continue" at bounding box center [1117, 497] width 87 height 19
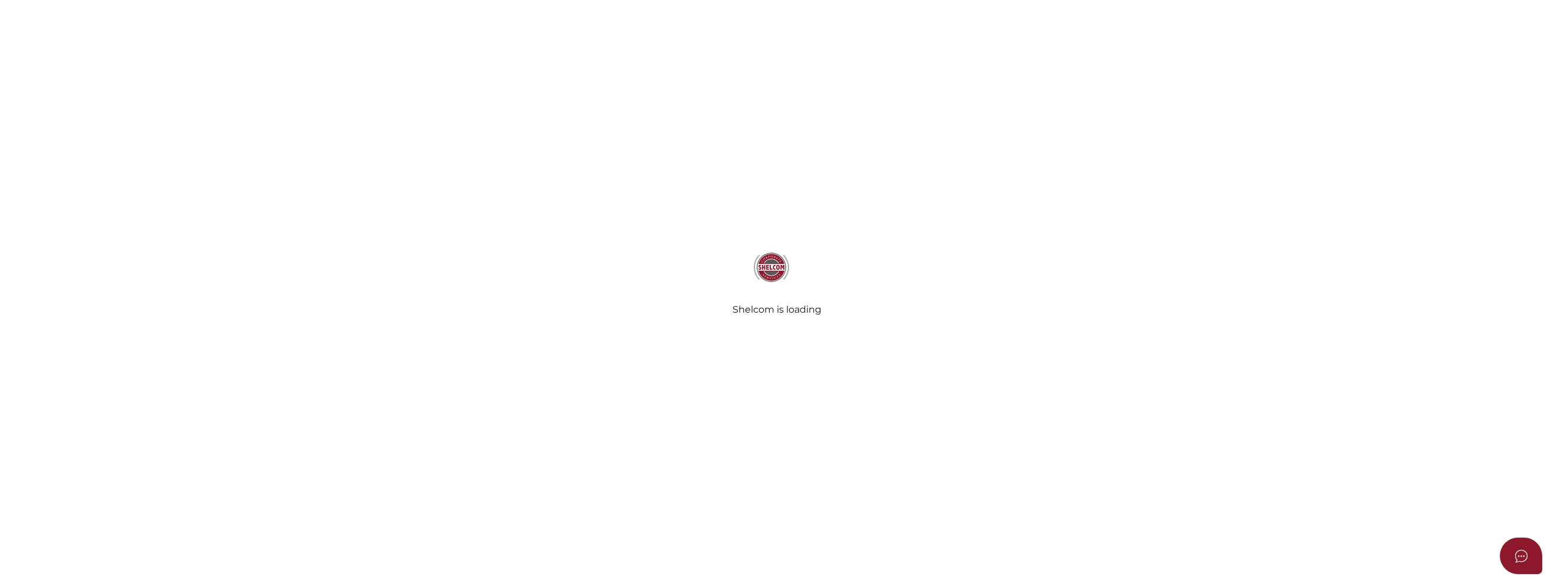
select select "Comb Binding"
radio input "true"
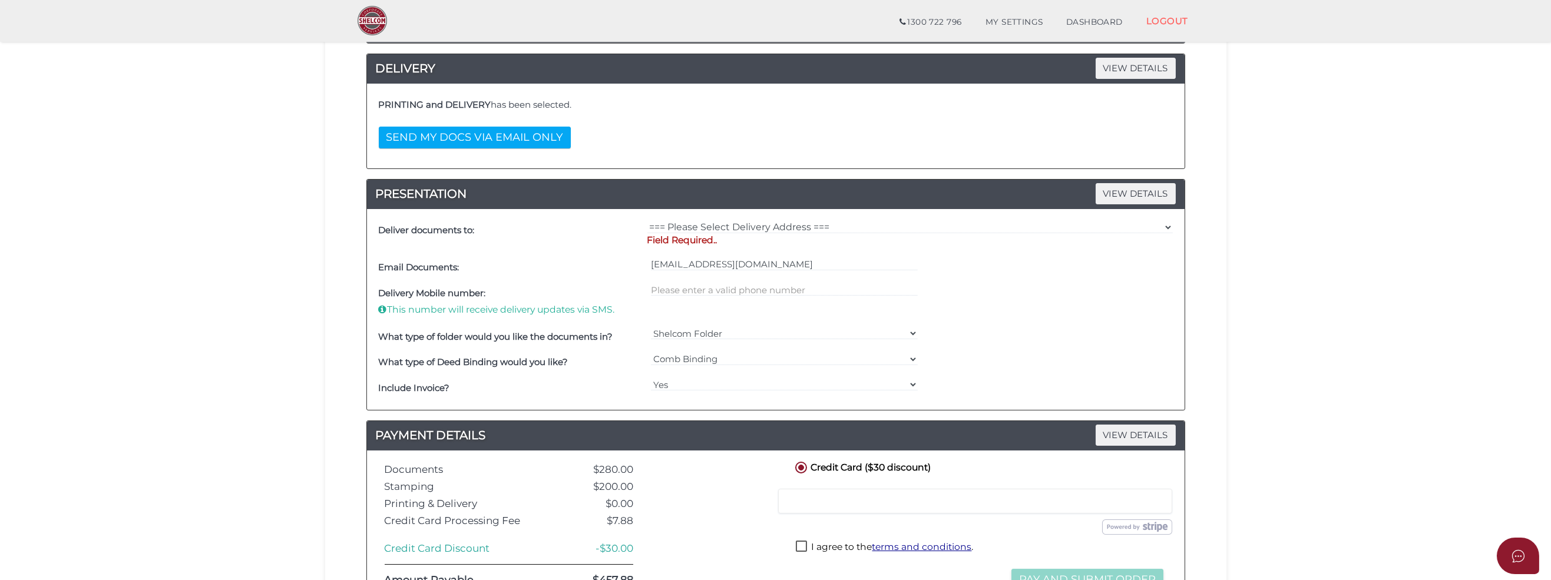
scroll to position [177, 0]
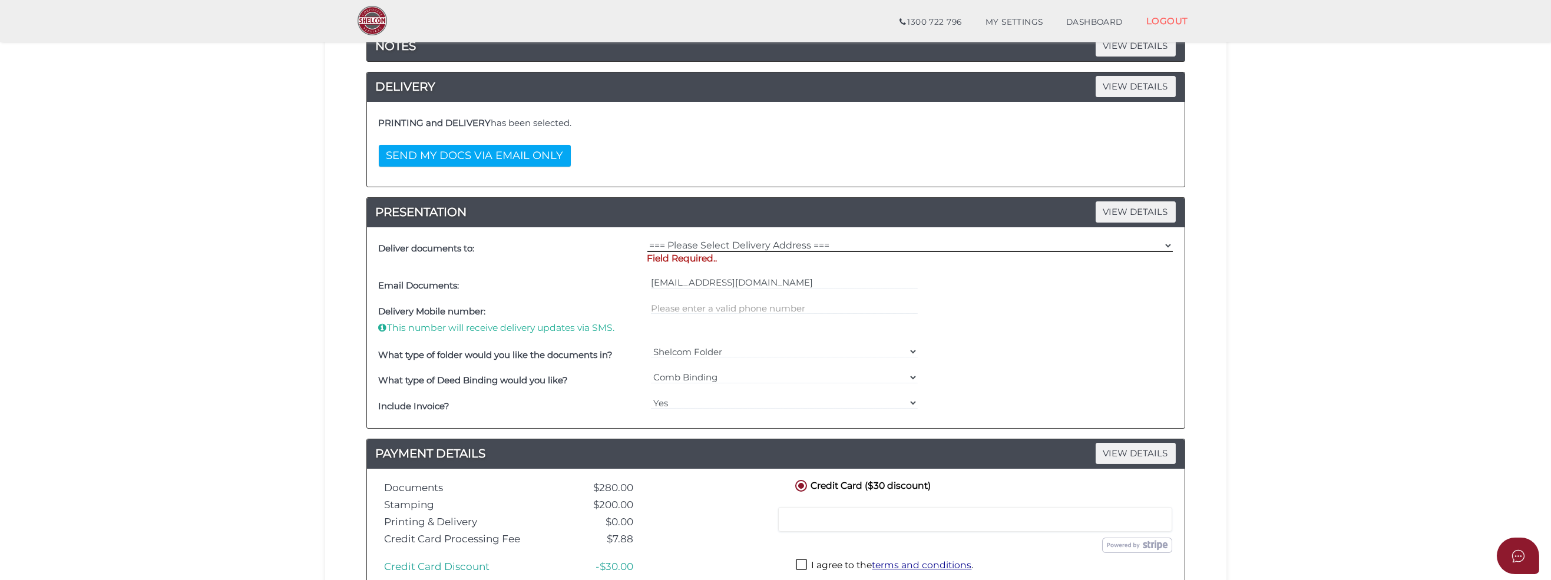
click at [728, 247] on select "=== Please Select Delivery Address === (User Address - Kirsty Black) [STREET_AD…" at bounding box center [909, 245] width 525 height 13
select select "0"
click at [647, 239] on select "=== Please Select Delivery Address === (User Address - Kirsty Black) [STREET_AD…" at bounding box center [909, 245] width 525 height 13
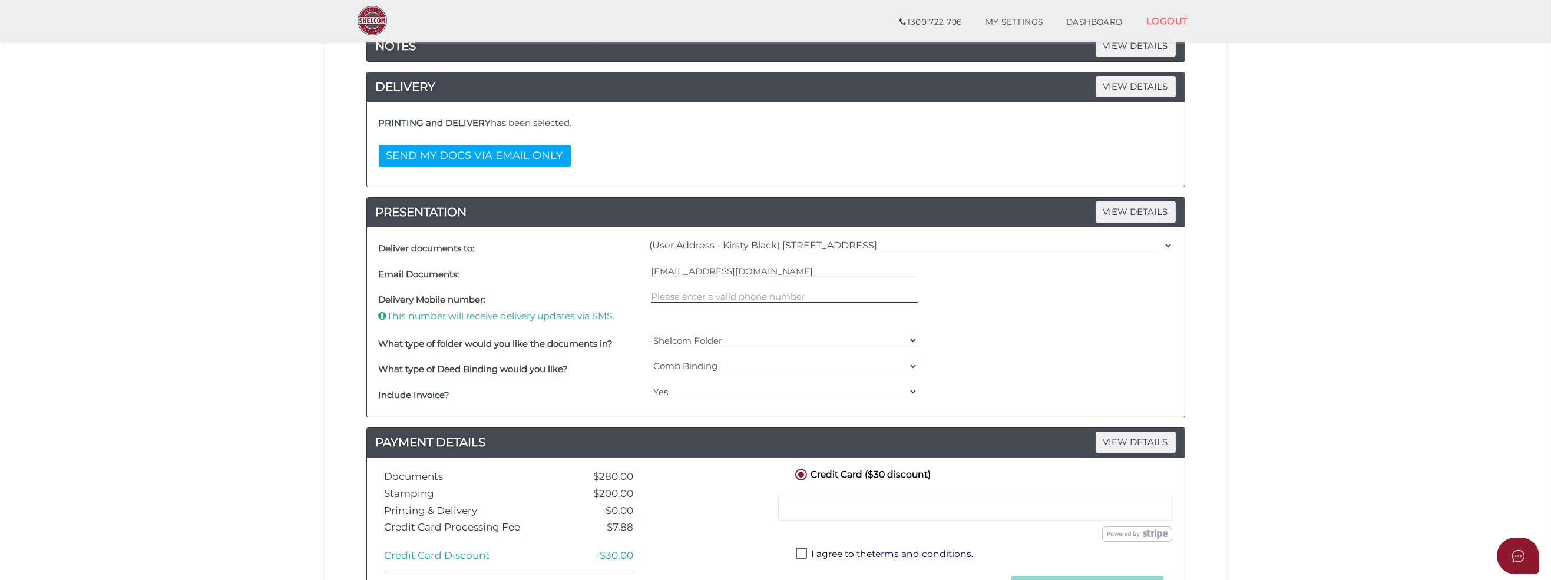
click at [711, 292] on input "text" at bounding box center [784, 296] width 267 height 13
type input "0448765004"
click at [1057, 337] on div "What type of folder would you like the documents in? Shelcom Folder === Please …" at bounding box center [776, 344] width 800 height 26
click at [906, 337] on select "Shelcom Folder === Please Select === Shelcom Folder Client Supplied Folder No F…" at bounding box center [784, 340] width 267 height 13
select select "No Folder"
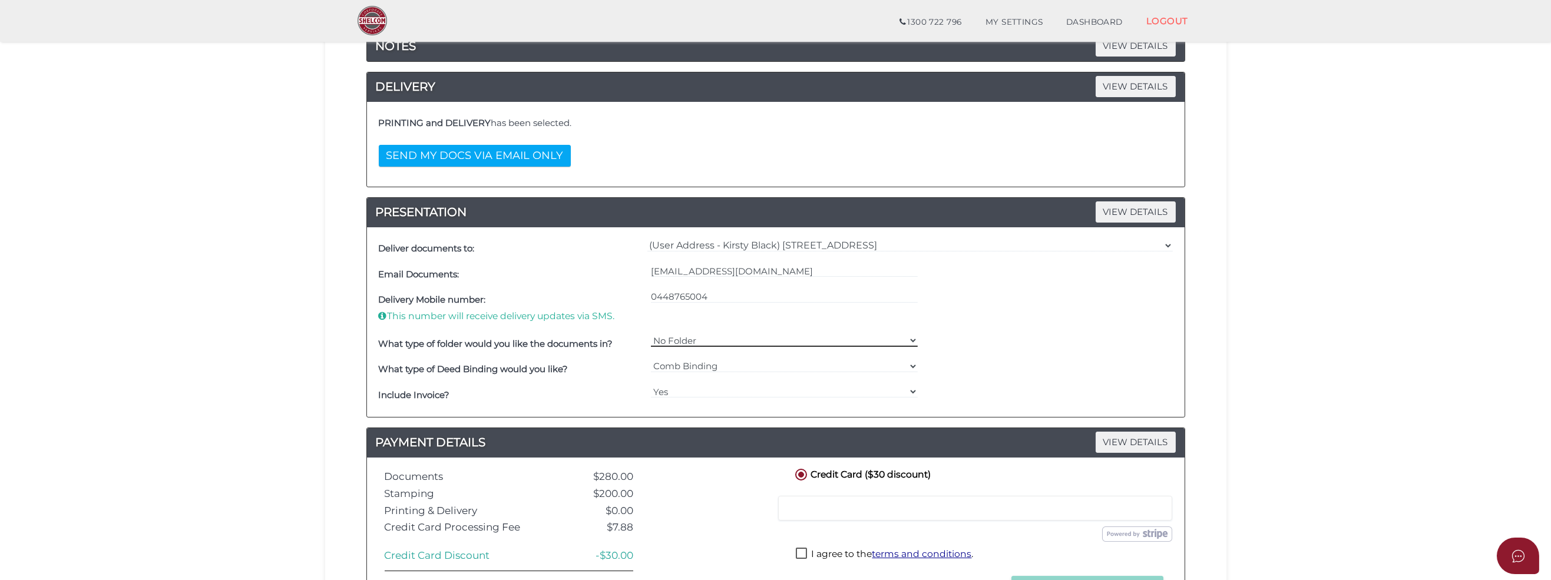
click at [651, 334] on select "Shelcom Folder === Please Select === Shelcom Folder Client Supplied Folder No F…" at bounding box center [784, 340] width 267 height 13
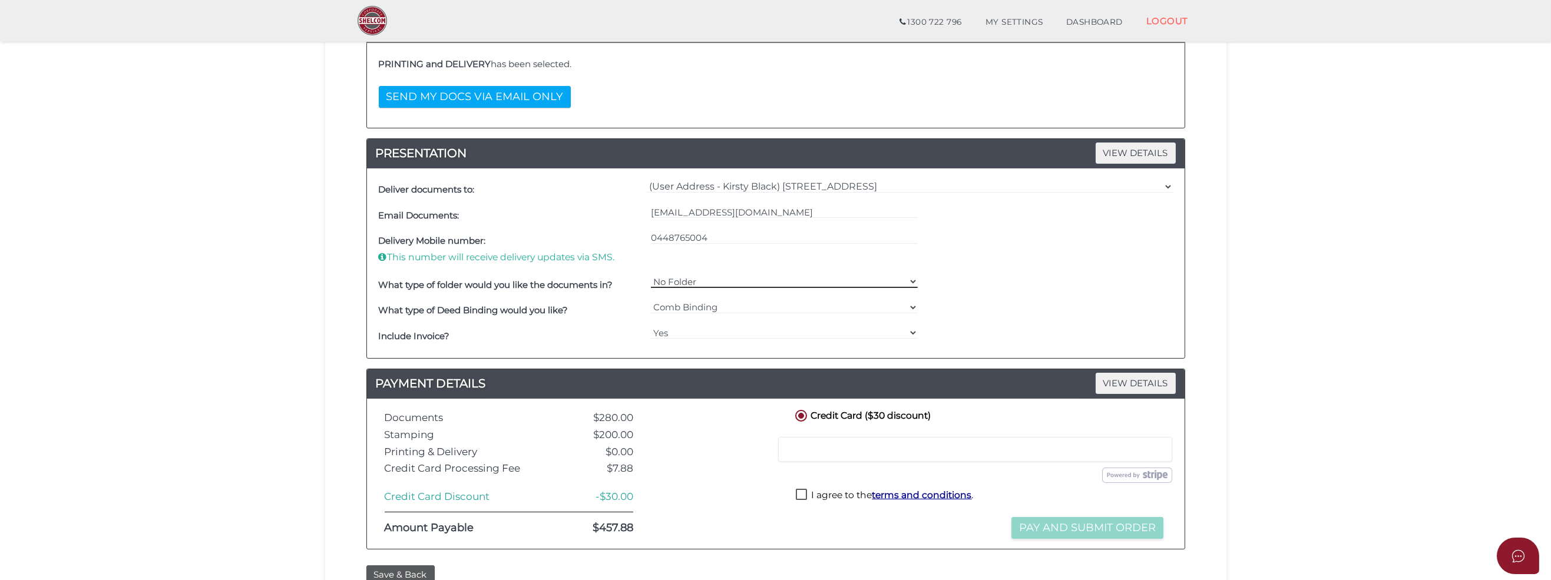
scroll to position [294, 0]
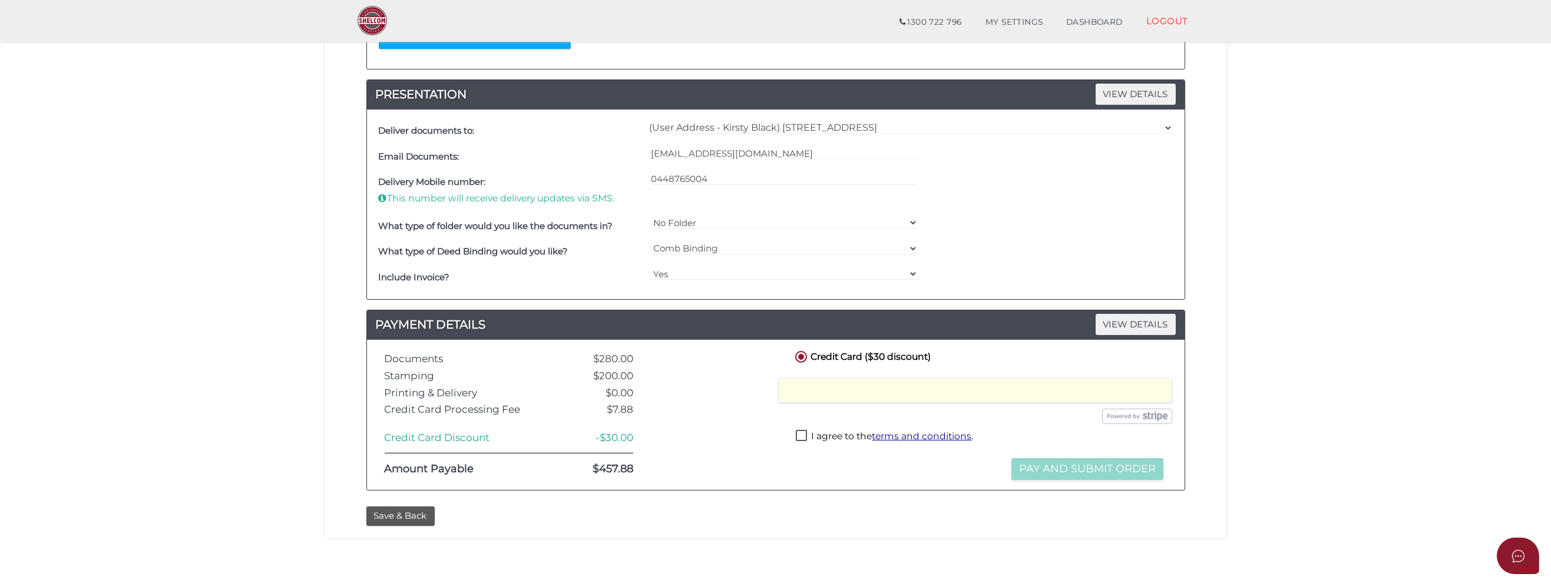
click at [803, 435] on label "I agree to the terms and conditions ." at bounding box center [884, 437] width 177 height 15
checkbox input "true"
click at [1092, 466] on button "Pay and Submit Order" at bounding box center [1087, 469] width 152 height 22
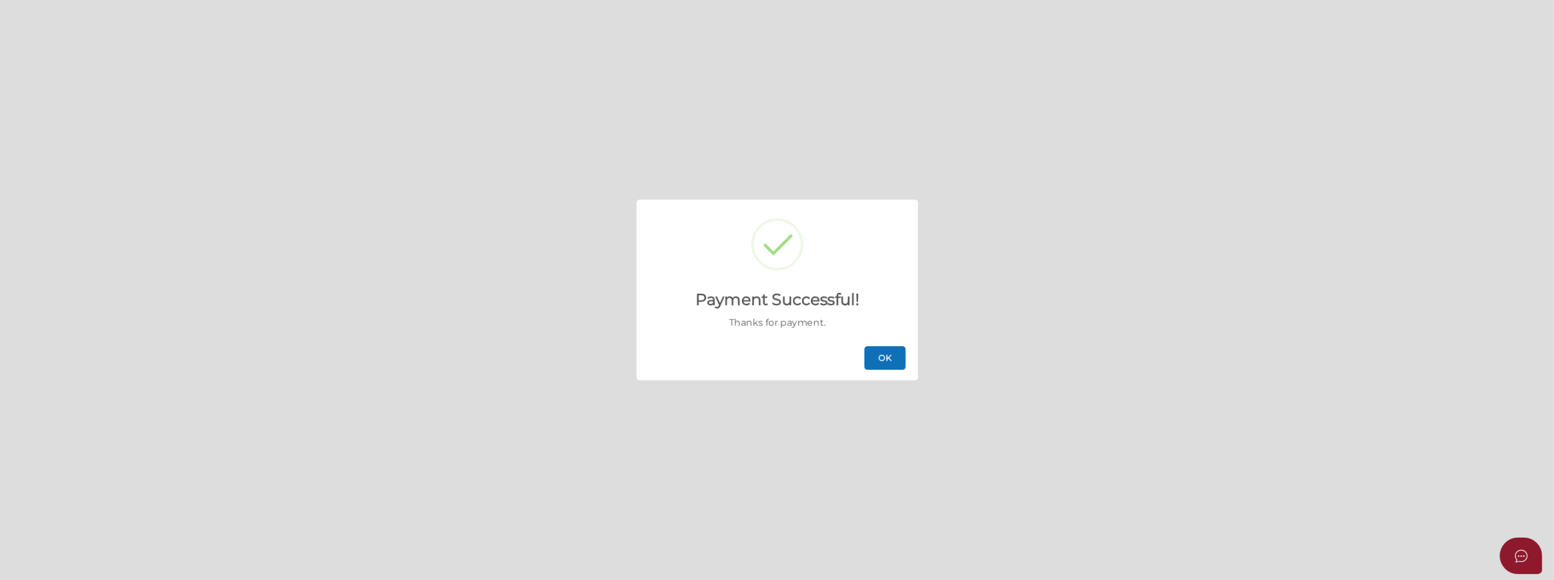
click at [888, 357] on button "OK" at bounding box center [885, 358] width 41 height 24
